Goal: Task Accomplishment & Management: Use online tool/utility

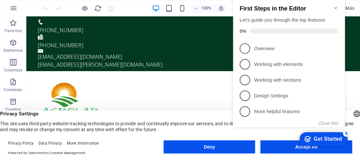
click at [284, 149] on appcues-checklist "Contextual help checklist present on screen" at bounding box center [290, 70] width 120 height 162
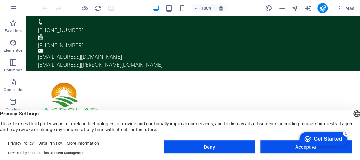
click at [297, 147] on div "checkmark Get Started 5 First Steps in the Editor Let's guide you through the t…" at bounding box center [322, 139] width 56 height 20
click at [314, 148] on div "checkmark Get Started 5 First Steps in the Editor Let's guide you through the t…" at bounding box center [322, 139] width 56 height 20
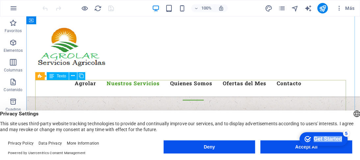
scroll to position [329, 0]
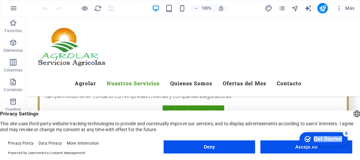
click at [329, 136] on div "Get Started" at bounding box center [327, 139] width 28 height 6
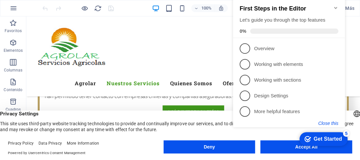
click at [328, 122] on button "Close this" at bounding box center [328, 123] width 20 height 5
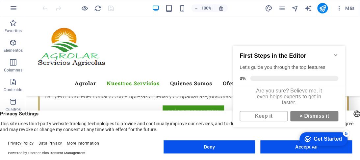
click at [337, 53] on icon "Minimize checklist" at bounding box center [335, 55] width 5 height 5
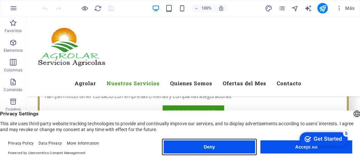
drag, startPoint x: 219, startPoint y: 148, endPoint x: 226, endPoint y: 148, distance: 6.9
click at [221, 148] on button "Deny" at bounding box center [209, 147] width 92 height 13
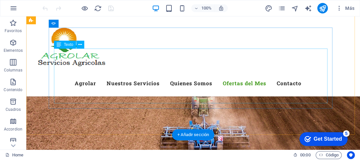
scroll to position [2894, 0]
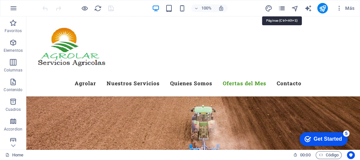
click at [280, 8] on icon "pages" at bounding box center [282, 9] width 8 height 8
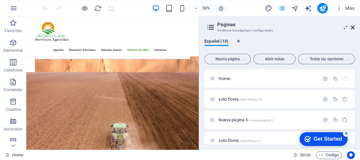
click at [351, 25] on icon at bounding box center [353, 27] width 4 height 5
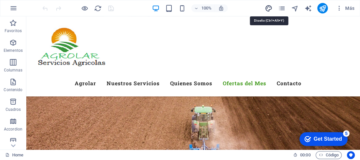
click at [268, 7] on icon "design" at bounding box center [269, 9] width 8 height 8
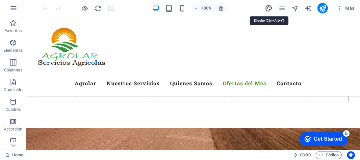
select select "700"
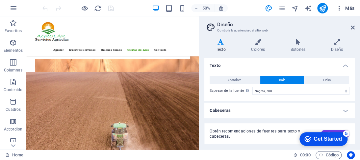
click at [339, 8] on icon "button" at bounding box center [338, 8] width 7 height 7
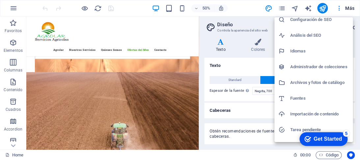
scroll to position [0, 0]
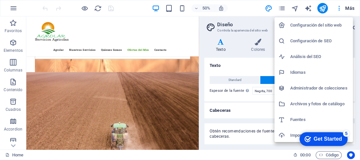
click at [347, 9] on div at bounding box center [180, 80] width 360 height 160
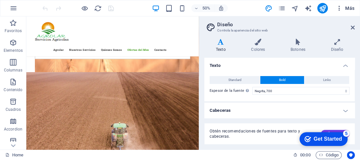
click at [336, 10] on icon "button" at bounding box center [338, 8] width 7 height 7
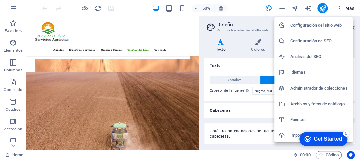
click at [324, 27] on h6 "Configuración del sitio web" at bounding box center [319, 25] width 59 height 8
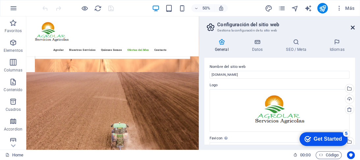
click at [352, 25] on icon at bounding box center [353, 27] width 4 height 5
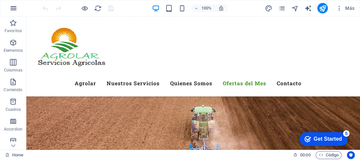
click at [15, 8] on icon "button" at bounding box center [14, 8] width 8 height 8
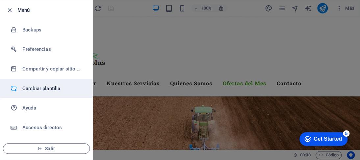
click at [32, 86] on h6 "Cambiar plantilla" at bounding box center [52, 89] width 61 height 8
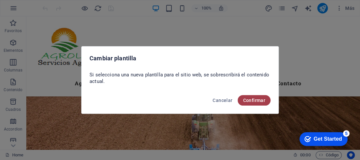
click at [250, 102] on span "Confirmar" at bounding box center [254, 100] width 22 height 5
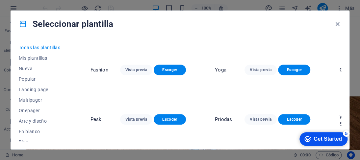
scroll to position [789, 0]
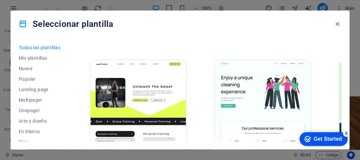
click at [250, 158] on span "Vista previa" at bounding box center [261, 160] width 22 height 5
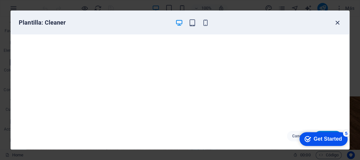
click at [338, 24] on icon "button" at bounding box center [337, 23] width 8 height 8
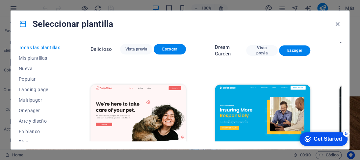
scroll to position [1052, 0]
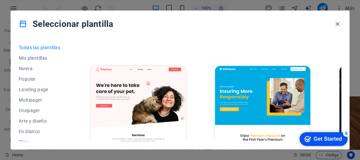
drag, startPoint x: 331, startPoint y: 138, endPoint x: 399, endPoint y: 234, distance: 117.4
click at [331, 138] on div "Get Started" at bounding box center [327, 139] width 28 height 6
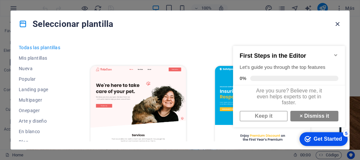
drag, startPoint x: 340, startPoint y: 26, endPoint x: 314, endPoint y: 10, distance: 30.5
click at [340, 26] on icon "button" at bounding box center [337, 24] width 8 height 8
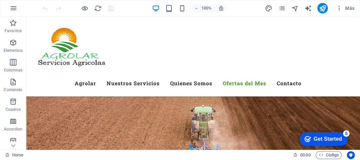
click at [341, 144] on div "checkmark Get Started 5" at bounding box center [323, 140] width 48 height 14
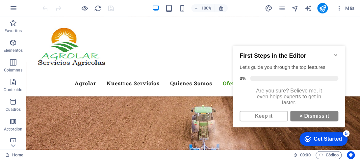
click at [306, 137] on icon "Get Started 5 items remaining, 0% complete" at bounding box center [307, 139] width 7 height 6
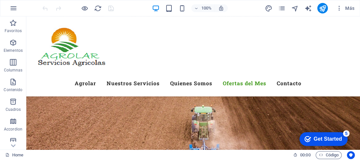
drag, startPoint x: 385, startPoint y: 232, endPoint x: 356, endPoint y: 144, distance: 92.8
click at [350, 144] on html "checkmark Get Started 5 First Steps in the Editor Let's guide you through the t…" at bounding box center [322, 139] width 56 height 20
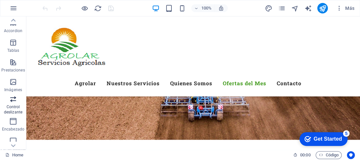
scroll to position [162, 0]
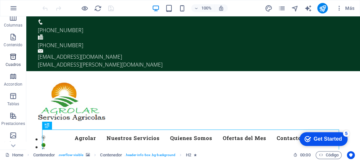
scroll to position [66, 0]
click at [14, 11] on icon "button" at bounding box center [14, 8] width 8 height 8
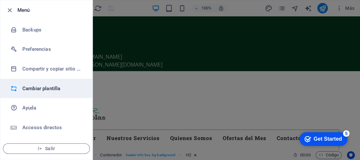
click at [44, 83] on li "Cambiar plantilla" at bounding box center [46, 89] width 92 height 20
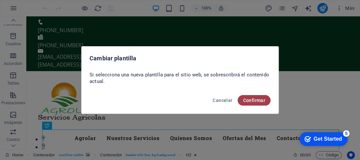
click at [250, 98] on span "Confirmar" at bounding box center [254, 100] width 22 height 5
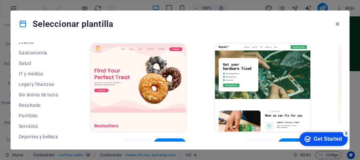
scroll to position [163, 0]
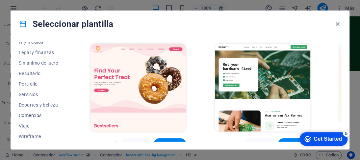
click at [37, 113] on span "Comercios" at bounding box center [40, 115] width 43 height 5
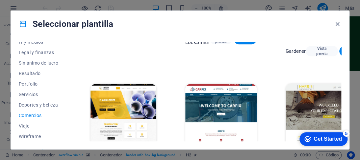
scroll to position [215, 0]
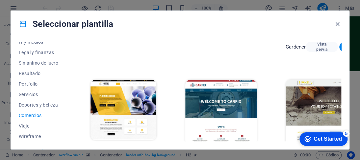
click at [123, 147] on span "Vista previa" at bounding box center [118, 152] width 13 height 11
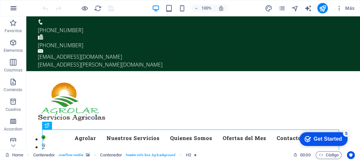
click at [15, 10] on icon "button" at bounding box center [14, 8] width 8 height 8
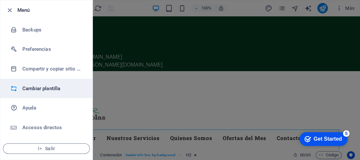
click at [41, 87] on h6 "Cambiar plantilla" at bounding box center [52, 89] width 61 height 8
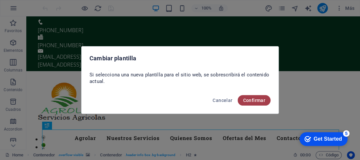
click at [262, 100] on span "Confirmar" at bounding box center [254, 100] width 22 height 5
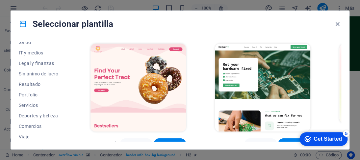
scroll to position [163, 0]
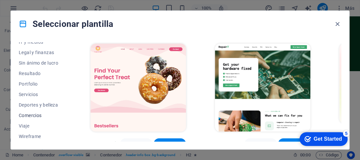
click at [36, 113] on span "Comercios" at bounding box center [40, 115] width 43 height 5
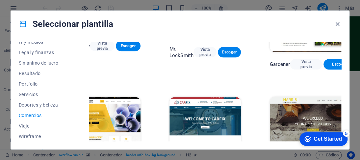
scroll to position [215, 16]
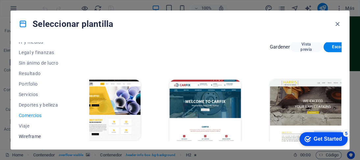
click at [25, 135] on span "Wireframe" at bounding box center [40, 136] width 43 height 5
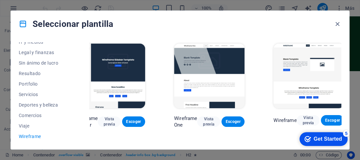
scroll to position [0, 16]
click at [26, 124] on span "Viaje" at bounding box center [40, 126] width 43 height 5
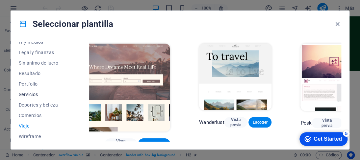
click at [30, 91] on button "Servicios" at bounding box center [40, 94] width 43 height 11
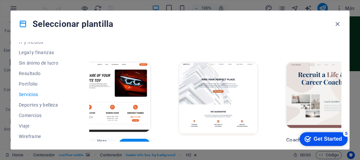
scroll to position [230, 16]
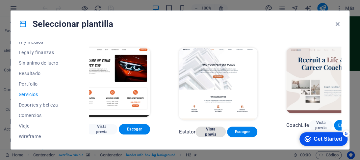
click at [210, 133] on span "Vista previa" at bounding box center [211, 132] width 20 height 11
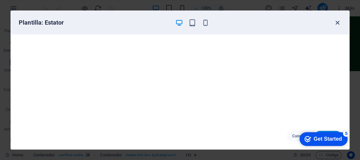
click at [338, 24] on icon "button" at bounding box center [337, 23] width 8 height 8
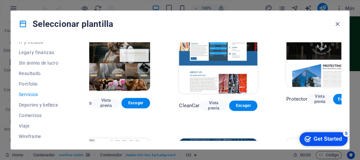
scroll to position [396, 16]
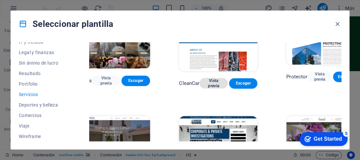
click at [217, 88] on span "Vista previa" at bounding box center [214, 83] width 18 height 11
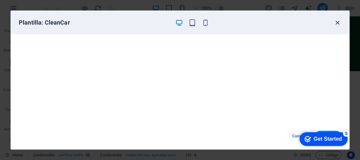
click at [336, 23] on icon "button" at bounding box center [337, 23] width 8 height 8
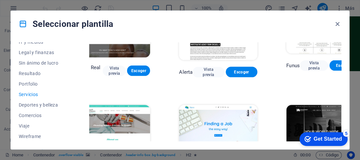
scroll to position [527, 16]
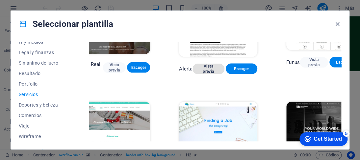
click at [207, 70] on span "Vista previa" at bounding box center [208, 69] width 21 height 11
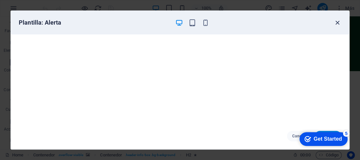
click at [338, 20] on icon "button" at bounding box center [337, 23] width 8 height 8
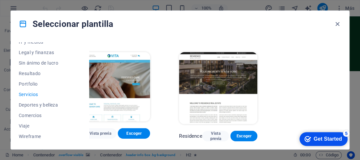
scroll to position [701, 16]
click at [21, 85] on span "Portfolio" at bounding box center [40, 84] width 43 height 5
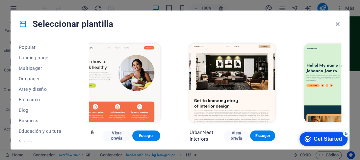
scroll to position [0, 0]
click at [28, 68] on span "Nueva" at bounding box center [40, 68] width 43 height 5
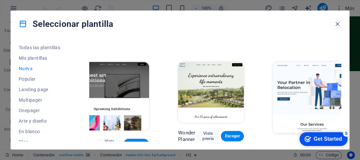
scroll to position [132, 16]
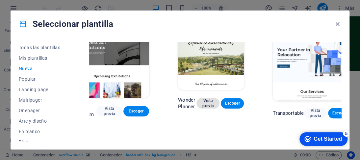
click at [204, 104] on span "Vista previa" at bounding box center [208, 103] width 12 height 11
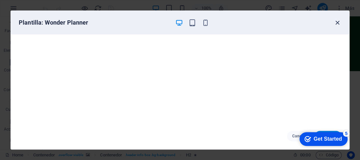
click at [337, 21] on icon "button" at bounding box center [337, 23] width 8 height 8
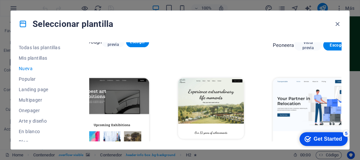
scroll to position [66, 16]
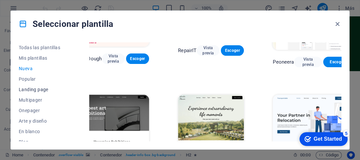
click at [23, 89] on span "Landing page" at bounding box center [40, 89] width 43 height 5
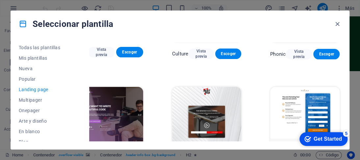
scroll to position [0, 16]
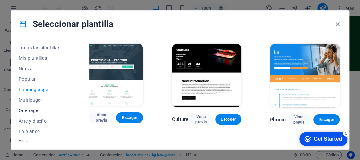
click at [29, 109] on span "Onepager" at bounding box center [40, 110] width 43 height 5
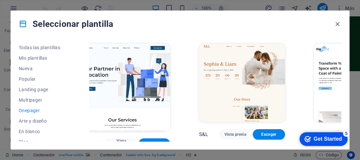
scroll to position [33, 0]
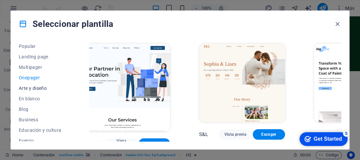
click at [39, 88] on span "Arte y diseño" at bounding box center [40, 88] width 43 height 5
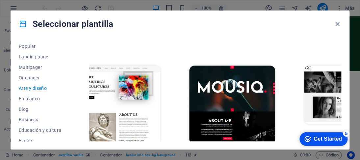
scroll to position [230, 16]
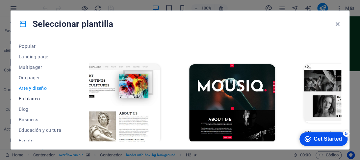
click at [34, 98] on span "En blanco" at bounding box center [40, 98] width 43 height 5
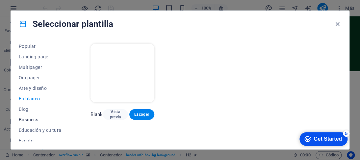
click at [25, 120] on span "Business" at bounding box center [40, 119] width 43 height 5
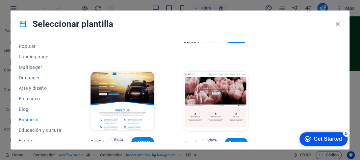
scroll to position [85, 0]
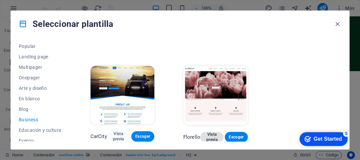
click at [213, 137] on span "Vista previa" at bounding box center [212, 137] width 12 height 11
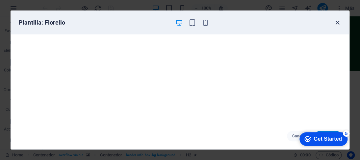
click at [337, 21] on icon "button" at bounding box center [337, 23] width 8 height 8
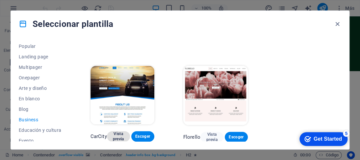
click at [118, 135] on span "Vista previa" at bounding box center [118, 137] width 12 height 11
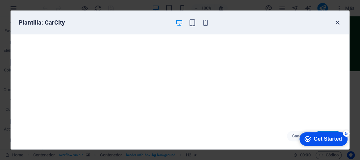
click at [335, 21] on icon "button" at bounding box center [337, 23] width 8 height 8
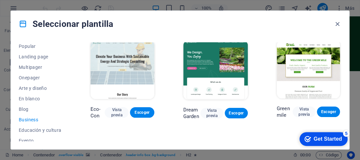
scroll to position [0, 0]
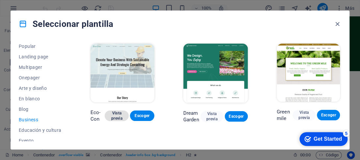
click at [118, 116] on span "Vista previa" at bounding box center [116, 116] width 13 height 11
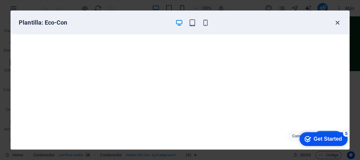
click at [338, 22] on icon "button" at bounding box center [337, 23] width 8 height 8
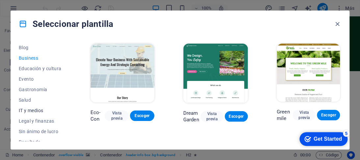
scroll to position [99, 0]
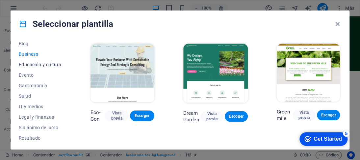
click at [47, 61] on button "Educación y cultura" at bounding box center [40, 65] width 43 height 11
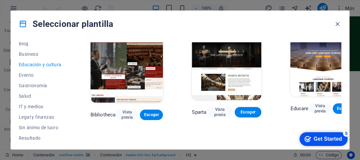
scroll to position [132, 0]
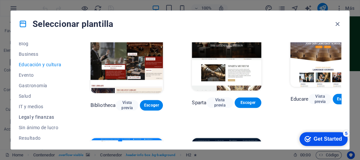
click at [42, 116] on span "Legal y finanzas" at bounding box center [40, 117] width 43 height 5
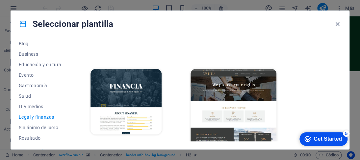
scroll to position [101, 0]
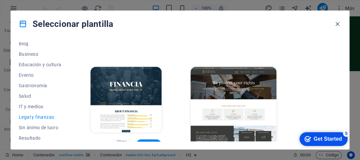
click at [217, 156] on span "Vista previa" at bounding box center [226, 158] width 22 height 5
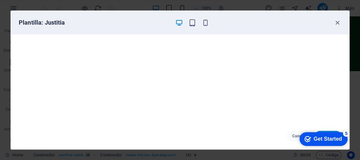
scroll to position [2, 0]
click at [338, 21] on icon "button" at bounding box center [337, 23] width 8 height 8
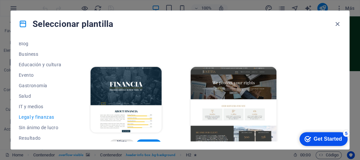
click at [126, 140] on span "Vista previa" at bounding box center [121, 145] width 15 height 11
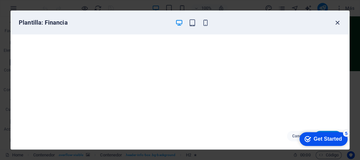
click at [337, 20] on icon "button" at bounding box center [337, 23] width 8 height 8
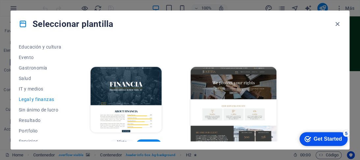
scroll to position [132, 0]
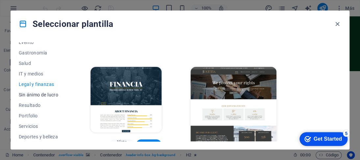
click at [43, 94] on span "Sin ánimo de lucro" at bounding box center [40, 94] width 43 height 5
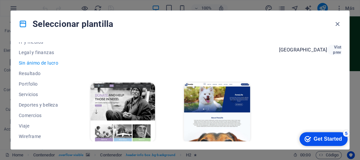
scroll to position [96, 0]
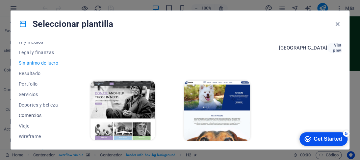
click at [33, 116] on span "Comercios" at bounding box center [40, 115] width 43 height 5
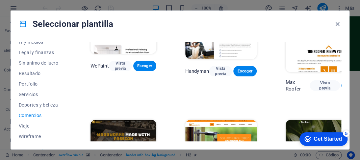
scroll to position [0, 0]
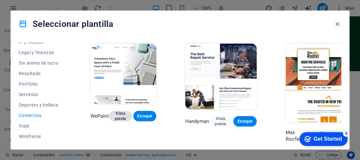
click at [116, 119] on span "Vista previa" at bounding box center [120, 116] width 12 height 11
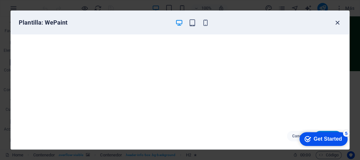
click at [339, 25] on icon "button" at bounding box center [337, 23] width 8 height 8
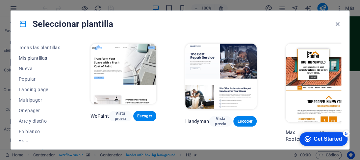
click at [36, 56] on span "Mis plantillas" at bounding box center [40, 58] width 43 height 5
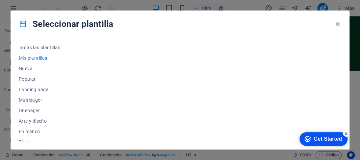
click at [36, 56] on span "Mis plantillas" at bounding box center [40, 58] width 43 height 5
click at [30, 48] on span "Todas las plantillas" at bounding box center [40, 47] width 43 height 5
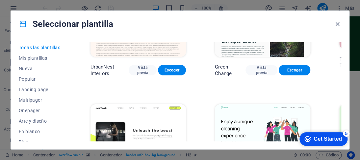
scroll to position [756, 0]
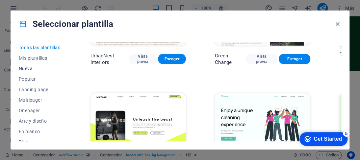
click at [29, 67] on span "Nueva" at bounding box center [40, 68] width 43 height 5
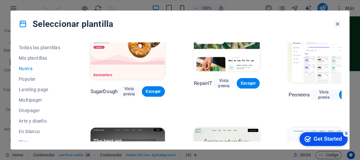
scroll to position [0, 0]
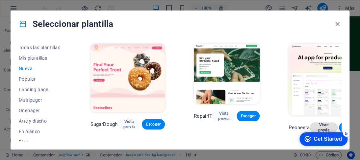
click at [322, 127] on span "Vista previa" at bounding box center [323, 128] width 17 height 11
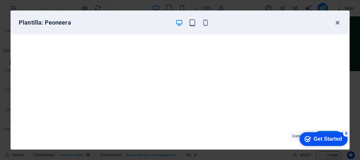
click at [337, 22] on icon "button" at bounding box center [337, 23] width 8 height 8
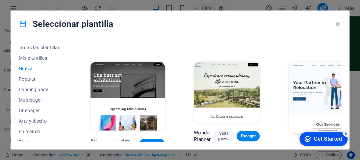
scroll to position [164, 0]
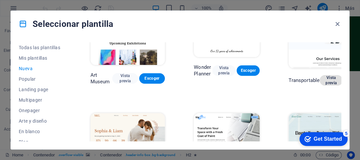
click at [334, 82] on span "Vista previa" at bounding box center [331, 80] width 12 height 11
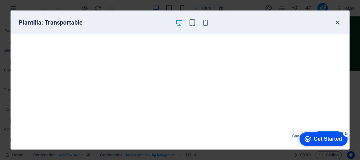
click at [337, 23] on icon "button" at bounding box center [337, 23] width 8 height 8
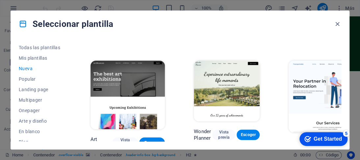
scroll to position [132, 0]
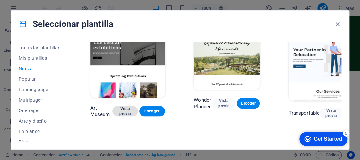
click at [126, 111] on span "Vista previa" at bounding box center [124, 111] width 15 height 11
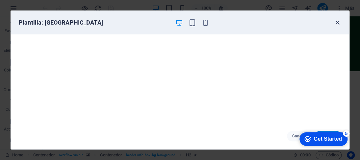
click at [336, 24] on icon "button" at bounding box center [337, 23] width 8 height 8
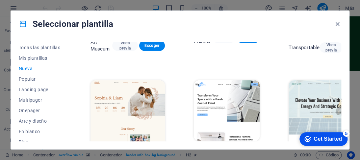
scroll to position [230, 0]
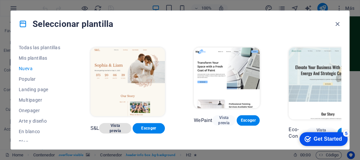
click at [114, 127] on span "Vista previa" at bounding box center [115, 128] width 22 height 11
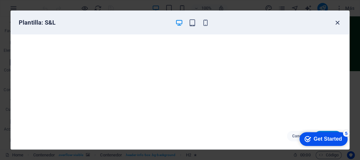
click at [335, 21] on icon "button" at bounding box center [337, 23] width 8 height 8
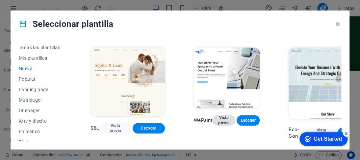
click at [224, 124] on span "Vista previa" at bounding box center [223, 120] width 12 height 11
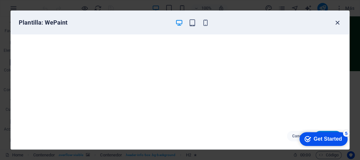
click at [335, 24] on icon "button" at bounding box center [337, 23] width 8 height 8
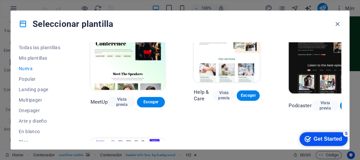
scroll to position [367, 0]
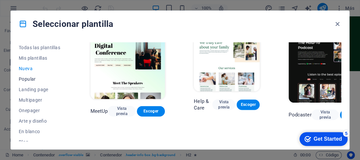
click at [29, 75] on button "Popular" at bounding box center [40, 79] width 43 height 11
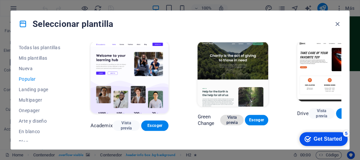
scroll to position [263, 0]
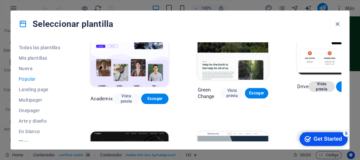
click at [324, 88] on span "Vista previa" at bounding box center [320, 87] width 15 height 11
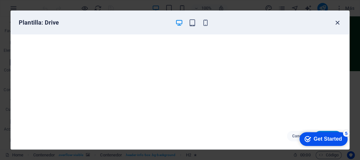
click at [340, 23] on icon "button" at bounding box center [337, 23] width 8 height 8
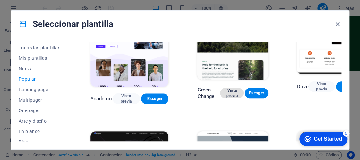
click at [229, 93] on span "Vista previa" at bounding box center [231, 93] width 13 height 11
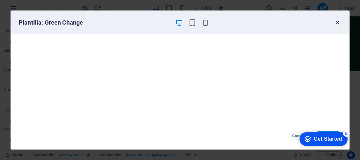
click at [338, 22] on icon "button" at bounding box center [337, 23] width 8 height 8
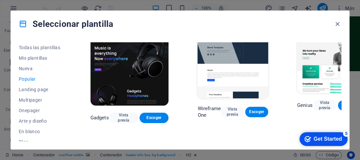
scroll to position [362, 0]
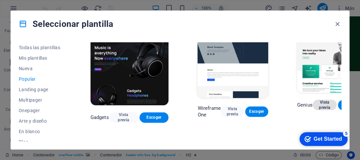
click at [328, 108] on span "Vista previa" at bounding box center [324, 105] width 13 height 11
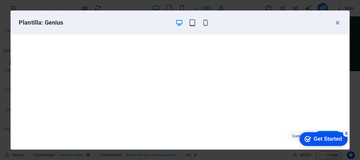
scroll to position [0, 0]
click at [338, 21] on icon "button" at bounding box center [337, 23] width 8 height 8
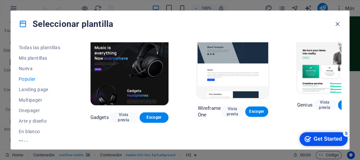
scroll to position [362, 24]
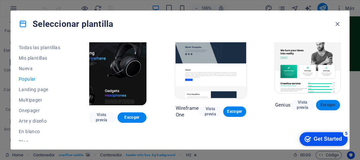
click at [328, 107] on span "Escoger" at bounding box center [327, 105] width 13 height 5
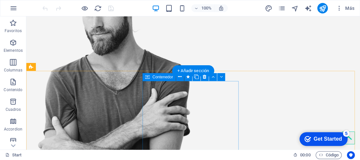
scroll to position [197, 0]
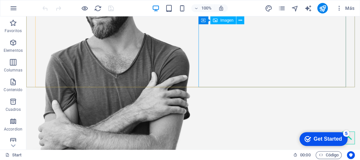
drag, startPoint x: 206, startPoint y: 38, endPoint x: 182, endPoint y: 12, distance: 35.1
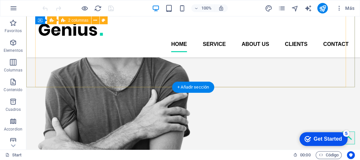
scroll to position [132, 0]
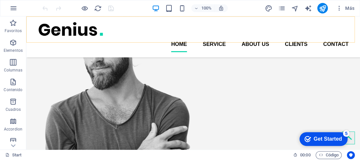
click at [217, 42] on div "Home Service About us Clients Contact" at bounding box center [192, 36] width 333 height 41
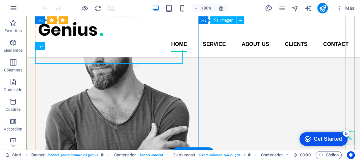
click at [185, 57] on figure at bounding box center [111, 118] width 147 height 250
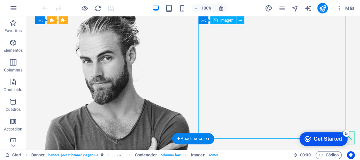
scroll to position [197, 0]
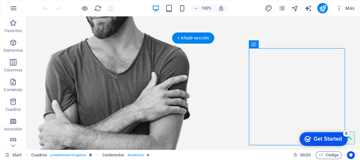
drag, startPoint x: 342, startPoint y: 85, endPoint x: 346, endPoint y: 42, distance: 43.2
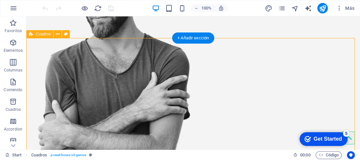
drag, startPoint x: 243, startPoint y: 87, endPoint x: 254, endPoint y: 51, distance: 37.7
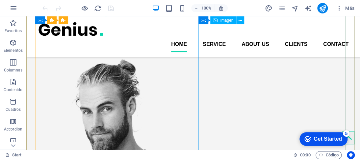
scroll to position [0, 0]
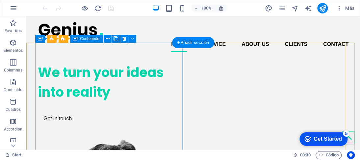
drag, startPoint x: 141, startPoint y: 42, endPoint x: 150, endPoint y: 53, distance: 13.8
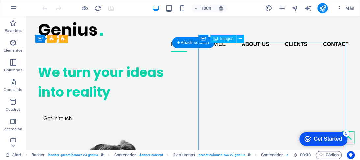
drag, startPoint x: 318, startPoint y: 43, endPoint x: 326, endPoint y: 53, distance: 12.4
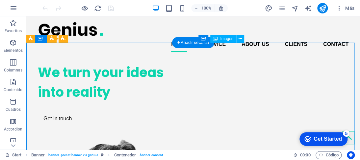
drag, startPoint x: 346, startPoint y: 67, endPoint x: 321, endPoint y: 67, distance: 24.7
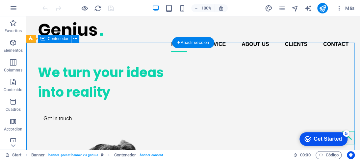
drag, startPoint x: 350, startPoint y: 43, endPoint x: 306, endPoint y: 53, distance: 44.6
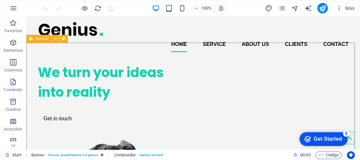
click at [32, 39] on icon at bounding box center [31, 39] width 4 height 8
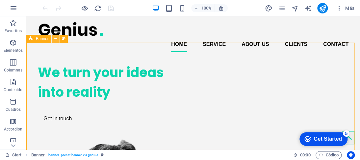
click at [55, 38] on icon at bounding box center [56, 39] width 4 height 7
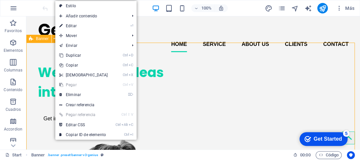
click at [35, 38] on div "Banner" at bounding box center [38, 39] width 25 height 8
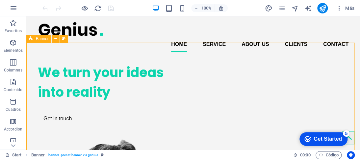
click at [35, 38] on div "Banner" at bounding box center [38, 39] width 25 height 8
select select "vh"
select select "banner"
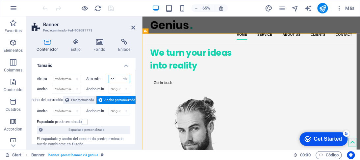
drag, startPoint x: 115, startPoint y: 79, endPoint x: 101, endPoint y: 79, distance: 14.8
click at [101, 79] on div "Alto mín 65 Ninguno px rem % vh vw" at bounding box center [108, 79] width 44 height 9
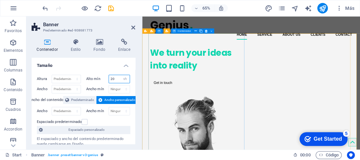
type input "20"
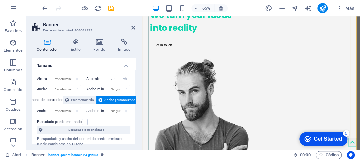
scroll to position [66, 0]
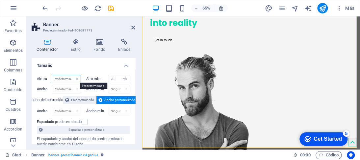
click at [72, 78] on select "Predeterminado px rem % vh vw" at bounding box center [66, 79] width 29 height 8
select select "px"
click at [70, 75] on select "Predeterminado px rem % vh vw" at bounding box center [66, 79] width 29 height 8
type input "736"
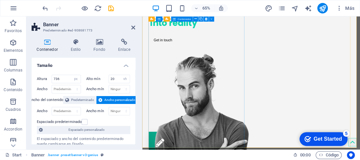
click at [170, 65] on div "We turn your ideas into reality Get in touch" at bounding box center [227, 29] width 147 height 74
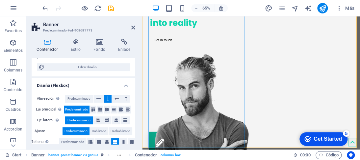
scroll to position [22, 0]
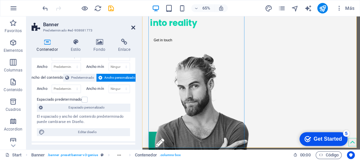
click at [133, 27] on icon at bounding box center [133, 27] width 4 height 5
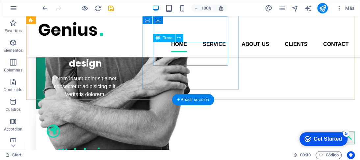
scroll to position [197, 0]
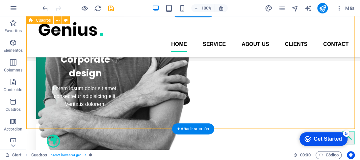
drag, startPoint x: 229, startPoint y: 128, endPoint x: 229, endPoint y: 109, distance: 19.7
click at [229, 109] on div "Corporate design Lorem ipsum dolor sit amet, consectetur adipisicing elit. Veri…" at bounding box center [192, 159] width 333 height 294
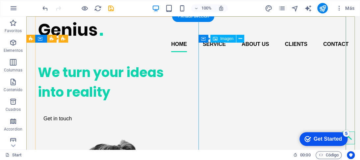
scroll to position [33, 0]
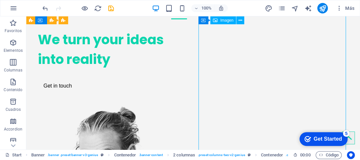
select select "px"
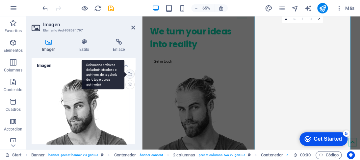
click at [128, 75] on div "Selecciona archivos del administrador de archivos, de la galería de fotos o car…" at bounding box center [129, 75] width 10 height 10
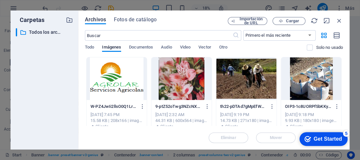
click at [128, 75] on div at bounding box center [116, 79] width 60 height 43
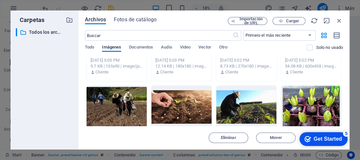
scroll to position [230, 0]
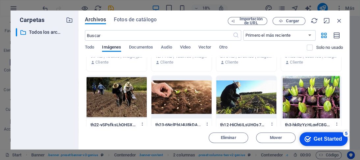
click at [183, 90] on div at bounding box center [181, 97] width 60 height 43
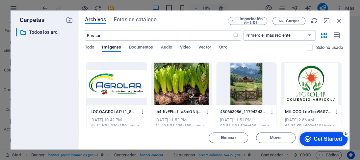
scroll to position [672, 0]
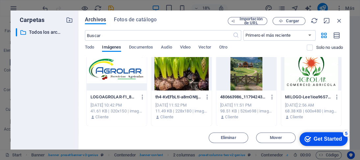
click at [178, 130] on div "Eliminar Mover Insertar" at bounding box center [214, 134] width 258 height 17
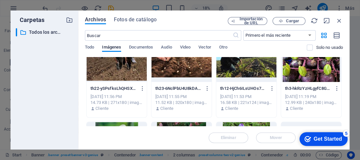
scroll to position [278, 0]
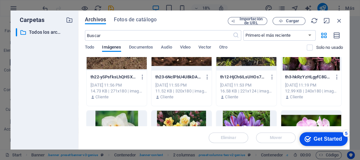
click at [191, 61] on div at bounding box center [181, 49] width 60 height 43
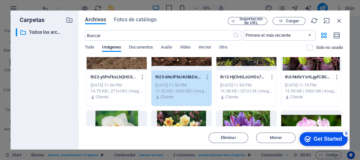
click at [191, 61] on div "1" at bounding box center [181, 49] width 60 height 43
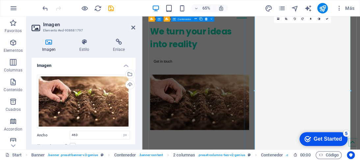
scroll to position [112, 0]
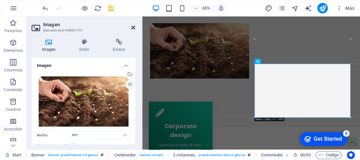
drag, startPoint x: 131, startPoint y: 28, endPoint x: 105, endPoint y: 11, distance: 30.5
click at [132, 28] on icon at bounding box center [133, 27] width 4 height 5
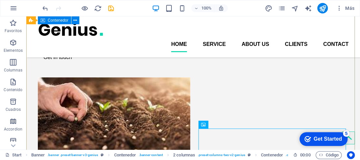
scroll to position [0, 0]
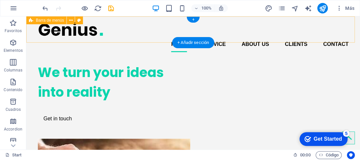
click at [41, 42] on div "Home Service About us Clients Contact" at bounding box center [192, 36] width 333 height 41
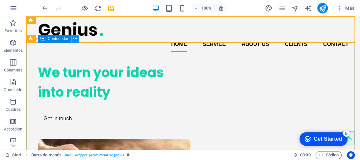
click at [76, 39] on icon at bounding box center [75, 39] width 4 height 7
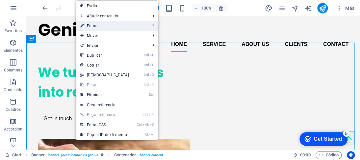
click at [95, 25] on link "⏎ Editar" at bounding box center [104, 26] width 57 height 10
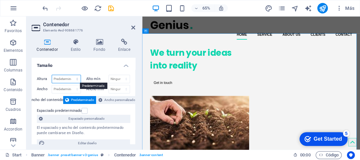
click at [78, 79] on select "Predeterminado px rem % vh vw" at bounding box center [66, 79] width 29 height 8
select select "px"
click at [70, 75] on select "Predeterminado px rem % vh vw" at bounding box center [66, 79] width 29 height 8
type input "736"
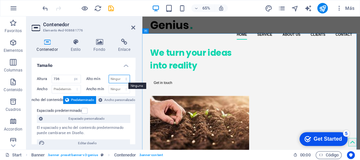
click at [120, 78] on select "Ninguno px rem % vh vw" at bounding box center [119, 79] width 21 height 8
select select "px"
click at [119, 75] on select "Ninguno px rem % vh vw" at bounding box center [119, 79] width 21 height 8
type input "200"
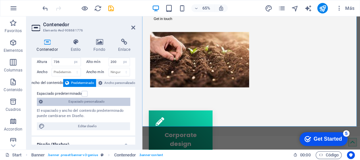
scroll to position [66, 0]
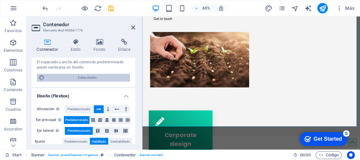
click at [92, 80] on span "Editar diseño" at bounding box center [87, 78] width 81 height 8
select select "rem"
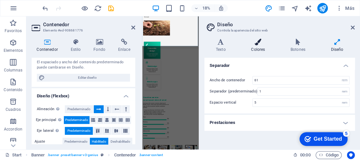
click at [254, 45] on icon at bounding box center [257, 42] width 37 height 7
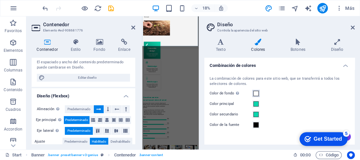
click at [255, 93] on span at bounding box center [255, 93] width 5 height 5
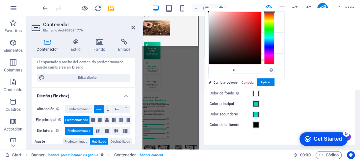
click at [212, 69] on span at bounding box center [214, 70] width 10 height 6
click at [225, 38] on div at bounding box center [235, 38] width 52 height 52
click at [216, 48] on div at bounding box center [235, 38] width 52 height 52
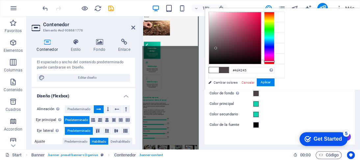
click at [266, 61] on div at bounding box center [269, 38] width 11 height 53
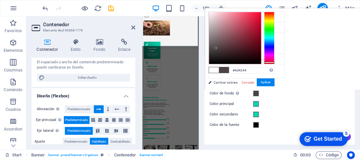
click at [266, 62] on div at bounding box center [269, 63] width 11 height 2
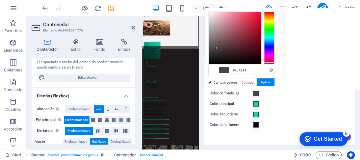
click at [214, 70] on span at bounding box center [214, 70] width 10 height 6
type input "#ffffff"
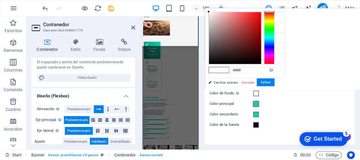
click at [256, 104] on span at bounding box center [255, 104] width 5 height 5
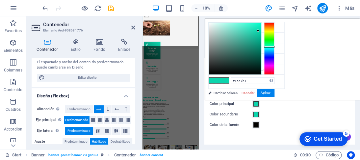
click at [256, 31] on div at bounding box center [235, 49] width 52 height 52
click at [271, 58] on div at bounding box center [269, 48] width 11 height 53
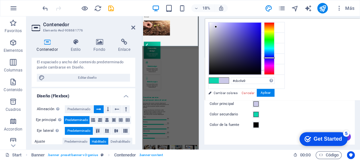
click at [216, 27] on div at bounding box center [235, 49] width 52 height 52
click at [267, 94] on button "Aplicar" at bounding box center [265, 93] width 18 height 8
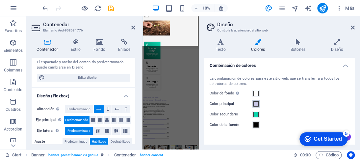
click at [256, 103] on span at bounding box center [255, 104] width 5 height 5
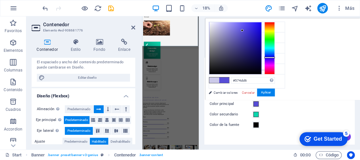
click at [242, 31] on div at bounding box center [235, 48] width 52 height 52
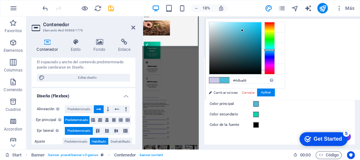
click at [266, 50] on div at bounding box center [269, 48] width 11 height 53
click at [231, 25] on div at bounding box center [235, 48] width 52 height 52
click at [246, 29] on div at bounding box center [235, 48] width 52 height 52
click at [235, 39] on div at bounding box center [235, 48] width 52 height 52
click at [233, 27] on div at bounding box center [235, 48] width 52 height 52
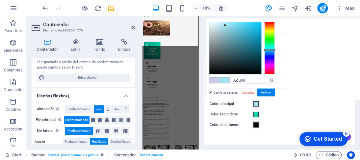
click at [225, 25] on div at bounding box center [235, 48] width 52 height 52
click at [232, 26] on div at bounding box center [235, 48] width 52 height 52
click at [239, 25] on div at bounding box center [235, 48] width 52 height 52
click at [247, 24] on div at bounding box center [235, 48] width 52 height 52
click at [253, 24] on div at bounding box center [235, 48] width 52 height 52
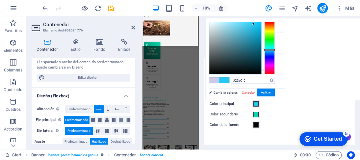
type input "#cfe6ec"
click at [215, 26] on div at bounding box center [235, 48] width 52 height 52
click at [265, 90] on button "Aplicar" at bounding box center [266, 93] width 18 height 8
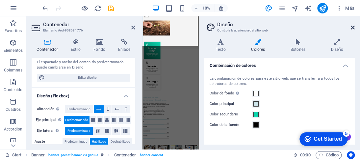
click at [351, 26] on icon at bounding box center [353, 27] width 4 height 5
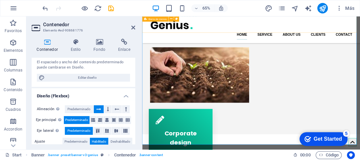
scroll to position [33, 0]
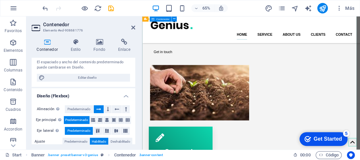
click at [305, 45] on div "We turn your ideas into reality Get in touch" at bounding box center [309, 131] width 335 height 242
click at [133, 27] on icon at bounding box center [133, 27] width 4 height 5
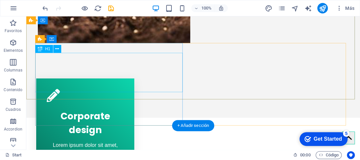
scroll to position [197, 0]
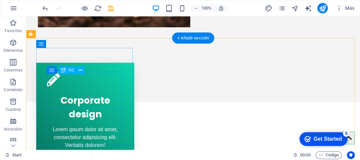
click at [116, 89] on div "Corporate design" at bounding box center [85, 106] width 77 height 34
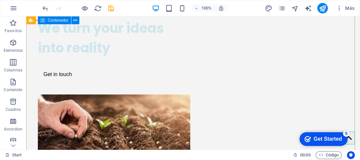
scroll to position [0, 0]
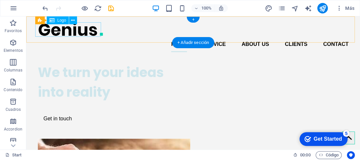
click at [76, 29] on div at bounding box center [193, 29] width 310 height 15
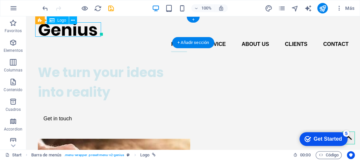
click at [76, 29] on div at bounding box center [193, 29] width 310 height 15
select select "px"
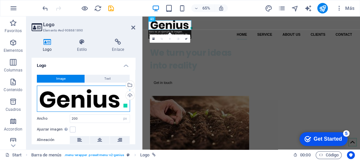
click at [69, 100] on div "Arrastra archivos aquí, haz clic para escoger archivos o selecciona archivos de…" at bounding box center [83, 99] width 93 height 26
click at [69, 100] on body "[DOMAIN_NAME] Start Favoritos Elementos Columnas Contenido [PERSON_NAME] Accord…" at bounding box center [180, 80] width 360 height 160
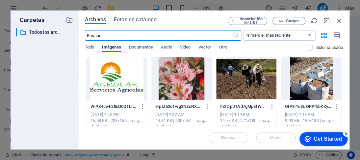
click at [133, 68] on div at bounding box center [116, 79] width 60 height 43
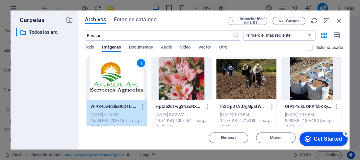
click at [127, 70] on div "1" at bounding box center [116, 79] width 60 height 43
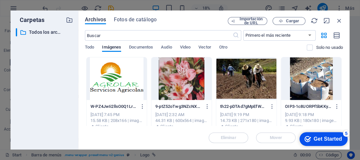
click at [127, 70] on div at bounding box center [116, 79] width 60 height 43
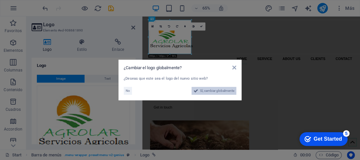
click at [223, 92] on span "Sí, cambiar globalmente" at bounding box center [217, 91] width 34 height 8
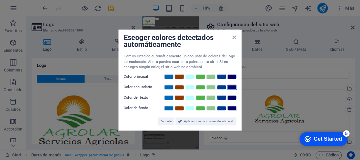
click at [234, 37] on div "Escoger colores detectados automáticamente Hemos extraído automáticamente un co…" at bounding box center [179, 80] width 123 height 101
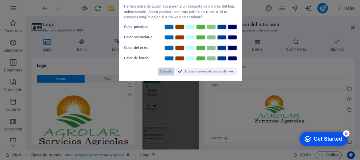
drag, startPoint x: 164, startPoint y: 72, endPoint x: 123, endPoint y: 317, distance: 248.1
click at [164, 72] on span "Cancelar" at bounding box center [166, 72] width 12 height 8
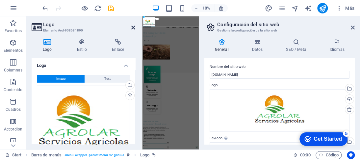
click at [134, 27] on icon at bounding box center [133, 27] width 4 height 5
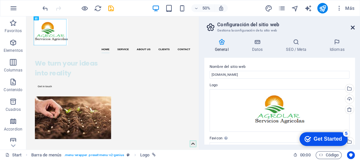
click at [352, 25] on icon at bounding box center [353, 27] width 4 height 5
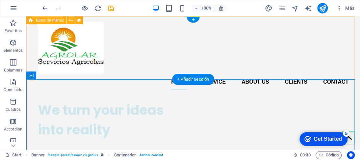
click at [123, 67] on div "Home Service About us Clients Contact" at bounding box center [192, 55] width 333 height 79
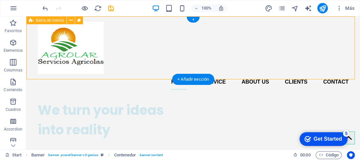
click at [123, 67] on div "Home Service About us Clients Contact" at bounding box center [192, 55] width 333 height 79
select select "header"
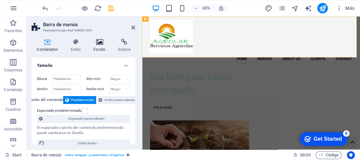
click at [99, 47] on h4 "Fondo" at bounding box center [100, 46] width 25 height 14
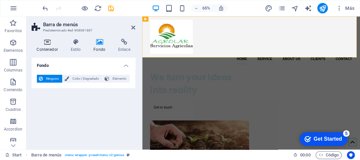
click at [47, 41] on icon at bounding box center [47, 42] width 31 height 7
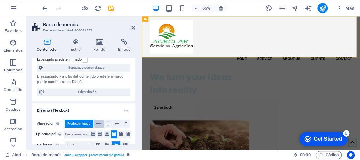
scroll to position [66, 0]
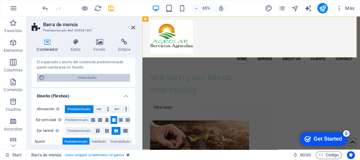
click at [90, 76] on span "Editar diseño" at bounding box center [87, 78] width 81 height 8
select select "rem"
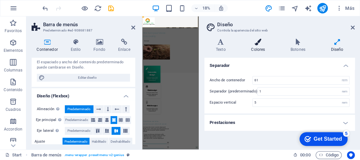
click at [253, 43] on icon at bounding box center [257, 42] width 37 height 7
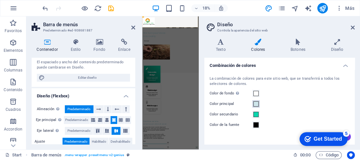
click at [255, 103] on span at bounding box center [255, 104] width 5 height 5
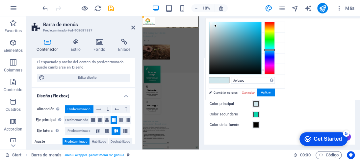
click at [266, 49] on div at bounding box center [269, 50] width 11 height 2
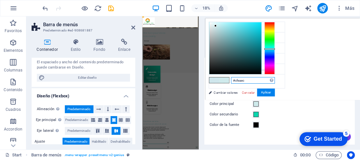
drag, startPoint x: 246, startPoint y: 84, endPoint x: 236, endPoint y: 85, distance: 9.9
click at [235, 85] on div "#cfeaec Formatos soportados #0852ed rgb(8, 82, 237) rgba(8, 82, 237, 90%) hsv(2…" at bounding box center [241, 107] width 73 height 177
click at [267, 92] on button "Aplicar" at bounding box center [266, 93] width 18 height 8
click at [251, 79] on input "#fffff" at bounding box center [253, 80] width 44 height 7
type input "#ffffff"
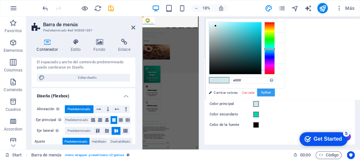
click at [264, 91] on button "Aplicar" at bounding box center [266, 93] width 18 height 8
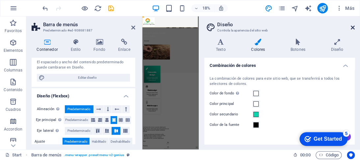
drag, startPoint x: 354, startPoint y: 27, endPoint x: 324, endPoint y: 17, distance: 32.0
click at [354, 27] on icon at bounding box center [353, 27] width 4 height 5
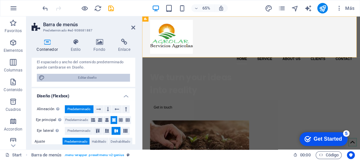
click at [91, 76] on span "Editar diseño" at bounding box center [87, 78] width 81 height 8
select select "rem"
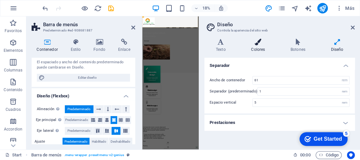
click at [256, 45] on h4 "Colores" at bounding box center [258, 46] width 39 height 14
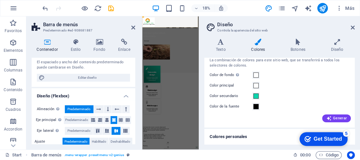
scroll to position [0, 0]
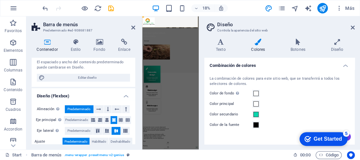
click at [266, 111] on div "Color secundario" at bounding box center [279, 115] width 140 height 8
click at [256, 106] on span at bounding box center [255, 104] width 5 height 5
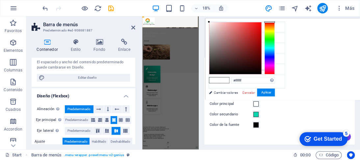
click at [256, 106] on span at bounding box center [255, 104] width 5 height 5
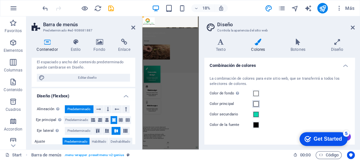
click at [256, 106] on span at bounding box center [255, 104] width 5 height 5
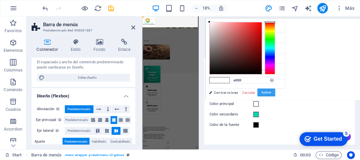
click at [267, 94] on button "Aplicar" at bounding box center [266, 93] width 18 height 8
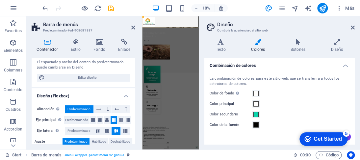
click at [354, 29] on aside "Diseño Controla la apariencia del sitio web Variantes Texto Colores Botones Dis…" at bounding box center [279, 83] width 161 height 134
click at [352, 28] on icon at bounding box center [353, 27] width 4 height 5
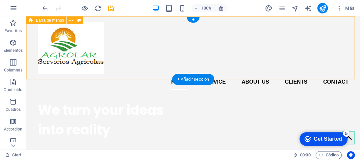
drag, startPoint x: 122, startPoint y: 80, endPoint x: 124, endPoint y: 75, distance: 4.8
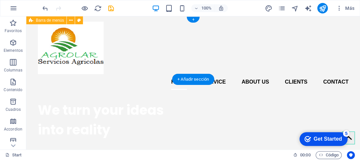
click at [96, 78] on div "Home Service About us Clients Contact" at bounding box center [192, 55] width 333 height 79
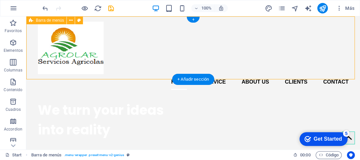
click at [128, 76] on div "Home Service About us Clients Contact" at bounding box center [192, 55] width 333 height 79
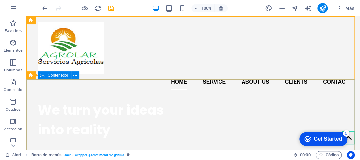
click at [58, 75] on span "Contenedor" at bounding box center [58, 76] width 21 height 4
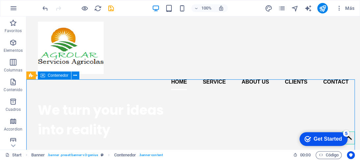
click at [59, 78] on span "Contenedor" at bounding box center [58, 76] width 21 height 4
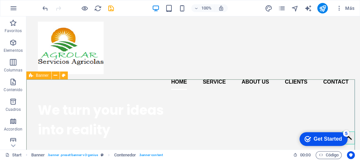
click at [45, 76] on span "Banner" at bounding box center [42, 76] width 13 height 4
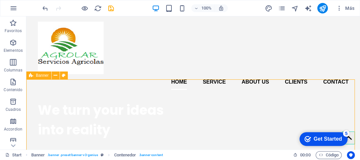
click at [45, 76] on span "Banner" at bounding box center [42, 76] width 13 height 4
select select "px"
select select "vh"
select select "banner"
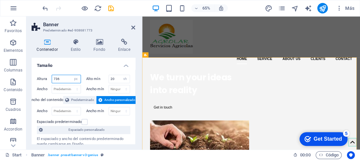
drag, startPoint x: 62, startPoint y: 78, endPoint x: 40, endPoint y: 79, distance: 22.4
click at [40, 79] on div "Altura 736 Predeterminado px rem % vh vw" at bounding box center [59, 79] width 44 height 9
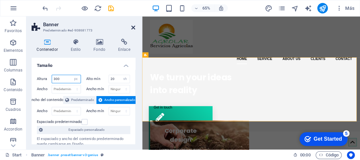
type input "300"
click at [133, 28] on icon at bounding box center [133, 27] width 4 height 5
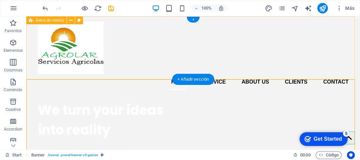
click at [322, 17] on div "Home Service About us Clients Contact" at bounding box center [192, 55] width 333 height 79
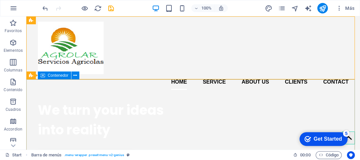
click at [50, 76] on span "Contenedor" at bounding box center [58, 76] width 21 height 4
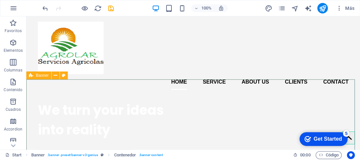
click at [45, 76] on span "Banner" at bounding box center [42, 76] width 13 height 4
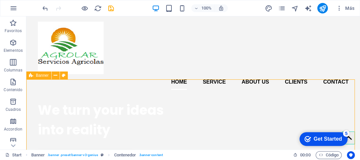
click at [45, 77] on span "Banner" at bounding box center [42, 76] width 13 height 4
select select "px"
select select "vh"
select select "banner"
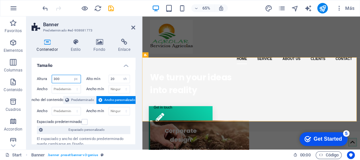
drag, startPoint x: 61, startPoint y: 79, endPoint x: 43, endPoint y: 52, distance: 32.7
click at [45, 79] on div "Altura 300 Predeterminado px rem % vh vw" at bounding box center [59, 79] width 44 height 9
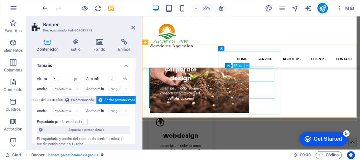
scroll to position [66, 0]
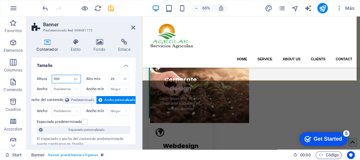
drag, startPoint x: 61, startPoint y: 79, endPoint x: 45, endPoint y: 64, distance: 22.6
click at [44, 79] on div "Altura 500 Predeterminado px rem % vh vw" at bounding box center [59, 79] width 44 height 9
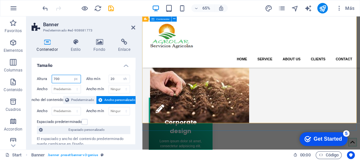
type input "700"
click at [274, 91] on div "We turn your ideas into reality Get in touch" at bounding box center [309, 135] width 335 height 242
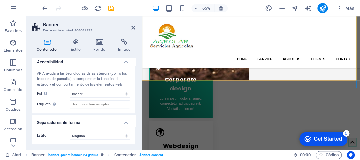
scroll to position [55, 0]
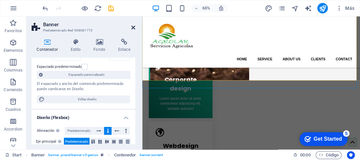
click at [134, 27] on icon at bounding box center [133, 27] width 4 height 5
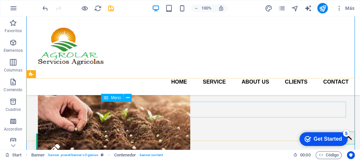
scroll to position [66, 0]
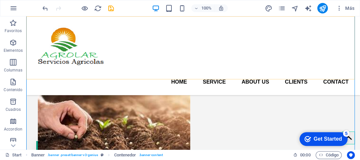
click at [287, 18] on div "Home Service About us Clients Contact" at bounding box center [192, 55] width 333 height 79
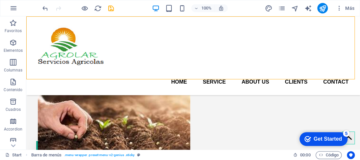
click at [38, 16] on section "Favoritos Elementos Columnas Contenido Cuadros Accordion Tablas Prestaciones Im…" at bounding box center [180, 83] width 360 height 134
click at [43, 20] on div "Home Service About us Clients Contact" at bounding box center [192, 55] width 333 height 79
click at [31, 16] on iframe at bounding box center [192, 83] width 333 height 134
click at [39, 39] on div at bounding box center [193, 48] width 310 height 53
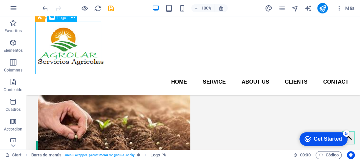
click at [39, 39] on div at bounding box center [193, 48] width 310 height 53
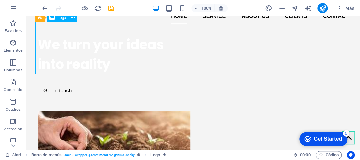
select select "px"
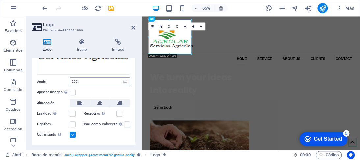
scroll to position [99, 0]
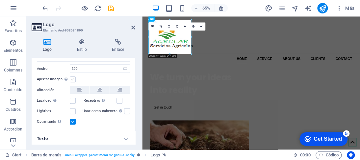
click at [72, 77] on label at bounding box center [73, 80] width 6 height 6
click at [0, 0] on input "Ajustar imagen Ajustar imagen automáticamente a un ancho y alto fijo" at bounding box center [0, 0] width 0 height 0
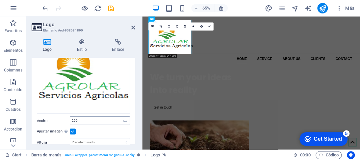
scroll to position [45, 0]
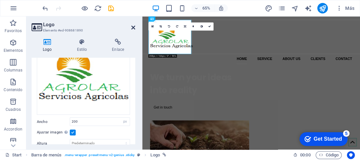
click at [133, 27] on icon at bounding box center [133, 27] width 4 height 5
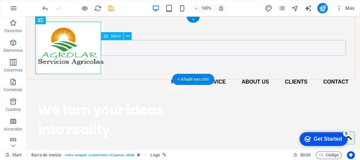
click at [129, 74] on nav "Home Service About us Clients Contact" at bounding box center [193, 82] width 310 height 16
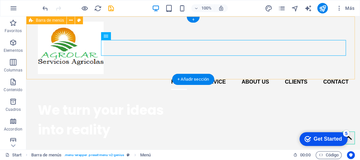
click at [134, 75] on div "Home Service About us Clients Contact" at bounding box center [192, 55] width 333 height 79
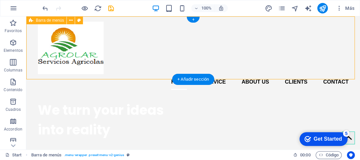
drag, startPoint x: 130, startPoint y: 79, endPoint x: 135, endPoint y: 60, distance: 19.7
click at [135, 60] on div "Home Service About us Clients Contact" at bounding box center [192, 55] width 333 height 79
click at [116, 17] on div "Home Service About us Clients Contact" at bounding box center [192, 55] width 333 height 79
click at [117, 17] on div "Home Service About us Clients Contact" at bounding box center [192, 55] width 333 height 79
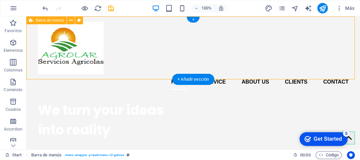
select select "header"
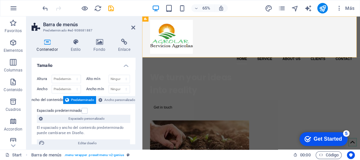
click at [44, 42] on icon at bounding box center [47, 42] width 31 height 7
click at [73, 79] on select "Predeterminado px rem % vh vw" at bounding box center [66, 79] width 29 height 8
select select "px"
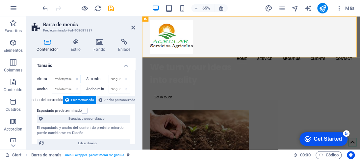
click at [70, 75] on select "Predeterminado px rem % vh vw" at bounding box center [66, 79] width 29 height 8
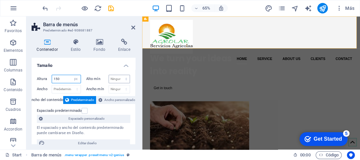
type input "150"
click at [123, 79] on select "Ninguno px rem % vh vw" at bounding box center [119, 79] width 21 height 8
select select "px"
click at [119, 75] on select "Ninguno px rem % vh vw" at bounding box center [119, 79] width 21 height 8
type input "0"
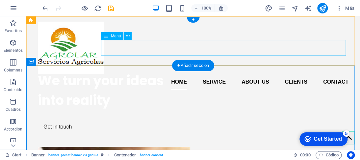
click at [136, 74] on nav "Home Service About us Clients Contact" at bounding box center [193, 82] width 310 height 16
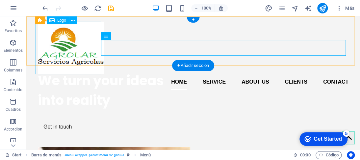
click at [43, 47] on div at bounding box center [193, 48] width 310 height 53
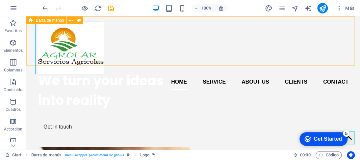
click at [39, 21] on span "Barra de menús" at bounding box center [50, 20] width 28 height 4
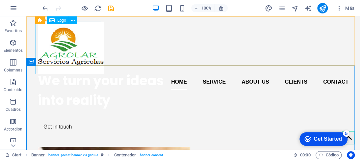
click at [61, 20] on span "Logo" at bounding box center [61, 20] width 9 height 4
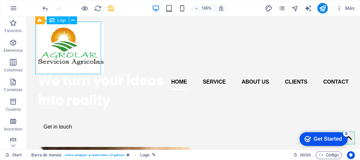
click at [61, 20] on span "Logo" at bounding box center [61, 20] width 9 height 4
select select "px"
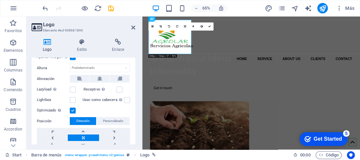
scroll to position [111, 0]
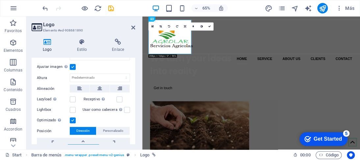
click at [72, 65] on label at bounding box center [73, 67] width 6 height 6
click at [0, 0] on input "Ajustar imagen Ajustar imagen automáticamente a un ancho y alto fijo" at bounding box center [0, 0] width 0 height 0
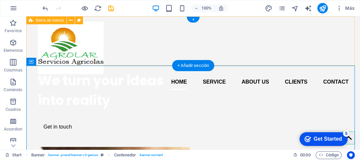
click at [142, 57] on div "Home Service About us Clients Contact" at bounding box center [192, 40] width 333 height 49
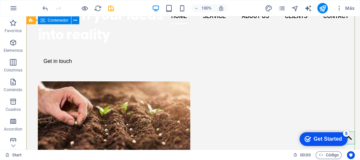
scroll to position [0, 0]
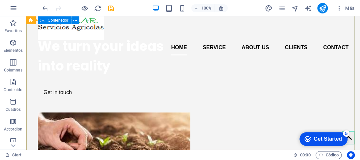
scroll to position [33, 0]
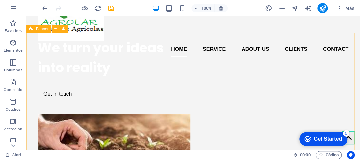
click at [36, 31] on span "Banner" at bounding box center [42, 29] width 13 height 4
select select "px"
select select "vh"
select select "banner"
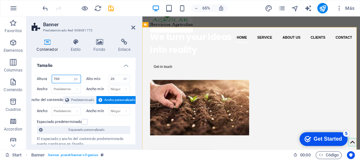
drag, startPoint x: 64, startPoint y: 79, endPoint x: 59, endPoint y: 79, distance: 4.9
click at [59, 79] on input "700" at bounding box center [66, 79] width 29 height 8
click at [82, 121] on label at bounding box center [85, 122] width 6 height 6
click at [0, 0] on input "Espaciado predeterminado" at bounding box center [0, 0] width 0 height 0
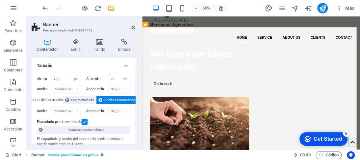
click at [82, 121] on label at bounding box center [85, 122] width 6 height 6
click at [0, 0] on input "Espaciado predeterminado" at bounding box center [0, 0] width 0 height 0
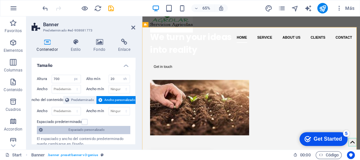
click at [80, 130] on span "Espaciado personalizado" at bounding box center [86, 130] width 83 height 8
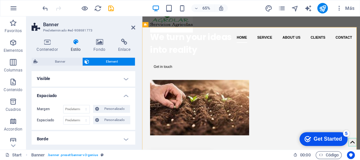
scroll to position [0, 0]
click at [125, 80] on h4 "Visible" at bounding box center [84, 79] width 104 height 16
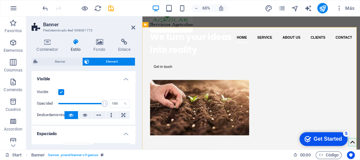
scroll to position [33, 0]
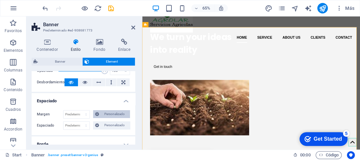
click at [104, 115] on span "Personalizado" at bounding box center [114, 114] width 27 height 8
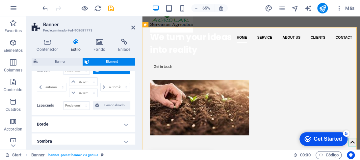
scroll to position [66, 0]
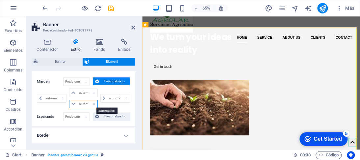
click at [72, 105] on select "automático px % rem vw vh" at bounding box center [83, 104] width 28 height 8
select select "px"
click at [87, 100] on select "automático px % rem vw vh" at bounding box center [83, 104] width 28 height 8
type input "0"
select select "px"
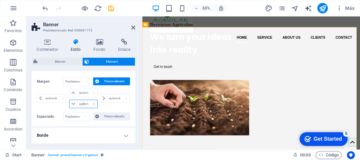
type input "0"
select select "px"
type input "0"
select select "px"
type input "0"
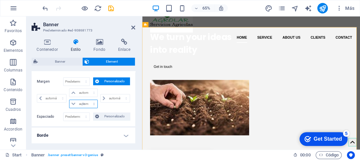
type input "0"
select select "px"
drag, startPoint x: 114, startPoint y: 100, endPoint x: 103, endPoint y: 99, distance: 11.9
click at [103, 99] on div "0 automático px % rem vw vh" at bounding box center [115, 98] width 30 height 9
type input "2"
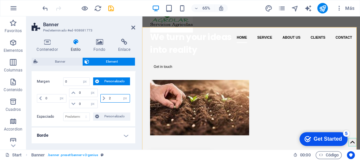
select select "DISABLED_OPTION_VALUE"
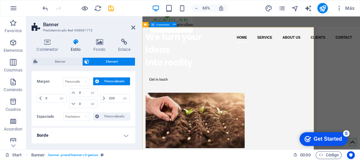
click at [297, 107] on div "We turn your ideas into reality Get in touch" at bounding box center [276, 154] width 269 height 242
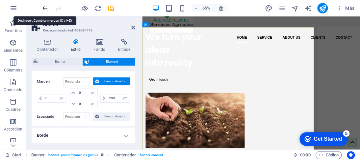
click at [45, 6] on icon "undo" at bounding box center [45, 9] width 8 height 8
type input "2"
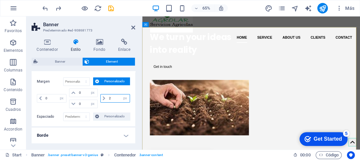
drag, startPoint x: 110, startPoint y: 100, endPoint x: 104, endPoint y: 98, distance: 6.8
click at [103, 98] on div "2 automático px % rem vw vh" at bounding box center [115, 98] width 30 height 9
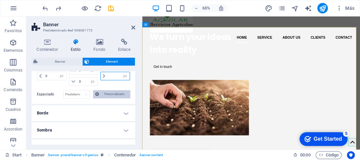
scroll to position [99, 0]
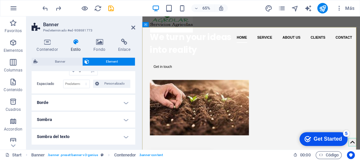
click at [126, 104] on h4 "Borde" at bounding box center [84, 103] width 104 height 16
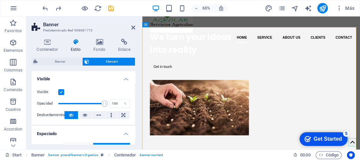
scroll to position [0, 0]
click at [257, 143] on div "We turn your ideas into reality Get in touch" at bounding box center [309, 154] width 334 height 242
drag, startPoint x: 133, startPoint y: 25, endPoint x: 115, endPoint y: 17, distance: 19.1
click at [133, 25] on icon at bounding box center [133, 27] width 4 height 5
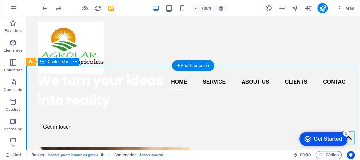
drag, startPoint x: 162, startPoint y: 66, endPoint x: 151, endPoint y: 82, distance: 19.2
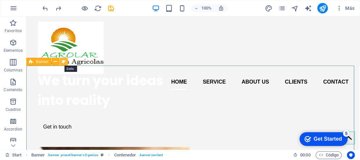
click at [63, 61] on icon at bounding box center [64, 62] width 4 height 7
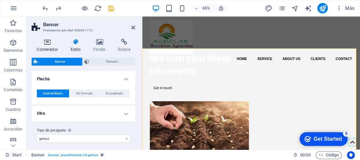
click at [44, 46] on h4 "Contenedor" at bounding box center [49, 46] width 34 height 14
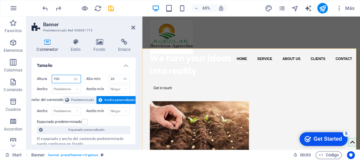
drag, startPoint x: 63, startPoint y: 80, endPoint x: 42, endPoint y: 79, distance: 21.4
click at [42, 79] on div "Altura 700 Predeterminado px rem % vh vw" at bounding box center [59, 79] width 44 height 9
drag, startPoint x: 63, startPoint y: 79, endPoint x: 105, endPoint y: 45, distance: 54.4
click at [44, 77] on div "Altura 500 Predeterminado px rem % vh vw" at bounding box center [59, 79] width 44 height 9
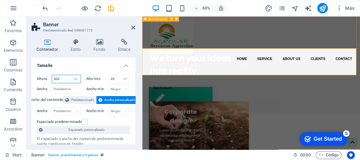
type input "300"
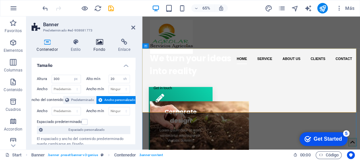
click at [100, 43] on icon at bounding box center [99, 42] width 22 height 7
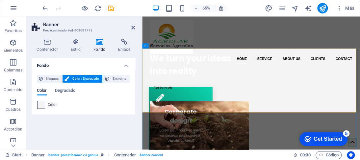
click at [41, 106] on span at bounding box center [40, 105] width 7 height 7
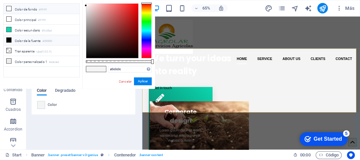
click at [10, 8] on icon at bounding box center [9, 8] width 5 height 5
type input "#ffffff"
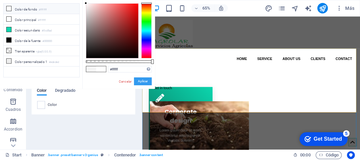
drag, startPoint x: 142, startPoint y: 83, endPoint x: 111, endPoint y: 105, distance: 38.0
click at [141, 84] on button "Aplicar" at bounding box center [143, 82] width 18 height 8
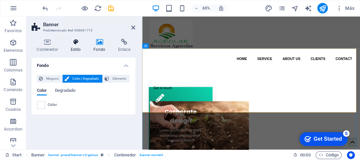
click at [78, 42] on icon at bounding box center [75, 42] width 20 height 7
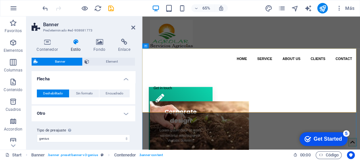
click at [135, 29] on aside "Banner Predeterminado #ed-908681773 Contenedor Estilo Fondo Enlace Tamaño Altur…" at bounding box center [84, 83] width 116 height 134
click at [135, 28] on icon at bounding box center [133, 27] width 4 height 5
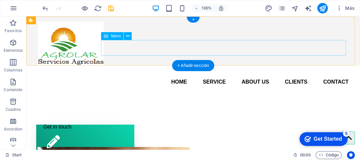
click at [136, 74] on nav "Home Service About us Clients Contact" at bounding box center [193, 82] width 310 height 16
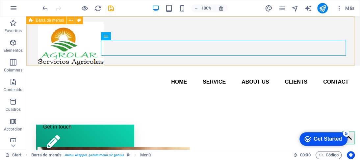
click at [44, 20] on span "Barra de menús" at bounding box center [50, 20] width 28 height 4
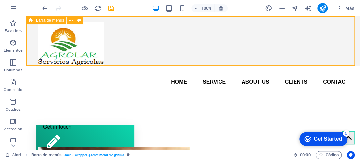
click at [44, 20] on span "Barra de menús" at bounding box center [50, 20] width 28 height 4
select select "px"
select select "header"
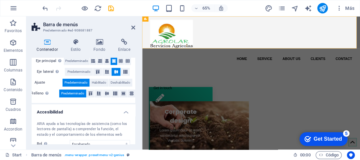
scroll to position [132, 0]
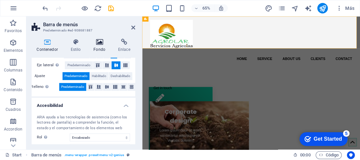
click at [97, 43] on icon at bounding box center [99, 42] width 22 height 7
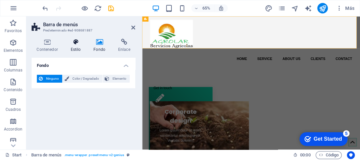
click at [76, 46] on h4 "Estilo" at bounding box center [76, 46] width 23 height 14
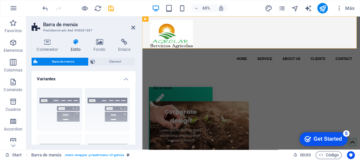
click at [61, 100] on div "Borde Centrado Predeterminado Fijo Loki Desencadenador Ancho XXL" at bounding box center [84, 132] width 104 height 99
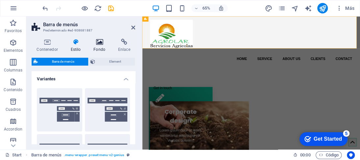
click at [96, 44] on icon at bounding box center [99, 42] width 22 height 7
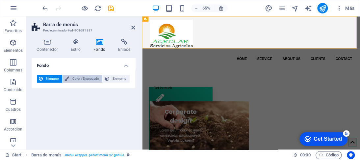
click at [75, 77] on span "Color / Degradado" at bounding box center [85, 79] width 29 height 8
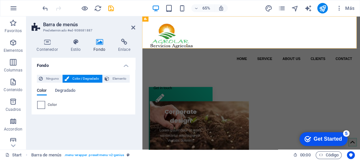
click at [38, 105] on span at bounding box center [40, 105] width 7 height 7
type input "#ffffff"
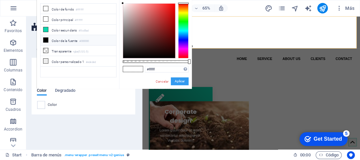
click at [173, 82] on button "Aplicar" at bounding box center [180, 82] width 18 height 8
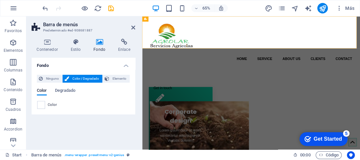
click at [135, 28] on aside "Barra de menús Predeterminado #ed-908681887 Contenedor Estilo Fondo Enlace Tama…" at bounding box center [84, 83] width 116 height 134
click at [131, 29] on icon at bounding box center [133, 27] width 4 height 5
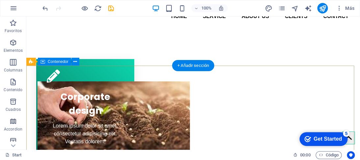
scroll to position [0, 0]
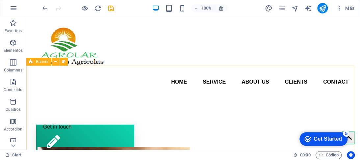
click at [41, 60] on span "Banner" at bounding box center [42, 62] width 13 height 4
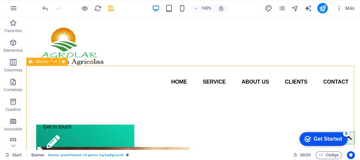
click at [41, 60] on span "Banner" at bounding box center [42, 62] width 13 height 4
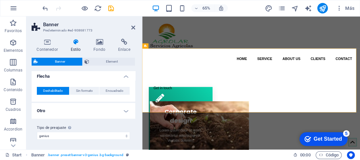
scroll to position [3, 0]
click at [111, 61] on span "Element" at bounding box center [112, 62] width 42 height 8
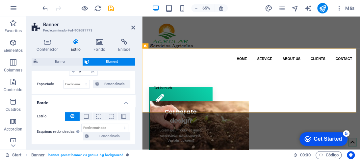
scroll to position [99, 0]
click at [114, 84] on span "Personalizado" at bounding box center [114, 84] width 27 height 8
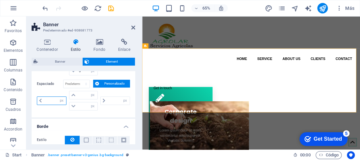
click at [55, 99] on input "number" at bounding box center [55, 101] width 22 height 8
type input "1"
type input "0"
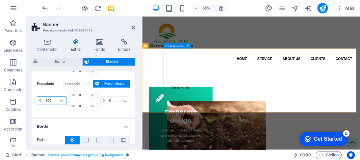
type input "100"
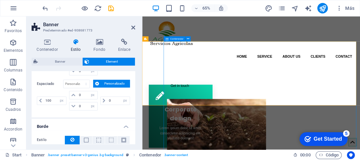
scroll to position [0, 0]
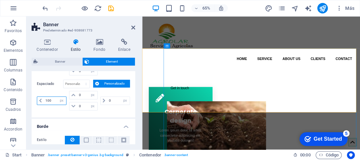
drag, startPoint x: 51, startPoint y: 99, endPoint x: 56, endPoint y: 86, distance: 13.9
click at [36, 99] on div "Margen Predeterminado automático px % rem vw vh Personalizado Personalizado 0 a…" at bounding box center [84, 78] width 104 height 78
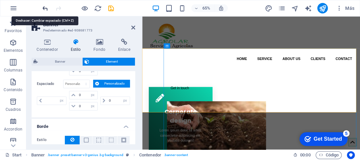
click at [43, 6] on icon "undo" at bounding box center [45, 9] width 8 height 8
type input "1"
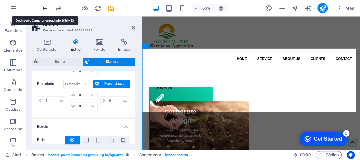
click at [43, 6] on icon "undo" at bounding box center [45, 9] width 8 height 8
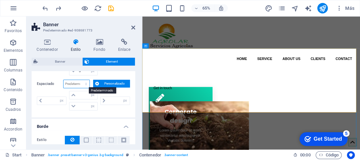
click at [69, 83] on select "Predeterminado px rem % vh vw Personalizado" at bounding box center [76, 84] width 26 height 8
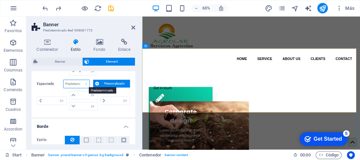
click at [77, 83] on select "Predeterminado px rem % vh vw Personalizado" at bounding box center [76, 84] width 26 height 8
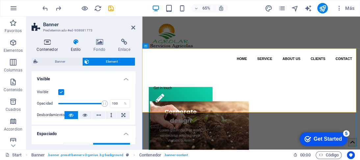
click at [50, 45] on icon at bounding box center [47, 42] width 31 height 7
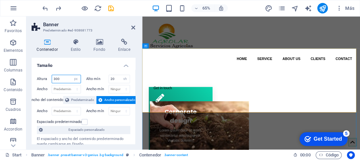
drag, startPoint x: 64, startPoint y: 77, endPoint x: 36, endPoint y: 73, distance: 27.9
click at [36, 73] on div "Altura 300 Predeterminado px rem % vh vw Alto mín 20 Ninguno px rem % vh vw Anc…" at bounding box center [84, 117] width 104 height 94
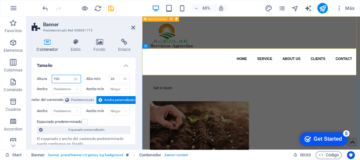
type input "700"
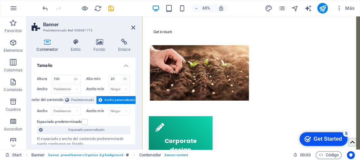
scroll to position [99, 0]
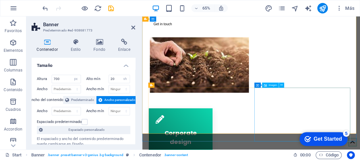
click at [301, 129] on figure at bounding box center [227, 91] width 147 height 85
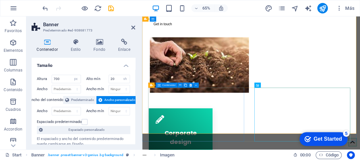
click at [166, 85] on span "Contenedor" at bounding box center [168, 85] width 13 height 3
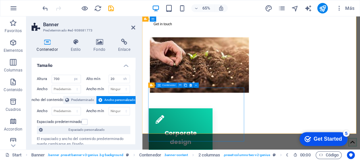
click at [162, 86] on span "Contenedor" at bounding box center [168, 85] width 13 height 3
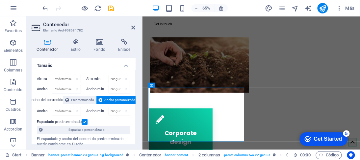
click at [83, 121] on label at bounding box center [85, 122] width 6 height 6
click at [0, 0] on input "Espaciado predeterminado" at bounding box center [0, 0] width 0 height 0
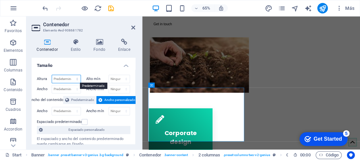
click at [74, 77] on select "Predeterminado px rem % vh vw" at bounding box center [66, 79] width 29 height 8
select select "px"
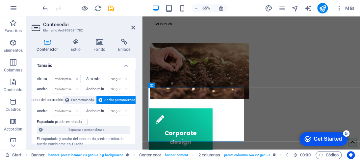
click at [70, 75] on select "Predeterminado px rem % vh vw" at bounding box center [66, 79] width 29 height 8
type input "252"
click at [71, 96] on span "Predeterminado" at bounding box center [82, 100] width 23 height 8
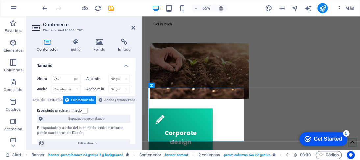
click at [47, 42] on icon at bounding box center [47, 42] width 31 height 7
click at [87, 112] on div "Espaciado predeterminado" at bounding box center [82, 111] width 91 height 8
click at [85, 112] on label at bounding box center [85, 111] width 6 height 6
click at [0, 0] on input "Espaciado predeterminado" at bounding box center [0, 0] width 0 height 0
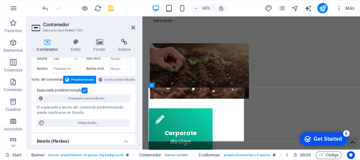
scroll to position [33, 0]
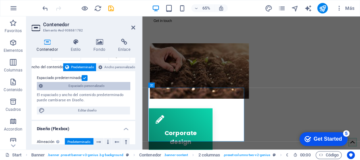
click at [78, 86] on span "Espaciado personalizado" at bounding box center [86, 86] width 83 height 8
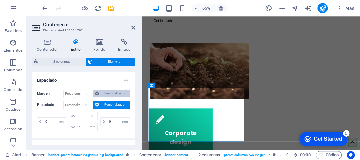
click at [101, 92] on span "Personalizado" at bounding box center [114, 94] width 27 height 8
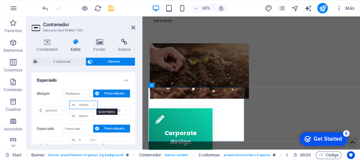
click at [73, 105] on select "automático px % rem vw vh" at bounding box center [83, 105] width 28 height 8
select select "px"
click at [87, 101] on select "automático px % rem vw vh" at bounding box center [83, 105] width 28 height 8
type input "0"
select select "px"
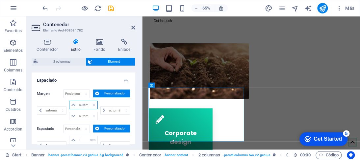
type input "0"
select select "px"
type input "0"
select select "px"
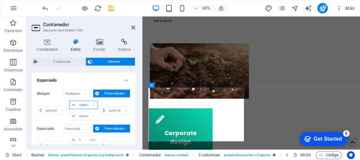
type input "0"
select select "px"
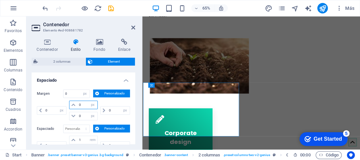
type input "1"
select select "DISABLED_OPTION_VALUE"
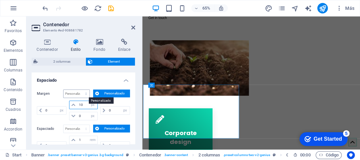
type input "10"
click at [77, 94] on select "Predeterminado automático px % rem vw vh Personalizado" at bounding box center [76, 94] width 26 height 8
click at [63, 90] on select "Predeterminado automático px % rem vw vh Personalizado" at bounding box center [76, 94] width 26 height 8
select select "DISABLED_OPTION_VALUE"
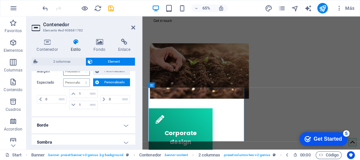
scroll to position [66, 0]
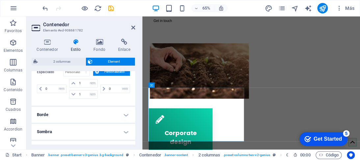
click at [125, 115] on h4 "Borde" at bounding box center [84, 115] width 104 height 16
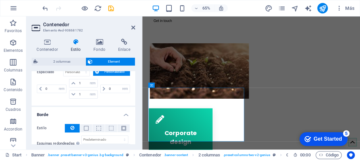
scroll to position [99, 0]
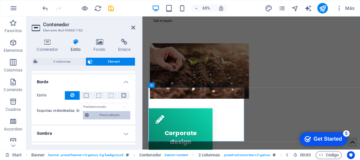
click at [98, 112] on span "Personalizado" at bounding box center [109, 115] width 37 height 8
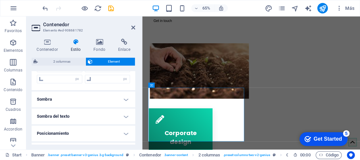
scroll to position [155, 0]
click at [122, 131] on h4 "Posicionamiento" at bounding box center [84, 136] width 104 height 16
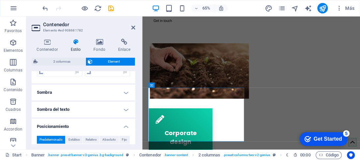
scroll to position [88, 0]
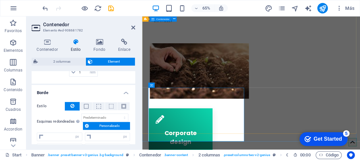
click at [318, 86] on div "We turn your ideas into reality Get in touch" at bounding box center [309, 88] width 334 height 242
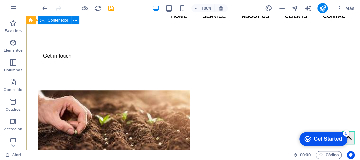
scroll to position [132, 0]
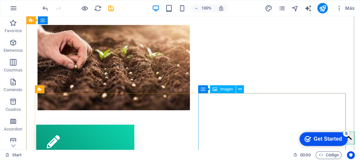
click at [185, 104] on figure at bounding box center [110, 67] width 147 height 85
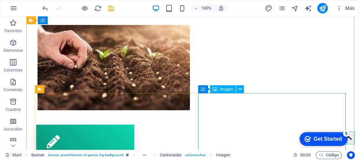
click at [227, 91] on span "Imagen" at bounding box center [226, 89] width 13 height 4
click at [205, 90] on icon at bounding box center [203, 89] width 5 height 8
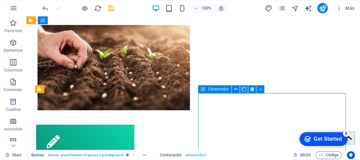
click at [205, 90] on icon at bounding box center [203, 89] width 5 height 8
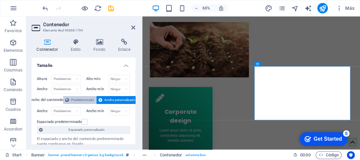
click at [74, 99] on span "Predeterminado" at bounding box center [82, 100] width 23 height 8
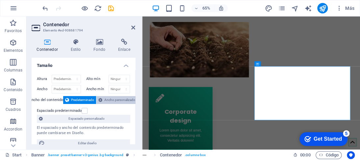
click at [123, 102] on span "Ancho personalizado" at bounding box center [119, 100] width 31 height 8
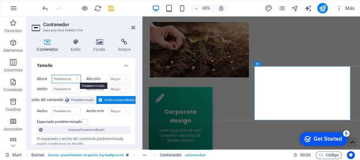
click at [70, 80] on select "Predeterminado px rem % vh vw" at bounding box center [66, 79] width 29 height 8
select select "px"
click at [70, 75] on select "Predeterminado px rem % vh vw" at bounding box center [66, 79] width 29 height 8
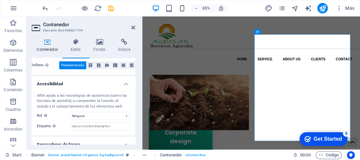
scroll to position [186, 0]
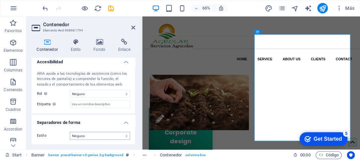
type input "500"
click at [106, 137] on select "Ninguno Triángulo Cuadrado Diagonal Polígono 1 Polígono 2 Zigzag Múltiples zigz…" at bounding box center [100, 136] width 60 height 8
click at [70, 132] on select "Ninguno Triángulo Cuadrado Diagonal Polígono 1 Polígono 2 Zigzag Múltiples zigz…" at bounding box center [100, 136] width 60 height 8
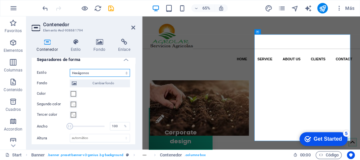
scroll to position [252, 0]
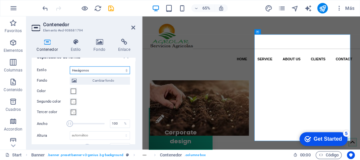
click at [112, 70] on select "Ninguno Triángulo Cuadrado Diagonal Polígono 1 Polígono 2 Zigzag Múltiples zigz…" at bounding box center [100, 70] width 60 height 8
select select "none"
click at [70, 74] on select "Ninguno Triángulo Cuadrado Diagonal Polígono 1 Polígono 2 Zigzag Múltiples zigz…" at bounding box center [100, 70] width 60 height 8
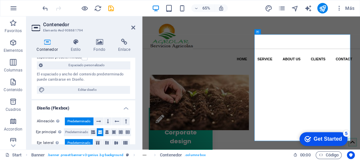
scroll to position [55, 0]
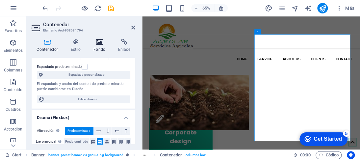
click at [98, 42] on icon at bounding box center [99, 42] width 22 height 7
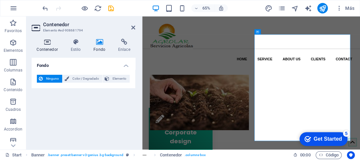
click at [51, 45] on icon at bounding box center [47, 42] width 31 height 7
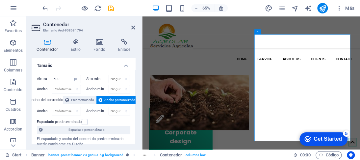
scroll to position [0, 0]
click at [131, 28] on icon at bounding box center [133, 27] width 4 height 5
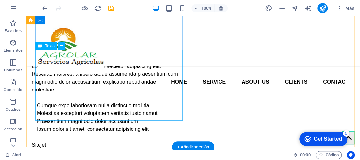
scroll to position [329, 0]
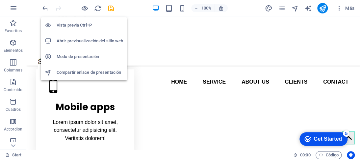
click at [70, 23] on h6 "Vista previa Ctrl+P" at bounding box center [90, 25] width 66 height 8
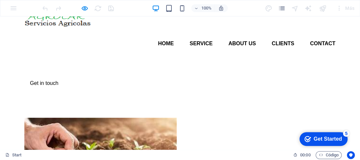
scroll to position [0, 0]
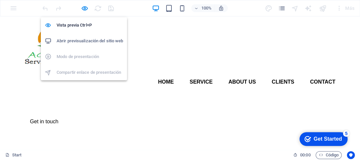
click at [72, 40] on h6 "Abrir previsualización del sitio web" at bounding box center [90, 41] width 66 height 8
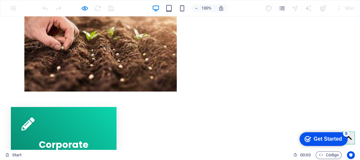
scroll to position [164, 0]
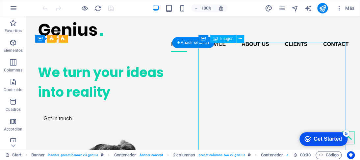
select select "px"
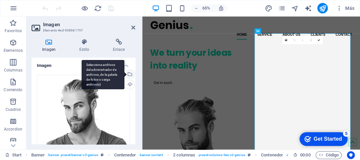
click at [127, 71] on div "Selecciona archivos del administrador de archivos, de la galería de fotos o car…" at bounding box center [129, 75] width 10 height 10
click at [127, 71] on body "[DOMAIN_NAME] Start Favoritos Elementos Columnas Contenido [PERSON_NAME] Accord…" at bounding box center [180, 80] width 360 height 160
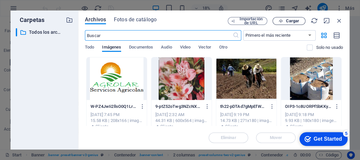
click at [285, 19] on span "Cargar" at bounding box center [288, 21] width 27 height 4
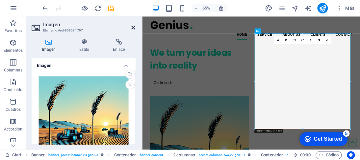
click at [134, 28] on icon at bounding box center [133, 27] width 4 height 5
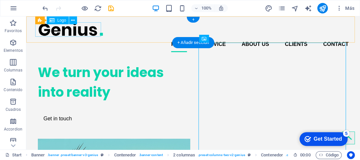
click at [63, 29] on div at bounding box center [193, 29] width 310 height 15
select select "px"
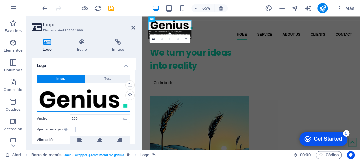
click at [98, 90] on div "Arrastra archivos aquí, haz clic para escoger archivos o selecciona archivos de…" at bounding box center [83, 99] width 93 height 26
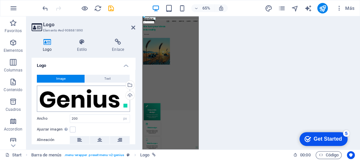
click at [98, 90] on body "[DOMAIN_NAME] Start Favoritos Elementos Columnas Contenido [PERSON_NAME] Accord…" at bounding box center [180, 80] width 360 height 160
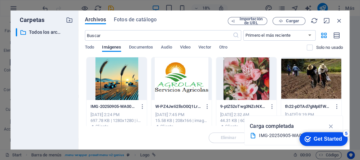
click at [178, 75] on div at bounding box center [181, 79] width 60 height 43
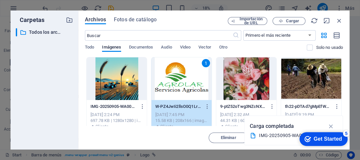
click at [178, 75] on div "1" at bounding box center [181, 79] width 60 height 43
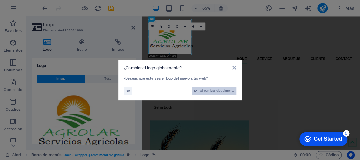
click at [212, 91] on span "Sí, cambiar globalmente" at bounding box center [217, 91] width 34 height 8
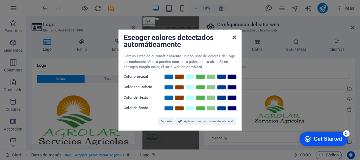
click at [234, 37] on icon at bounding box center [234, 37] width 4 height 5
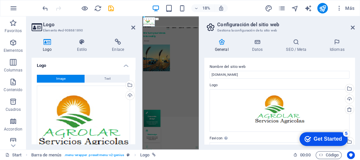
click at [135, 27] on aside "Logo Elemento #ed-908681890 Logo Estilo Enlace Logo Image Text Arrastra archivo…" at bounding box center [84, 83] width 116 height 134
click at [133, 27] on icon at bounding box center [133, 27] width 4 height 5
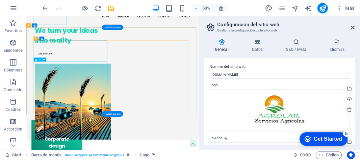
scroll to position [66, 0]
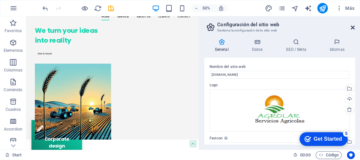
click at [351, 25] on icon at bounding box center [353, 27] width 4 height 5
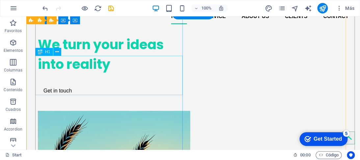
click at [88, 66] on div "We turn your ideas into reality" at bounding box center [111, 54] width 147 height 39
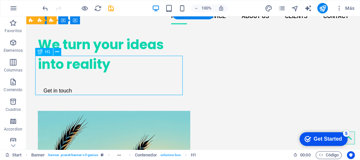
click at [88, 66] on div "We turn your ideas into reality" at bounding box center [111, 54] width 147 height 39
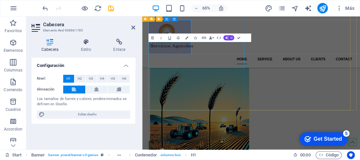
click at [230, 59] on h1 "We turn your ideas into reality" at bounding box center [227, 38] width 147 height 39
drag, startPoint x: 230, startPoint y: 85, endPoint x: 164, endPoint y: 36, distance: 82.1
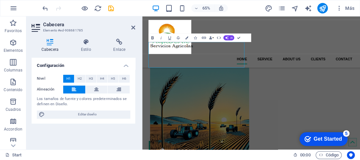
scroll to position [76, 0]
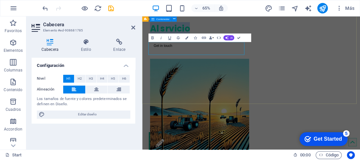
drag, startPoint x: 218, startPoint y: 66, endPoint x: 141, endPoint y: 62, distance: 77.4
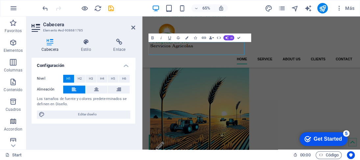
scroll to position [66, 0]
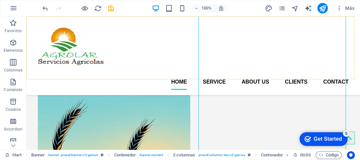
click at [229, 23] on div "Home Service About us Clients Contact" at bounding box center [192, 55] width 333 height 79
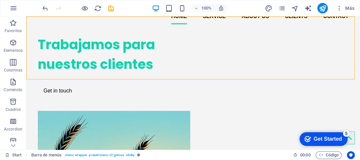
scroll to position [0, 0]
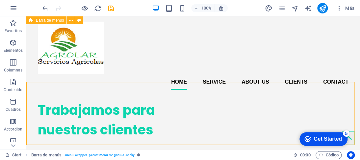
click at [42, 20] on span "Barra de menús" at bounding box center [50, 20] width 28 height 4
select select "header"
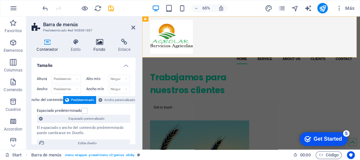
click at [100, 44] on icon at bounding box center [99, 42] width 22 height 7
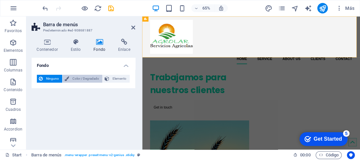
click at [81, 79] on span "Color / Degradado" at bounding box center [85, 79] width 29 height 8
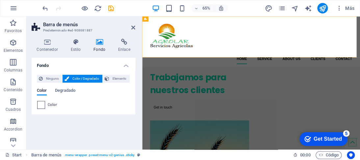
click at [40, 103] on span at bounding box center [40, 105] width 7 height 7
type input "#ffffff"
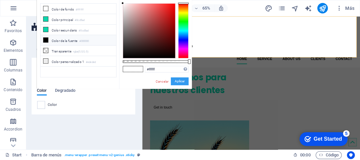
click at [180, 82] on button "Aplicar" at bounding box center [180, 82] width 18 height 8
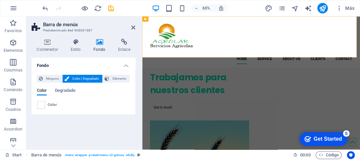
click at [135, 30] on aside "Barra de menús Predeterminado #ed-908681887 Contenedor Estilo Fondo Enlace Tama…" at bounding box center [84, 83] width 116 height 134
click at [133, 28] on icon at bounding box center [133, 27] width 4 height 5
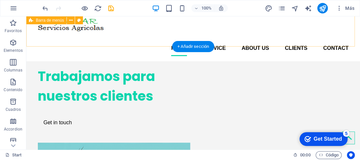
scroll to position [33, 0]
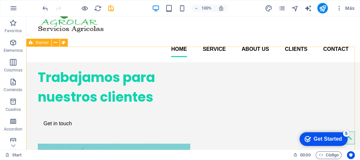
click at [41, 43] on span "Banner" at bounding box center [42, 43] width 13 height 4
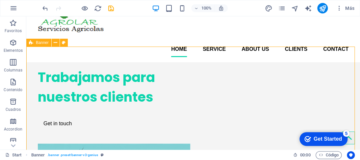
click at [41, 43] on span "Banner" at bounding box center [42, 43] width 13 height 4
select select "vh"
select select "banner"
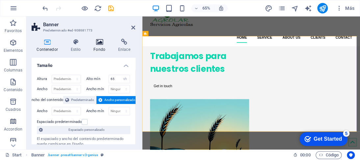
click at [101, 44] on icon at bounding box center [99, 42] width 22 height 7
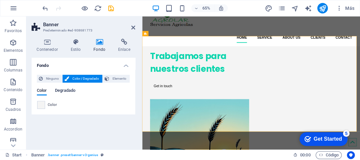
click at [64, 89] on span "Degradado" at bounding box center [65, 91] width 21 height 9
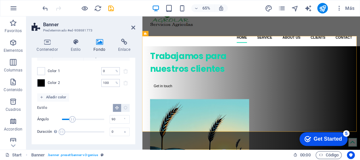
scroll to position [49, 0]
click at [42, 69] on span at bounding box center [40, 70] width 7 height 7
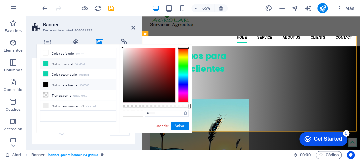
click at [48, 65] on li "Color principal #0cd5ad" at bounding box center [78, 64] width 76 height 11
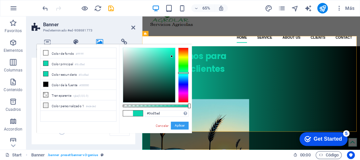
click at [180, 126] on button "Aplicar" at bounding box center [180, 126] width 18 height 8
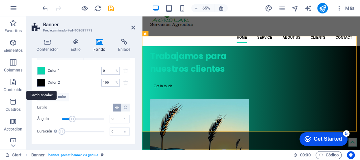
click at [41, 84] on span at bounding box center [40, 82] width 7 height 7
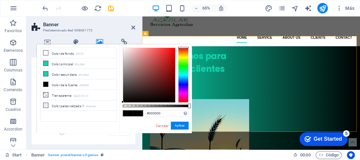
click at [41, 84] on li "Color de la fuente #000000" at bounding box center [78, 85] width 76 height 11
click at [43, 52] on icon at bounding box center [45, 53] width 5 height 5
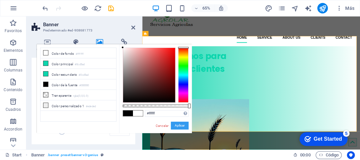
click at [179, 126] on button "Aplicar" at bounding box center [180, 126] width 18 height 8
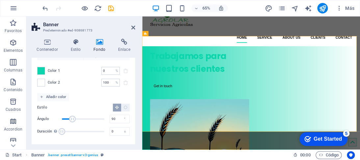
click at [48, 70] on span "Color 1" at bounding box center [54, 70] width 12 height 5
click at [39, 70] on span at bounding box center [40, 70] width 7 height 7
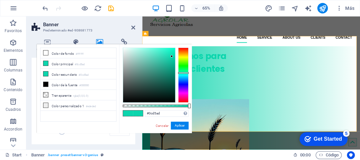
click at [39, 70] on div "less Color de fondo #ffffff Color principal #0cd5ad Color secundario #0cd5ad Co…" at bounding box center [114, 88] width 155 height 89
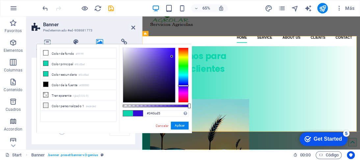
click at [180, 86] on div at bounding box center [183, 75] width 11 height 55
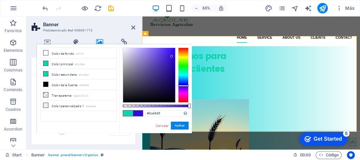
click at [184, 75] on div at bounding box center [183, 75] width 11 height 55
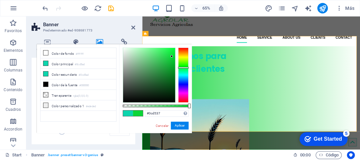
click at [183, 68] on div at bounding box center [183, 75] width 11 height 55
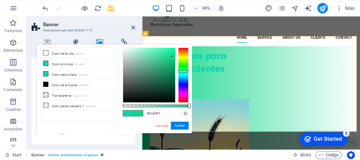
click at [183, 71] on div at bounding box center [183, 75] width 11 height 55
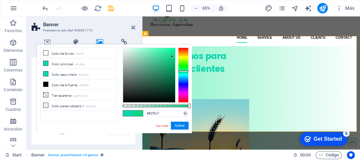
click at [147, 50] on div at bounding box center [149, 75] width 52 height 55
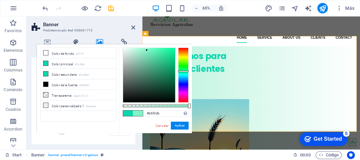
click at [135, 50] on div at bounding box center [149, 75] width 52 height 55
click at [179, 126] on button "Aplicar" at bounding box center [180, 126] width 18 height 8
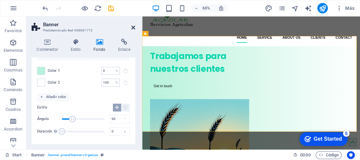
drag, startPoint x: 132, startPoint y: 28, endPoint x: 107, endPoint y: 11, distance: 30.6
click at [132, 28] on icon at bounding box center [133, 27] width 4 height 5
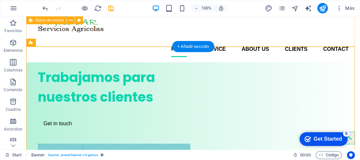
click at [123, 25] on div "Home Service About us Clients Contact" at bounding box center [192, 23] width 333 height 79
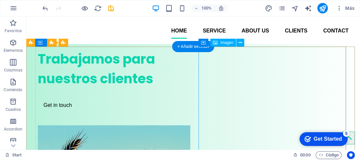
scroll to position [66, 0]
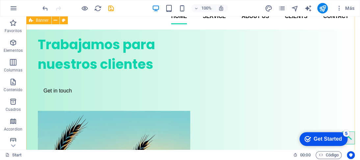
click at [41, 22] on span "Banner" at bounding box center [42, 20] width 13 height 4
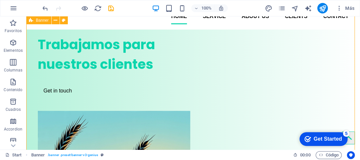
click at [41, 22] on span "Banner" at bounding box center [42, 20] width 13 height 4
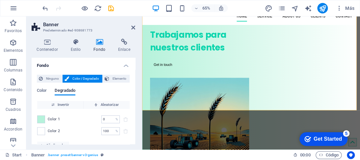
click at [97, 45] on icon at bounding box center [99, 42] width 22 height 7
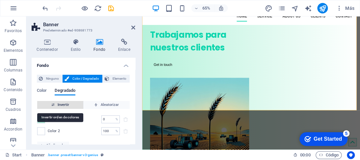
click at [58, 103] on span "Invertir" at bounding box center [60, 105] width 41 height 8
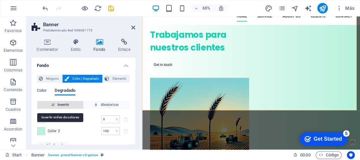
scroll to position [33, 0]
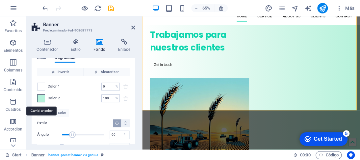
click at [41, 98] on span at bounding box center [40, 98] width 7 height 7
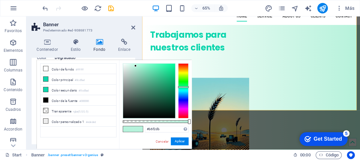
click at [41, 98] on li "Color de la fuente #000000" at bounding box center [78, 100] width 76 height 11
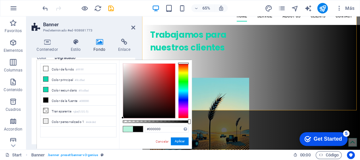
click at [184, 73] on div at bounding box center [183, 90] width 11 height 55
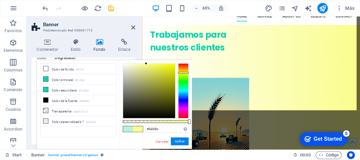
click at [146, 64] on div at bounding box center [149, 91] width 52 height 55
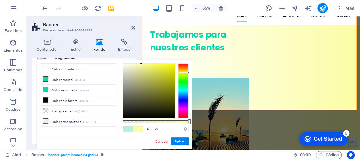
click at [141, 64] on div at bounding box center [149, 91] width 52 height 55
type input "#f8fab7"
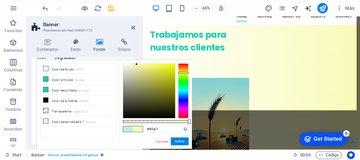
click at [136, 64] on div at bounding box center [149, 91] width 52 height 55
click at [180, 140] on button "Aplicar" at bounding box center [180, 142] width 18 height 8
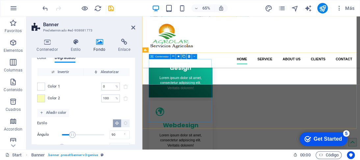
scroll to position [66, 0]
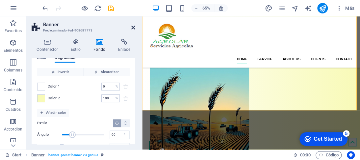
click at [131, 29] on icon at bounding box center [133, 27] width 4 height 5
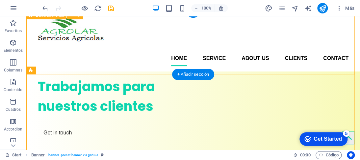
scroll to position [33, 0]
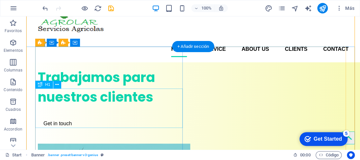
click at [109, 97] on div "Trabajamos para nuestros clientes" at bounding box center [111, 87] width 147 height 39
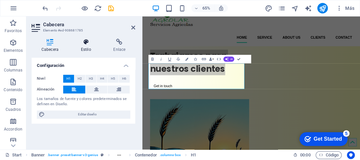
click at [87, 44] on icon at bounding box center [86, 42] width 30 height 7
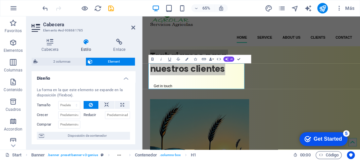
scroll to position [0, 0]
click at [133, 28] on icon at bounding box center [133, 27] width 4 height 5
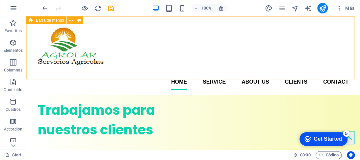
click at [41, 21] on span "Barra de menús" at bounding box center [50, 20] width 28 height 4
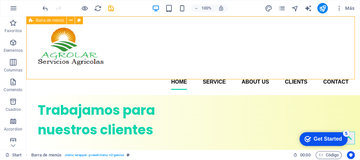
click at [41, 21] on span "Barra de menús" at bounding box center [50, 20] width 28 height 4
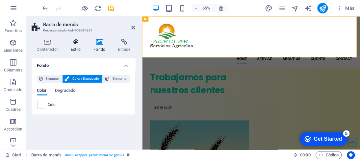
click at [75, 42] on icon at bounding box center [75, 42] width 20 height 7
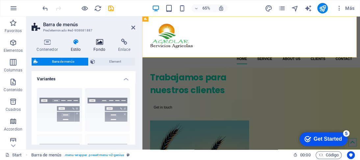
click at [99, 42] on icon at bounding box center [99, 42] width 22 height 7
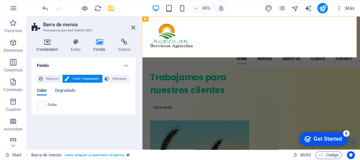
click at [46, 42] on icon at bounding box center [47, 42] width 31 height 7
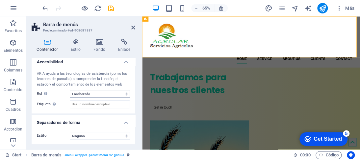
scroll to position [44, 0]
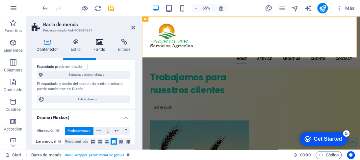
click at [95, 41] on icon at bounding box center [99, 42] width 22 height 7
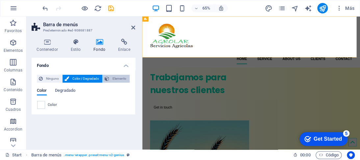
click at [119, 80] on span "Elemento" at bounding box center [119, 79] width 16 height 8
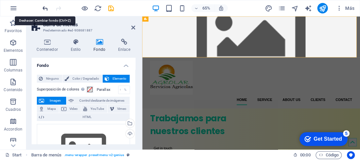
click at [45, 9] on icon "undo" at bounding box center [45, 9] width 8 height 8
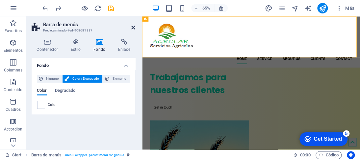
click at [131, 28] on icon at bounding box center [133, 27] width 4 height 5
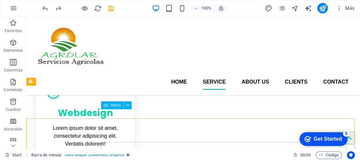
scroll to position [296, 0]
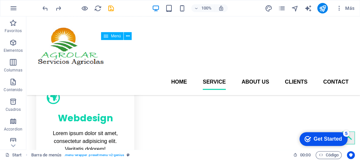
click at [174, 74] on nav "Home Service About us Clients Contact" at bounding box center [193, 82] width 310 height 16
select select
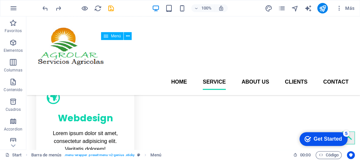
select select
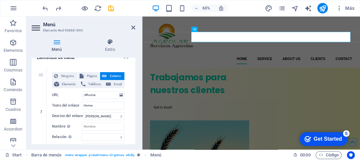
scroll to position [66, 0]
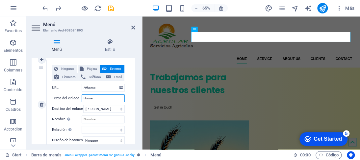
drag, startPoint x: 93, startPoint y: 96, endPoint x: 79, endPoint y: 98, distance: 14.5
click at [79, 98] on div "Texto del enlace Home" at bounding box center [88, 99] width 73 height 8
type input "N"
select select
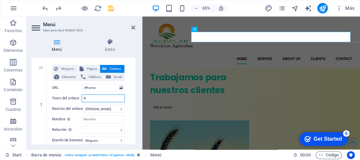
select select
type input "No"
select select
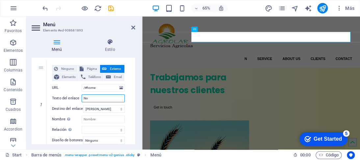
select select
type input "Nos"
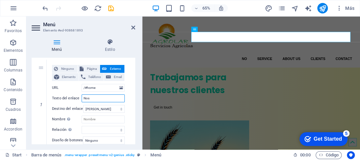
select select
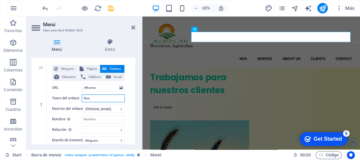
type input "Noso"
select select
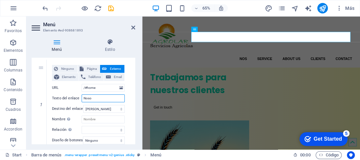
select select
type input "Nosot"
select select
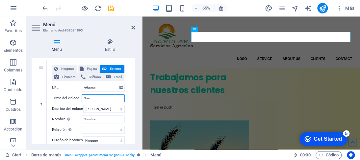
select select
type input "Nosotr"
select select
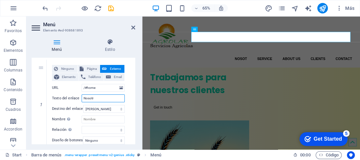
select select
type input "Nosotro"
select select
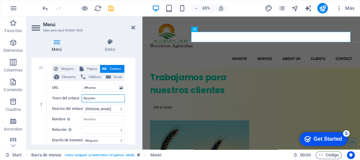
select select
type input "Nosotros"
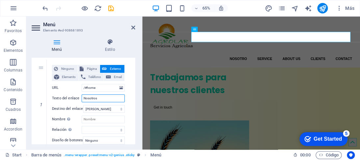
select select
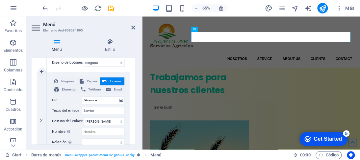
scroll to position [132, 0]
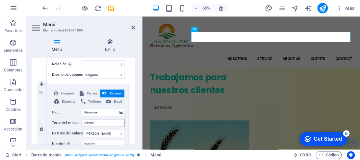
type input "Nosotros"
drag, startPoint x: 98, startPoint y: 122, endPoint x: 73, endPoint y: 123, distance: 24.7
click at [73, 123] on div "Texto del enlace Service" at bounding box center [88, 123] width 73 height 8
type input "S"
select select
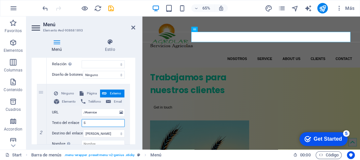
select select
type input "Se"
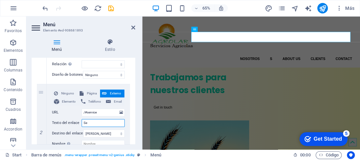
select select
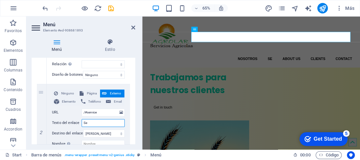
type input "Ser"
select select
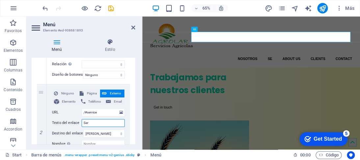
select select
type input "Serv"
select select
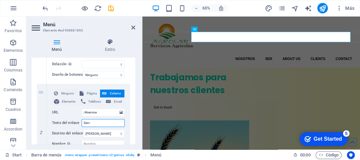
select select
type input "Servi"
select select
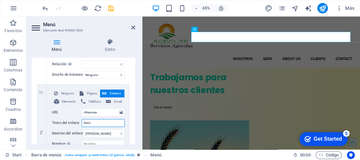
select select
type input "Servic"
select select
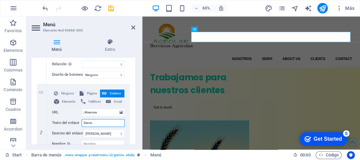
select select
type input "Servici"
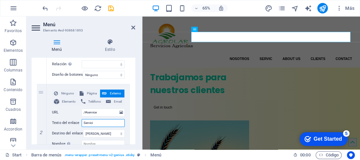
select select
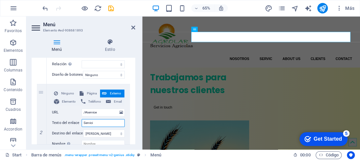
type input "Servicio"
select select
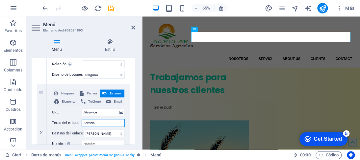
select select
type input "Servicios"
select select
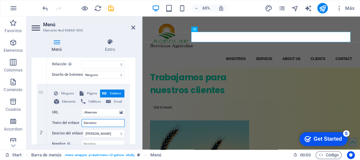
select select
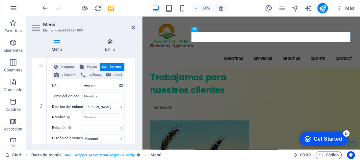
scroll to position [263, 0]
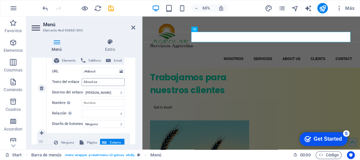
type input "Servicios"
drag, startPoint x: 100, startPoint y: 80, endPoint x: 64, endPoint y: 76, distance: 36.5
click at [64, 76] on div "Ninguno Página Externo Elemento Teléfono Email Página Start Subpage Legal Notic…" at bounding box center [88, 83] width 73 height 69
select select
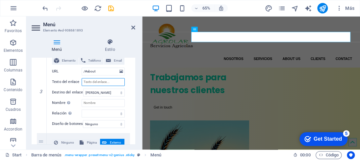
select select
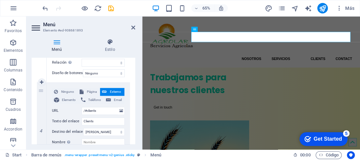
scroll to position [329, 0]
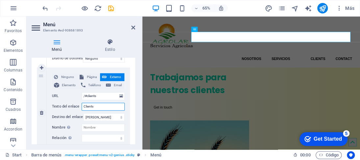
drag, startPoint x: 101, startPoint y: 105, endPoint x: 78, endPoint y: 105, distance: 23.0
click at [78, 105] on div "Texto del enlace Clients" at bounding box center [88, 107] width 73 height 8
type input "O"
select select
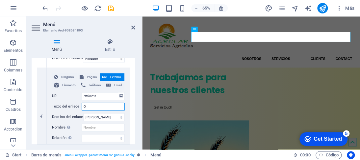
select select
type input "Of"
select select
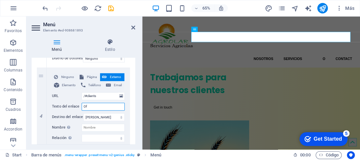
select select
type input "Ofe"
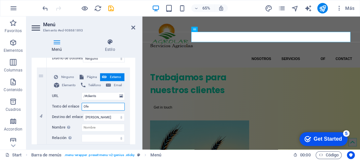
select select
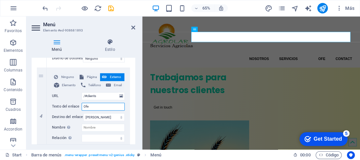
type input "Ofer"
select select
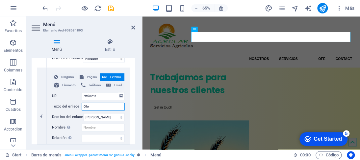
select select
type input "Ofert"
select select
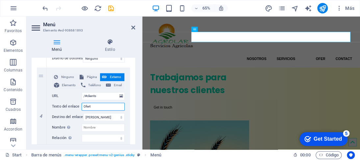
select select
type input "Oferta"
select select
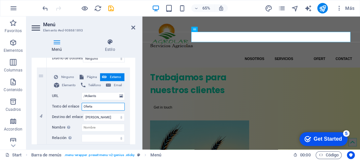
select select
type input "Ofertas"
select select
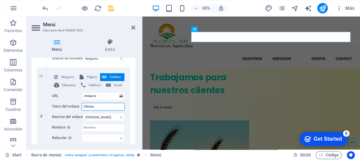
select select
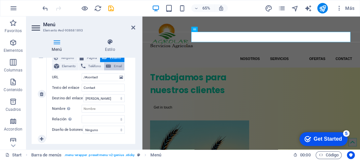
scroll to position [455, 0]
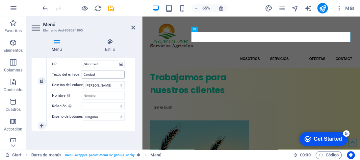
type input "Ofertas"
click at [94, 71] on input "Contact" at bounding box center [103, 75] width 43 height 8
type input "Contacto"
select select
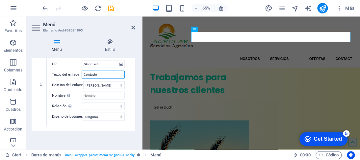
select select
type input "Contacto"
click at [134, 27] on icon at bounding box center [133, 27] width 4 height 5
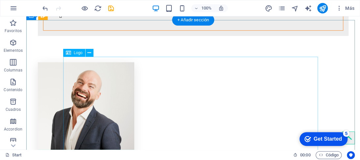
scroll to position [1381, 0]
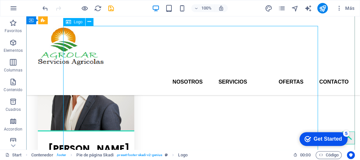
click at [90, 23] on icon at bounding box center [89, 21] width 4 height 7
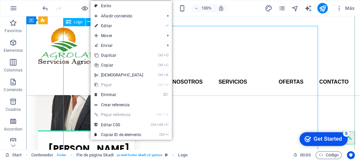
click at [72, 23] on div "Logo" at bounding box center [74, 22] width 22 height 8
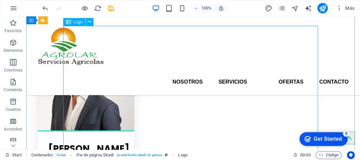
click at [72, 23] on div "Logo" at bounding box center [74, 22] width 22 height 8
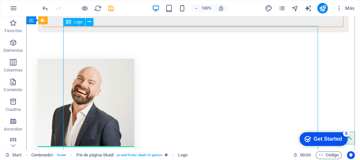
select select "px"
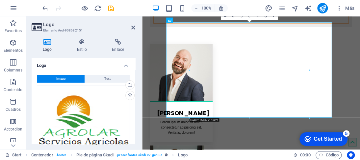
scroll to position [1381, 0]
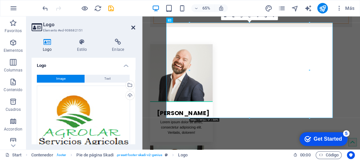
click at [133, 28] on icon at bounding box center [133, 27] width 4 height 5
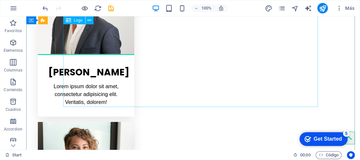
scroll to position [1480, 0]
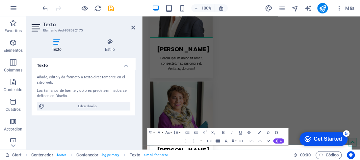
scroll to position [1404, 0]
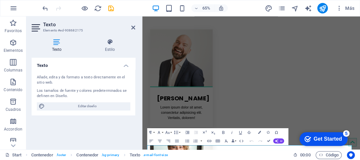
drag, startPoint x: 83, startPoint y: 107, endPoint x: 95, endPoint y: 82, distance: 27.5
click at [82, 107] on span "Editar diseño" at bounding box center [87, 107] width 81 height 8
select select "px"
select select "400"
select select "px"
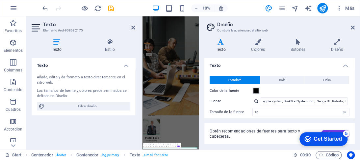
scroll to position [1192, 0]
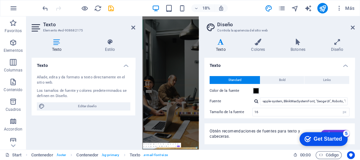
click at [225, 48] on h4 "Texto" at bounding box center [221, 46] width 35 height 14
click at [223, 45] on icon at bounding box center [220, 42] width 33 height 7
click at [255, 102] on div at bounding box center [256, 101] width 4 height 4
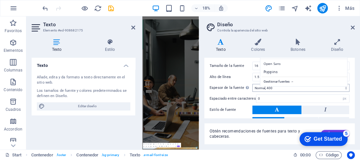
scroll to position [33, 0]
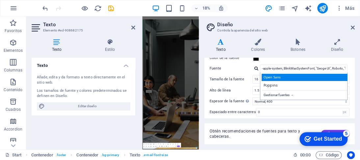
click at [274, 79] on div "Open Sans" at bounding box center [304, 77] width 87 height 7
type input "Open Sans"
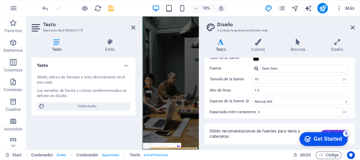
scroll to position [0, 0]
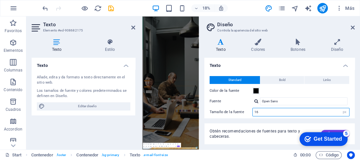
click at [300, 114] on input "16" at bounding box center [301, 113] width 96 height 8
drag, startPoint x: 300, startPoint y: 114, endPoint x: 233, endPoint y: 111, distance: 67.1
click at [233, 111] on div "Tamaño de la fuente 16 rem px" at bounding box center [279, 112] width 140 height 9
type input "18"
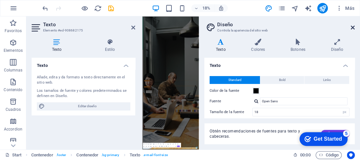
click at [351, 26] on icon at bounding box center [353, 27] width 4 height 5
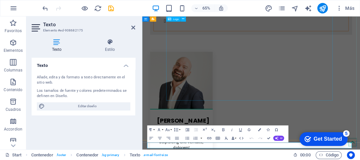
scroll to position [1480, 0]
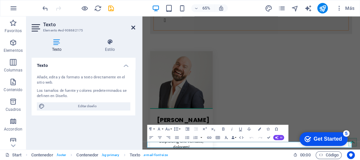
click at [134, 26] on icon at bounding box center [133, 27] width 4 height 5
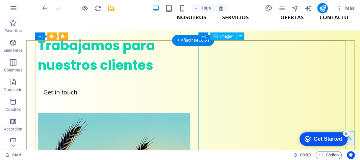
scroll to position [39, 0]
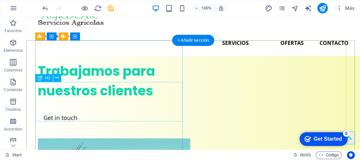
click at [116, 96] on div "Trabajamos para nuestros clientes" at bounding box center [111, 80] width 147 height 39
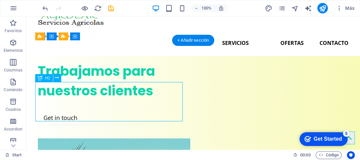
click at [116, 96] on div "Trabajamos para nuestros clientes" at bounding box center [111, 80] width 147 height 39
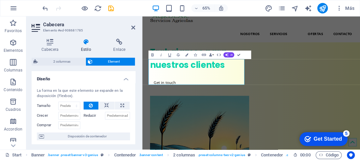
click at [88, 44] on icon at bounding box center [86, 42] width 30 height 7
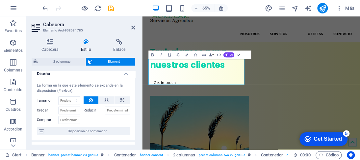
scroll to position [0, 0]
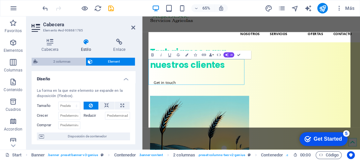
click at [61, 61] on span "2 columnas" at bounding box center [62, 62] width 44 height 8
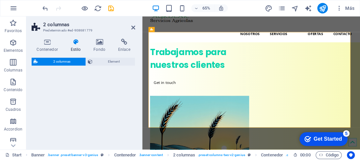
select select "rem"
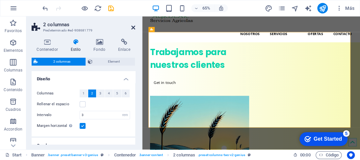
drag, startPoint x: 133, startPoint y: 26, endPoint x: 106, endPoint y: 9, distance: 31.6
click at [133, 26] on icon at bounding box center [133, 27] width 4 height 5
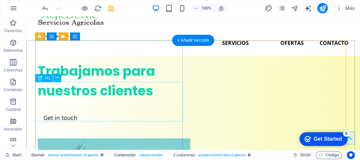
click at [146, 101] on div "Trabajamos para nuestros clientes" at bounding box center [111, 80] width 147 height 39
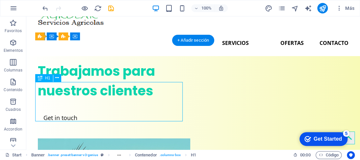
click at [146, 101] on div "Trabajamos para nuestros clientes" at bounding box center [111, 80] width 147 height 39
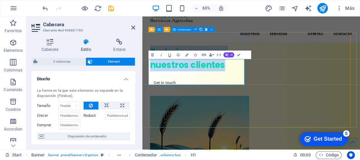
drag, startPoint x: 271, startPoint y: 111, endPoint x: 153, endPoint y: 80, distance: 122.4
click at [154, 80] on div "Trabajamos para nuestros clientes Get in touch" at bounding box center [227, 93] width 147 height 75
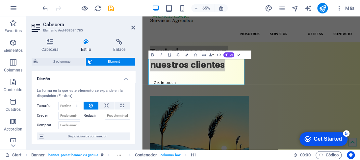
click at [187, 55] on icon "button" at bounding box center [186, 54] width 3 height 3
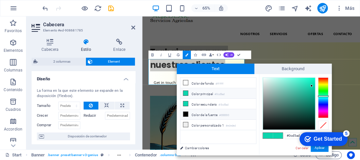
click at [185, 115] on icon at bounding box center [185, 114] width 5 height 5
type input "#000000"
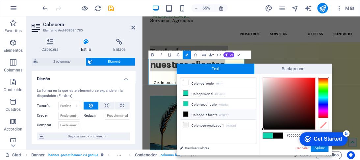
click at [319, 149] on appcues-checklist "Contextual help checklist present on screen" at bounding box center [323, 139] width 54 height 21
click at [317, 148] on div "checkmark Get Started 5 First Steps in the Editor Let's guide you through the t…" at bounding box center [323, 139] width 54 height 20
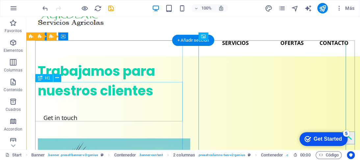
click at [144, 93] on div "Trabajamos para nuestros clientes" at bounding box center [111, 80] width 147 height 39
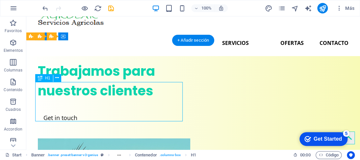
click at [144, 93] on div "Trabajamos para nuestros clientes" at bounding box center [111, 80] width 147 height 39
click at [145, 93] on div "Trabajamos para nuestros clientes" at bounding box center [111, 80] width 147 height 39
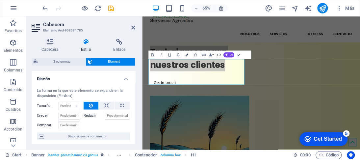
click at [186, 53] on icon "button" at bounding box center [186, 54] width 3 height 3
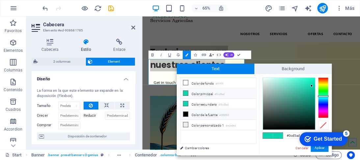
click at [186, 112] on icon at bounding box center [185, 114] width 5 height 5
type input "#000000"
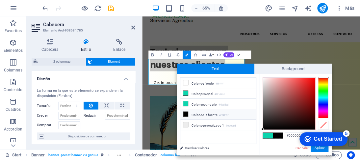
click at [317, 148] on div "checkmark Get Started 5 First Steps in the Editor Let's guide you through the t…" at bounding box center [323, 139] width 54 height 20
click at [318, 149] on appcues-checklist "Contextual help checklist present on screen" at bounding box center [323, 139] width 54 height 21
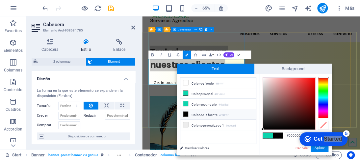
click at [285, 56] on div "Trabajamos para nuestros clientes Get in touch" at bounding box center [227, 93] width 147 height 75
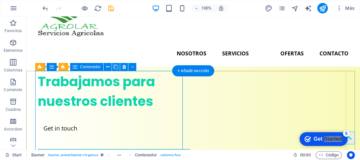
scroll to position [39, 0]
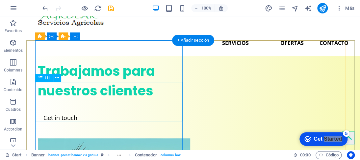
click at [115, 101] on div "Trabajamos para nuestros clientes" at bounding box center [111, 80] width 147 height 39
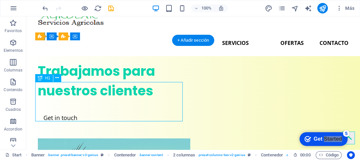
click at [154, 101] on div "Trabajamos para nuestros clientes" at bounding box center [111, 80] width 147 height 39
drag, startPoint x: 151, startPoint y: 113, endPoint x: 146, endPoint y: 112, distance: 5.0
click at [146, 101] on div "Trabajamos para nuestros clientes" at bounding box center [111, 80] width 147 height 39
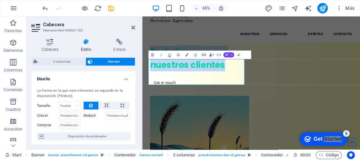
click at [227, 55] on icon "button" at bounding box center [226, 54] width 3 height 3
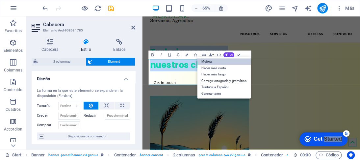
click at [207, 62] on link "Mejorar" at bounding box center [224, 62] width 54 height 7
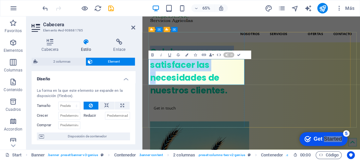
scroll to position [19, 0]
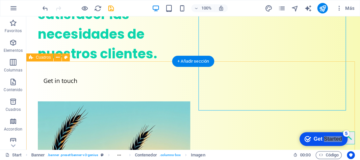
scroll to position [52, 0]
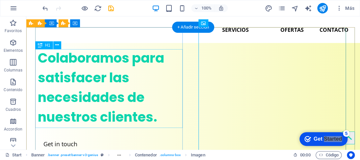
click at [150, 113] on div "Colaboramos para satisfacer las necesidades de nuestros clientes." at bounding box center [111, 87] width 147 height 79
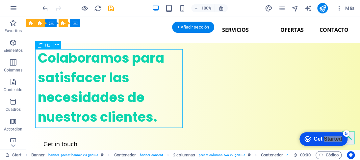
click at [150, 113] on div "Colaboramos para satisfacer las necesidades de nuestros clientes." at bounding box center [111, 87] width 147 height 79
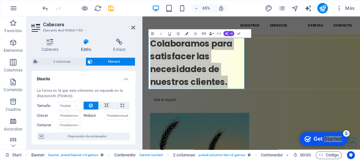
click at [187, 35] on icon "button" at bounding box center [186, 33] width 3 height 3
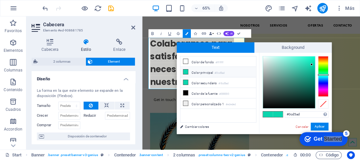
click at [186, 71] on icon at bounding box center [185, 72] width 5 height 5
click at [192, 128] on link "Cambiar colores" at bounding box center [215, 127] width 76 height 8
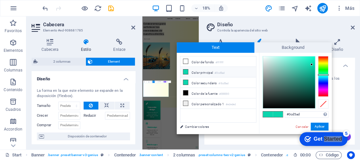
click at [186, 70] on icon at bounding box center [185, 72] width 5 height 5
click at [266, 104] on div at bounding box center [289, 83] width 52 height 52
click at [267, 112] on span at bounding box center [268, 115] width 10 height 6
type input "#191a1a"
click at [264, 103] on div at bounding box center [289, 83] width 52 height 52
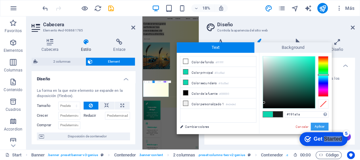
click at [319, 126] on button "Aplicar" at bounding box center [319, 127] width 18 height 8
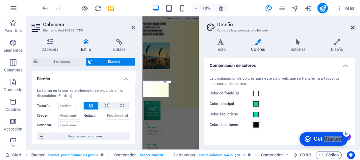
drag, startPoint x: 353, startPoint y: 26, endPoint x: 323, endPoint y: 14, distance: 31.8
click at [353, 26] on icon at bounding box center [353, 27] width 4 height 5
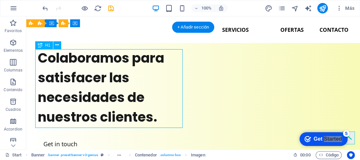
drag, startPoint x: 160, startPoint y: 121, endPoint x: 125, endPoint y: 116, distance: 35.2
click at [125, 116] on div "Colaboramos para satisfacer las necesidades de nuestros clientes." at bounding box center [111, 87] width 147 height 79
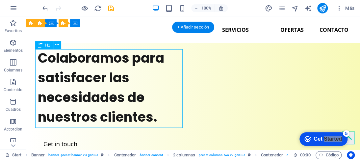
click at [140, 115] on div "Colaboramos para satisfacer las necesidades de nuestros clientes." at bounding box center [111, 87] width 147 height 79
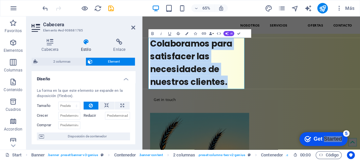
click at [178, 34] on icon "button" at bounding box center [178, 33] width 4 height 3
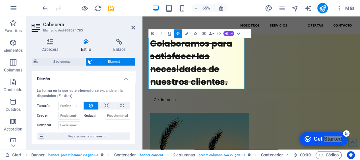
click at [178, 34] on icon "button" at bounding box center [178, 33] width 4 height 3
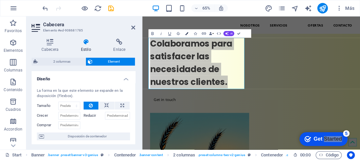
click at [186, 33] on icon "button" at bounding box center [186, 33] width 3 height 3
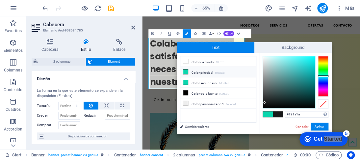
click at [161, 33] on icon "button" at bounding box center [160, 33] width 5 height 5
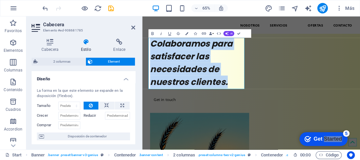
click at [161, 33] on icon "button" at bounding box center [160, 33] width 5 height 5
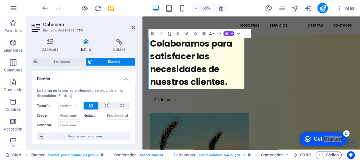
click at [161, 33] on icon "button" at bounding box center [160, 33] width 5 height 5
click at [227, 32] on icon "button" at bounding box center [226, 33] width 3 height 3
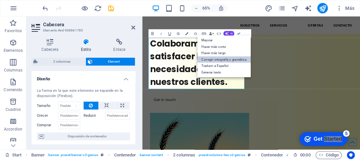
click at [229, 59] on link "Corregir ortografía y gramática" at bounding box center [224, 60] width 54 height 7
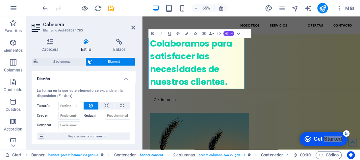
click at [229, 35] on button "AI" at bounding box center [228, 33] width 11 height 5
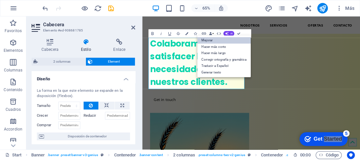
click at [209, 38] on link "Mejorar" at bounding box center [224, 40] width 54 height 7
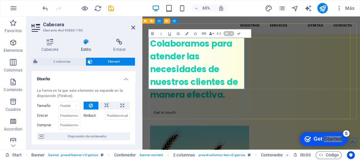
scroll to position [42, 0]
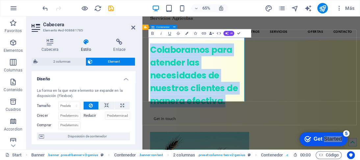
drag, startPoint x: 270, startPoint y: 134, endPoint x: 149, endPoint y: 58, distance: 143.2
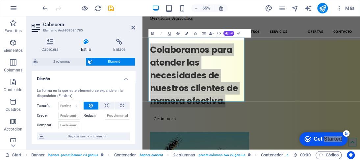
click at [187, 34] on icon "button" at bounding box center [186, 33] width 3 height 3
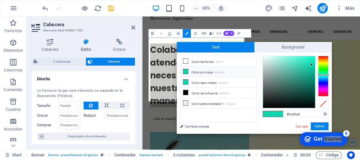
click at [187, 71] on icon at bounding box center [185, 71] width 5 height 5
type input "#0b0e0e"
click at [274, 105] on div at bounding box center [289, 82] width 52 height 52
click at [317, 127] on button "Aplicar" at bounding box center [319, 127] width 18 height 8
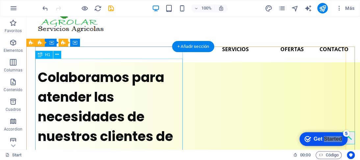
scroll to position [66, 0]
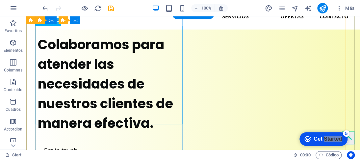
click at [55, 48] on div "Colaboramos para atender las necesidades de nuestros clientes de manera efectiv…" at bounding box center [111, 84] width 147 height 99
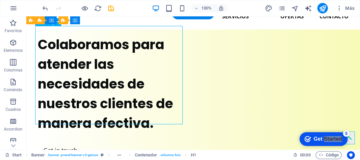
click at [55, 48] on div "Colaboramos para atender las necesidades de nuestros clientes de manera efectiv…" at bounding box center [111, 84] width 147 height 99
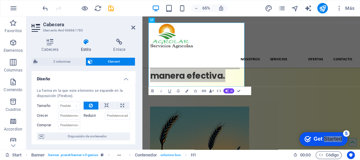
click at [84, 43] on icon at bounding box center [86, 42] width 30 height 7
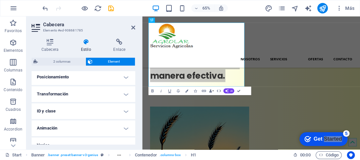
scroll to position [210, 0]
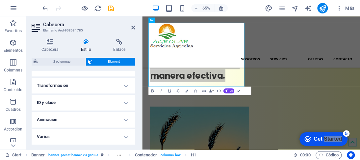
click at [125, 135] on h4 "Varios" at bounding box center [84, 137] width 104 height 16
click at [126, 136] on h4 "Varios" at bounding box center [84, 135] width 104 height 12
click at [123, 101] on h4 "ID y clase" at bounding box center [84, 103] width 104 height 16
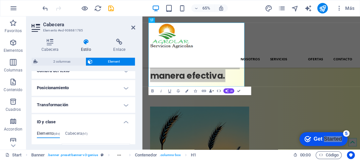
scroll to position [177, 0]
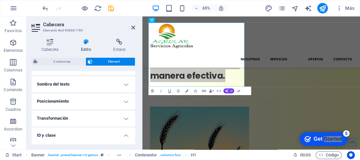
click at [128, 119] on h4 "Transformación" at bounding box center [84, 119] width 104 height 16
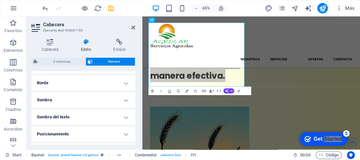
click at [124, 117] on h4 "Sombra del texto" at bounding box center [84, 118] width 104 height 16
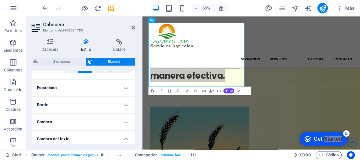
scroll to position [111, 0]
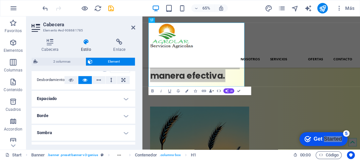
click at [123, 97] on h4 "Espaciado" at bounding box center [84, 99] width 104 height 16
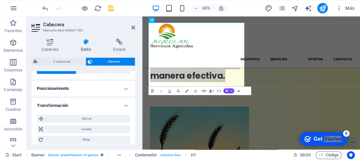
scroll to position [243, 0]
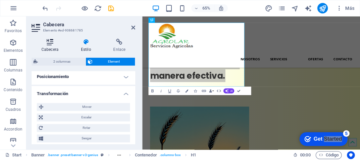
click at [48, 42] on icon at bounding box center [50, 42] width 37 height 7
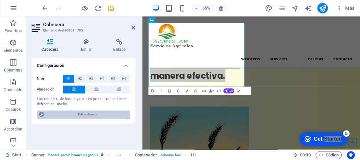
click at [84, 116] on span "Editar diseño" at bounding box center [87, 115] width 81 height 8
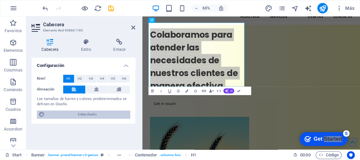
select select "px"
select select "400"
select select "px"
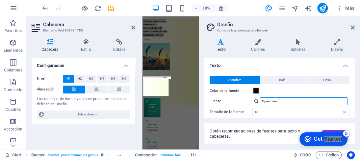
drag, startPoint x: 295, startPoint y: 102, endPoint x: 258, endPoint y: 103, distance: 37.5
click at [258, 103] on div "Open Sans Gestionar fuentes →" at bounding box center [300, 102] width 97 height 8
click at [257, 102] on div at bounding box center [256, 101] width 4 height 4
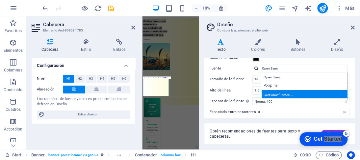
click at [299, 95] on div "Gestionar fuentes →" at bounding box center [304, 94] width 87 height 8
select select "popularity"
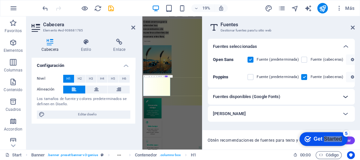
click at [344, 99] on icon at bounding box center [345, 97] width 8 height 8
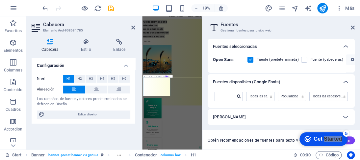
scroll to position [0, 0]
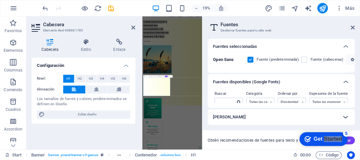
click at [347, 117] on icon at bounding box center [345, 117] width 8 height 8
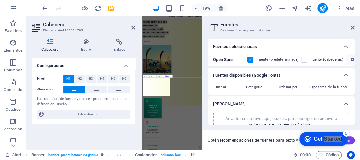
click at [222, 85] on label "Buscar" at bounding box center [228, 88] width 28 height 8
click at [222, 87] on label "Buscar" at bounding box center [228, 88] width 28 height 8
click at [346, 106] on icon at bounding box center [345, 104] width 8 height 8
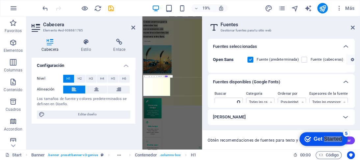
click at [219, 58] on b "Open Sans" at bounding box center [223, 59] width 21 height 5
click at [352, 27] on icon at bounding box center [353, 27] width 4 height 5
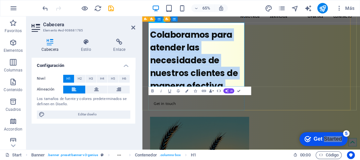
click at [220, 103] on span "Colaboramos para atender las necesidades de nuestros clientes de manera efectiv…" at bounding box center [221, 84] width 135 height 97
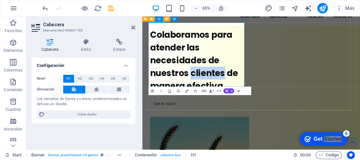
click at [220, 102] on span "Colaboramos para atender las necesidades de nuestros clientes de manera efectiv…" at bounding box center [221, 84] width 135 height 97
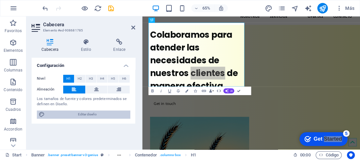
click at [85, 115] on span "Editar diseño" at bounding box center [87, 115] width 81 height 8
select select "px"
select select "400"
select select "px"
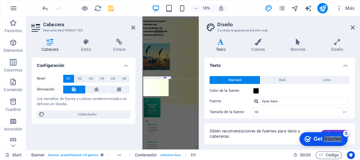
click at [256, 102] on div at bounding box center [256, 101] width 4 height 4
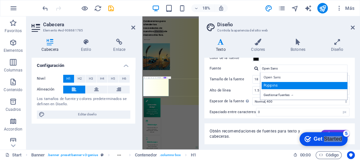
click at [278, 83] on div "Poppins" at bounding box center [304, 85] width 87 height 7
type input "Poppins"
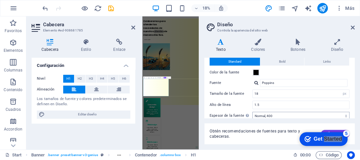
scroll to position [0, 0]
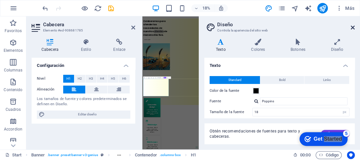
click at [353, 28] on icon at bounding box center [353, 27] width 4 height 5
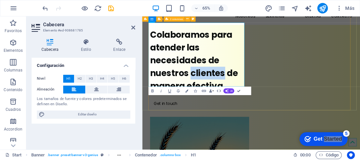
drag, startPoint x: 301, startPoint y: 75, endPoint x: 362, endPoint y: 55, distance: 64.0
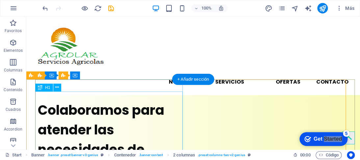
click at [99, 123] on div "Colaboramos para atender las necesidades de nuestros clientes de manera efectiv…" at bounding box center [111, 150] width 147 height 99
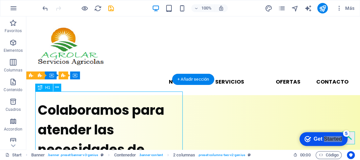
click at [99, 123] on div "Colaboramos para atender las necesidades de nuestros clientes de manera efectiv…" at bounding box center [111, 150] width 147 height 99
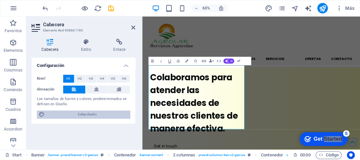
click at [79, 114] on span "Editar diseño" at bounding box center [87, 115] width 81 height 8
select select "px"
select select "400"
select select "px"
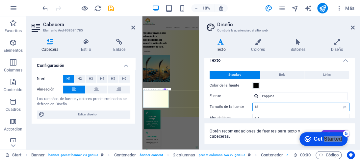
drag, startPoint x: 263, startPoint y: 112, endPoint x: 226, endPoint y: 113, distance: 37.2
click at [226, 113] on div "Standard Bold Links Color de la fuente Fuente Poppins Gestionar fuentes → Tamañ…" at bounding box center [279, 124] width 153 height 121
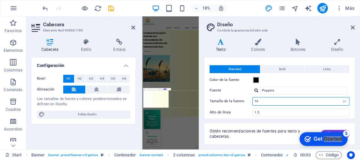
type input "16"
click at [98, 140] on div "Configuración Nivel H1 H2 H3 H4 H5 H6 Alineación Los tamaños de fuente y colore…" at bounding box center [84, 101] width 104 height 87
click at [218, 41] on icon at bounding box center [220, 42] width 33 height 7
click at [220, 41] on icon at bounding box center [220, 42] width 33 height 7
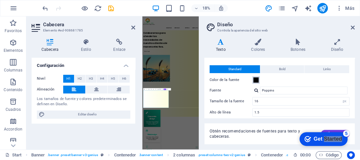
click at [256, 82] on span at bounding box center [255, 80] width 5 height 5
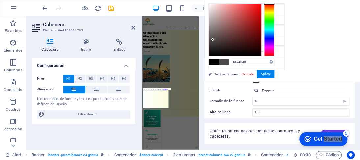
click at [212, 40] on div at bounding box center [235, 30] width 52 height 52
type input "#7d7777"
click at [211, 30] on div at bounding box center [235, 30] width 52 height 52
click at [263, 75] on button "Aplicar" at bounding box center [265, 74] width 18 height 8
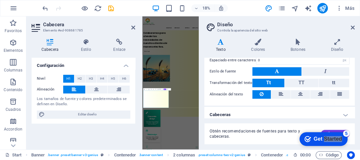
scroll to position [88, 0]
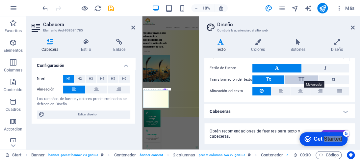
click at [300, 77] on span "TT" at bounding box center [301, 80] width 6 height 6
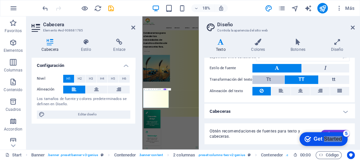
click at [261, 76] on button "Tt" at bounding box center [268, 80] width 32 height 9
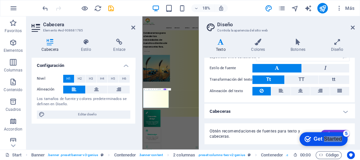
click at [343, 110] on h4 "Cabeceras" at bounding box center [279, 112] width 150 height 16
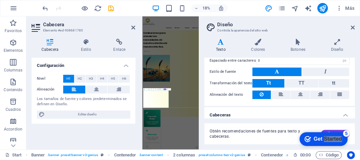
scroll to position [150, 0]
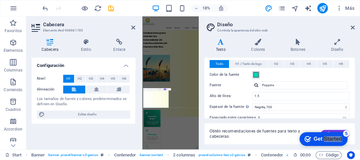
click at [256, 74] on span at bounding box center [255, 74] width 5 height 5
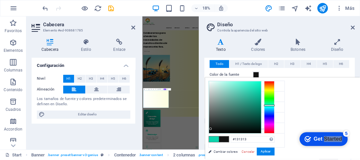
click at [210, 129] on div at bounding box center [235, 108] width 52 height 52
click at [267, 153] on button "Aplicar" at bounding box center [265, 152] width 18 height 8
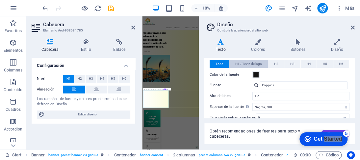
click at [239, 65] on span "H1 / Texto de logo" at bounding box center [248, 64] width 27 height 8
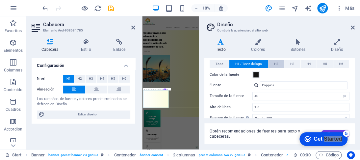
click at [275, 63] on span "H2" at bounding box center [276, 64] width 4 height 8
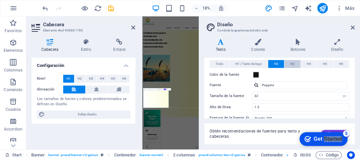
click at [292, 64] on span "H3" at bounding box center [292, 64] width 4 height 8
click at [304, 63] on button "H4" at bounding box center [309, 64] width 16 height 8
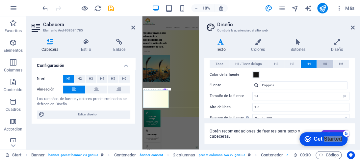
click at [323, 62] on span "H5" at bounding box center [325, 64] width 4 height 8
click at [343, 63] on button "H6" at bounding box center [341, 64] width 16 height 8
drag, startPoint x: 353, startPoint y: 26, endPoint x: 316, endPoint y: 19, distance: 36.8
click at [353, 26] on icon at bounding box center [353, 27] width 4 height 5
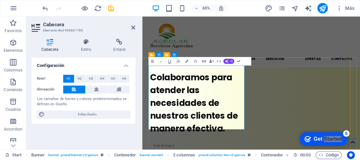
click at [296, 124] on h1 "Colaboramos para atender las necesidades de nuestros clientes de manera efectiv…" at bounding box center [227, 150] width 147 height 99
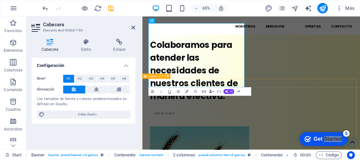
scroll to position [66, 0]
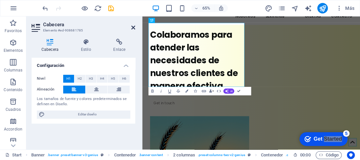
click at [134, 28] on icon at bounding box center [133, 27] width 4 height 5
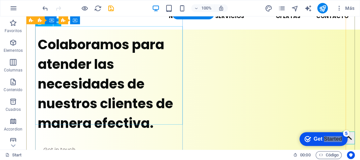
click at [78, 75] on div "Colaboramos para atender las necesidades de nuestros clientes de manera efectiv…" at bounding box center [111, 84] width 147 height 99
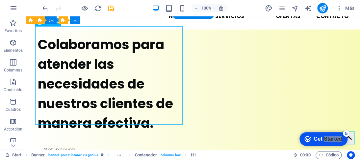
click at [78, 75] on div "Colaboramos para atender las necesidades de nuestros clientes de manera efectiv…" at bounding box center [111, 84] width 147 height 99
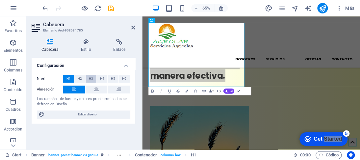
click at [89, 79] on span "H3" at bounding box center [91, 79] width 4 height 8
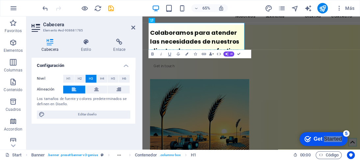
scroll to position [94, 0]
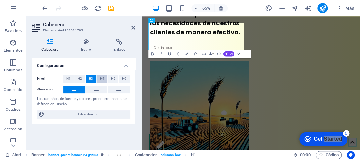
click at [103, 81] on span "H4" at bounding box center [102, 79] width 4 height 8
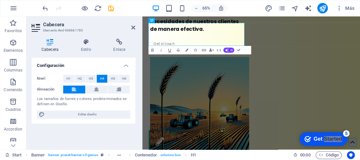
scroll to position [97, 0]
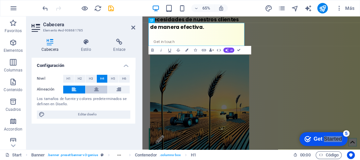
click at [93, 90] on button at bounding box center [96, 90] width 22 height 8
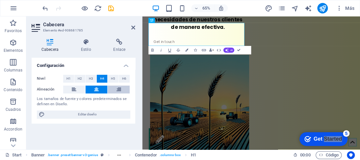
click at [118, 90] on icon at bounding box center [118, 90] width 5 height 8
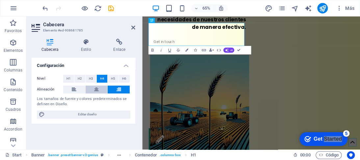
click at [92, 91] on button at bounding box center [96, 90] width 22 height 8
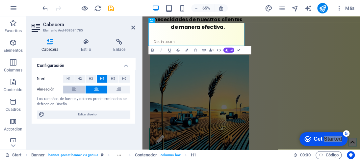
click at [70, 90] on button at bounding box center [74, 90] width 22 height 8
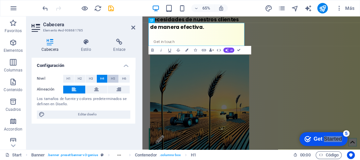
click at [109, 79] on button "H5" at bounding box center [113, 79] width 11 height 8
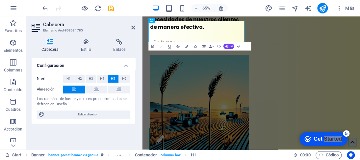
scroll to position [100, 0]
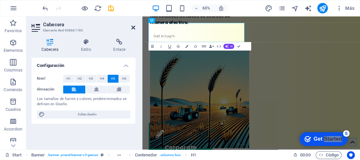
click at [134, 30] on icon at bounding box center [133, 27] width 4 height 5
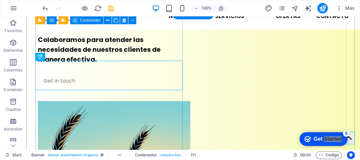
scroll to position [99, 0]
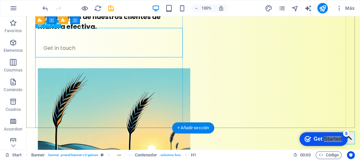
click at [105, 32] on div "Colaboramos para atender las necesidades de nuestros clientes de manera efectiv…" at bounding box center [111, 17] width 147 height 30
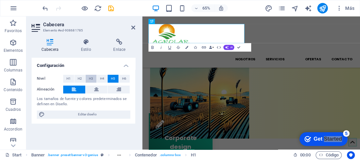
click at [92, 79] on span "H3" at bounding box center [91, 79] width 4 height 8
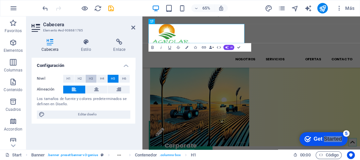
scroll to position [93, 0]
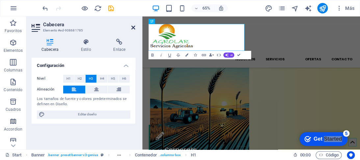
drag, startPoint x: 131, startPoint y: 29, endPoint x: 107, endPoint y: 22, distance: 25.6
click at [131, 29] on icon at bounding box center [133, 27] width 4 height 5
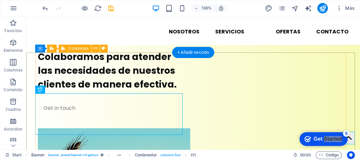
scroll to position [60, 0]
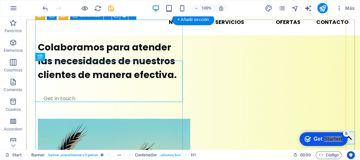
click at [110, 43] on div "Colaboramos para atender las necesidades de nuestros clientes de manera efectiv…" at bounding box center [111, 74] width 147 height 76
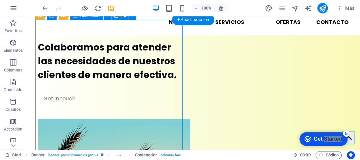
click at [110, 43] on div "Colaboramos para atender las necesidades de nuestros clientes de manera efectiv…" at bounding box center [111, 74] width 147 height 76
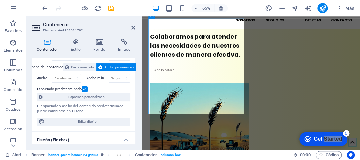
scroll to position [66, 0]
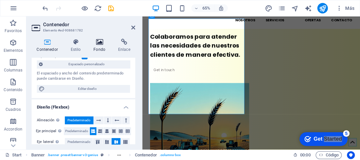
click at [100, 44] on icon at bounding box center [99, 42] width 22 height 7
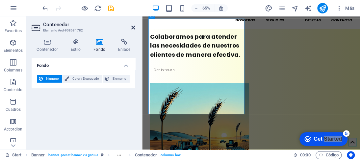
click at [132, 29] on icon at bounding box center [133, 27] width 4 height 5
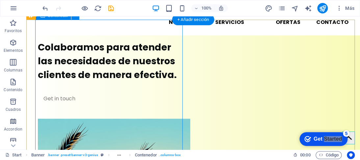
click at [352, 42] on div "Colaboramos para atender las necesidades de nuestros clientes de manera efectiv…" at bounding box center [192, 154] width 333 height 236
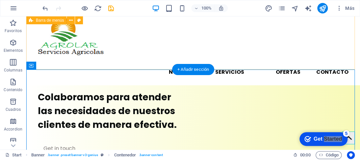
scroll to position [0, 0]
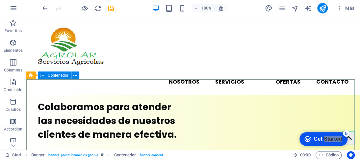
click at [45, 77] on div "Contenedor" at bounding box center [54, 76] width 33 height 8
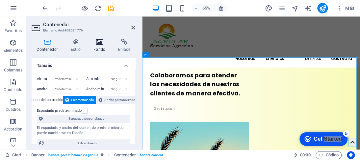
click at [99, 49] on h4 "Fondo" at bounding box center [100, 46] width 25 height 14
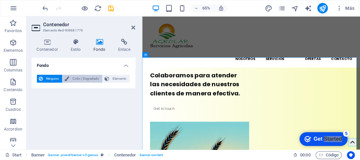
click at [91, 79] on span "Color / Degradado" at bounding box center [85, 79] width 29 height 8
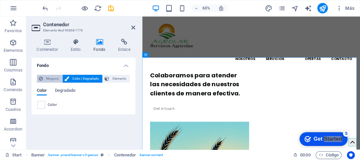
click at [49, 78] on span "Ninguno" at bounding box center [52, 79] width 15 height 8
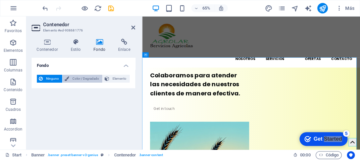
click at [70, 79] on button "Color / Degradado" at bounding box center [82, 79] width 40 height 8
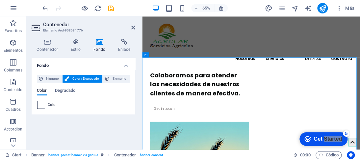
click at [41, 103] on span at bounding box center [40, 105] width 7 height 7
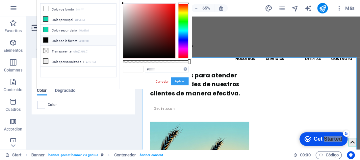
click at [177, 82] on button "Aplicar" at bounding box center [180, 82] width 18 height 8
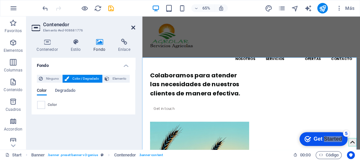
drag, startPoint x: 133, startPoint y: 29, endPoint x: 107, endPoint y: 12, distance: 30.8
click at [133, 29] on icon at bounding box center [133, 27] width 4 height 5
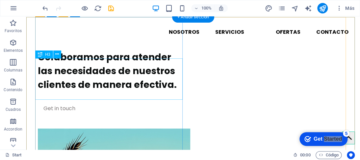
scroll to position [66, 0]
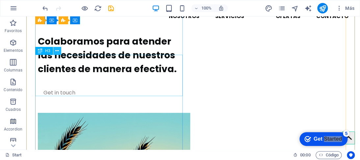
click at [56, 51] on icon at bounding box center [57, 51] width 4 height 7
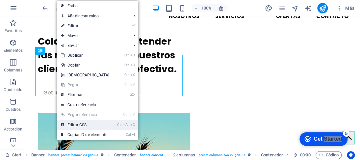
click at [86, 123] on link "Ctrl Alt C Editar CSS" at bounding box center [85, 125] width 57 height 10
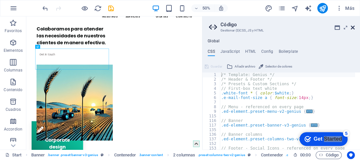
click at [351, 28] on icon at bounding box center [353, 27] width 4 height 5
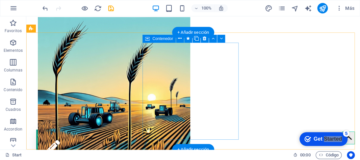
scroll to position [164, 0]
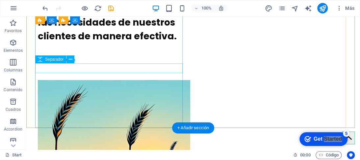
scroll to position [0, 0]
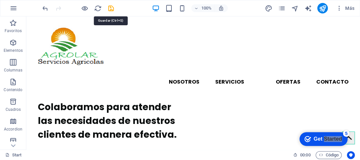
drag, startPoint x: 100, startPoint y: 11, endPoint x: 115, endPoint y: 12, distance: 15.2
click at [112, 11] on icon "save" at bounding box center [111, 9] width 8 height 8
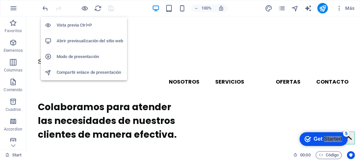
click at [75, 25] on h6 "Vista previa Ctrl+P" at bounding box center [90, 25] width 66 height 8
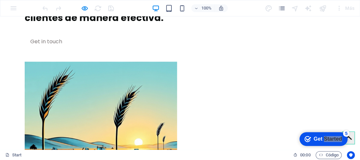
scroll to position [132, 0]
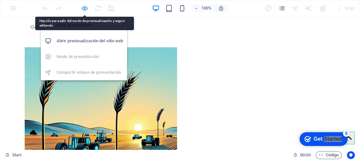
click at [85, 10] on icon "button" at bounding box center [85, 9] width 8 height 8
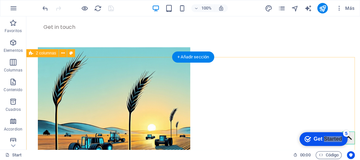
scroll to position [263, 0]
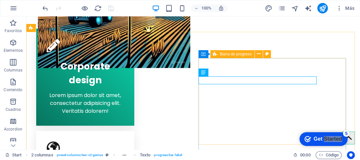
click at [221, 55] on span "Barra de progreso" at bounding box center [236, 54] width 32 height 4
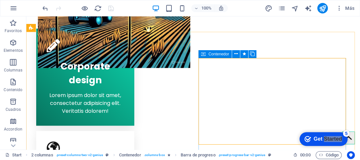
click at [207, 53] on div "Contenedor" at bounding box center [214, 54] width 33 height 8
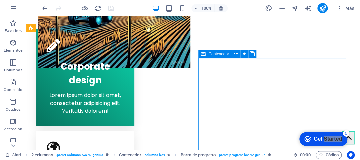
click at [207, 53] on div "Contenedor" at bounding box center [214, 54] width 33 height 8
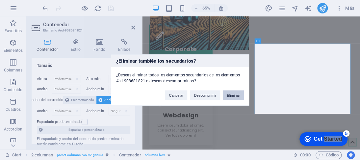
click at [235, 95] on button "Eliminar" at bounding box center [233, 96] width 21 height 10
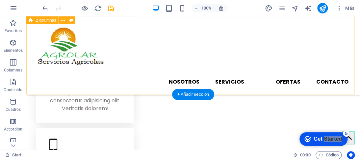
scroll to position [329, 0]
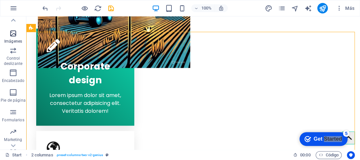
scroll to position [162, 0]
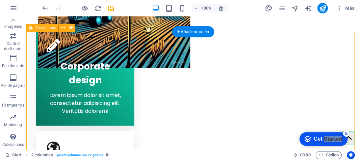
drag, startPoint x: 41, startPoint y: 115, endPoint x: 258, endPoint y: 66, distance: 222.7
drag, startPoint x: 33, startPoint y: 116, endPoint x: 258, endPoint y: 71, distance: 229.0
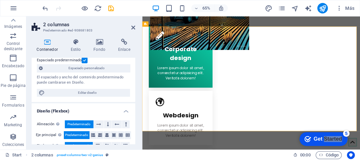
scroll to position [66, 0]
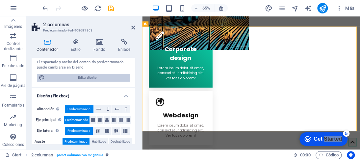
click at [94, 79] on span "Editar diseño" at bounding box center [87, 78] width 81 height 8
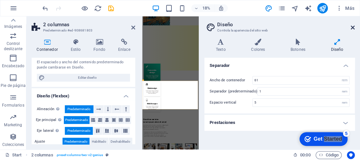
click at [352, 28] on icon at bounding box center [353, 27] width 4 height 5
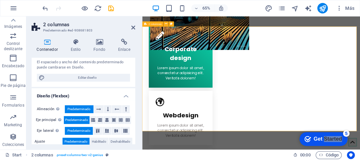
click at [134, 29] on icon at bounding box center [133, 27] width 4 height 5
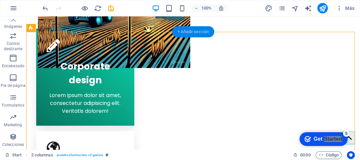
drag, startPoint x: 191, startPoint y: 35, endPoint x: 115, endPoint y: 57, distance: 78.7
click at [191, 35] on div "+ Añadir sección" at bounding box center [193, 31] width 42 height 11
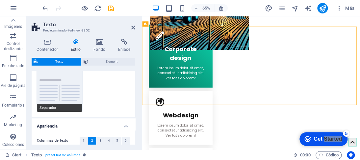
click at [51, 77] on button "Separador" at bounding box center [59, 90] width 45 height 43
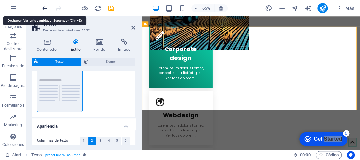
click at [46, 7] on icon "undo" at bounding box center [45, 9] width 8 height 8
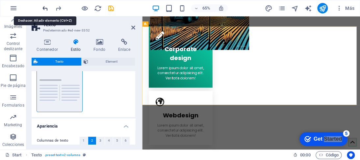
click at [45, 8] on icon "undo" at bounding box center [45, 9] width 8 height 8
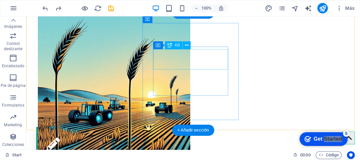
scroll to position [263, 0]
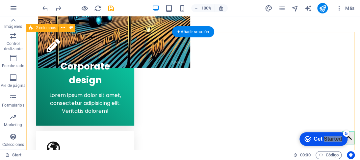
drag, startPoint x: 36, startPoint y: 112, endPoint x: 242, endPoint y: 67, distance: 211.4
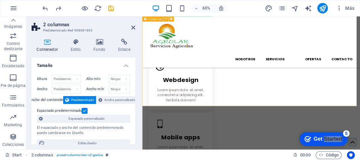
scroll to position [296, 0]
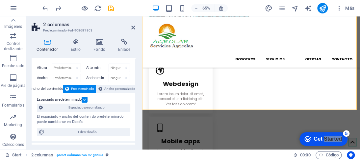
scroll to position [0, 0]
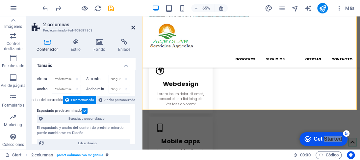
click at [134, 27] on icon at bounding box center [133, 27] width 4 height 5
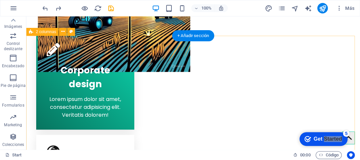
scroll to position [263, 0]
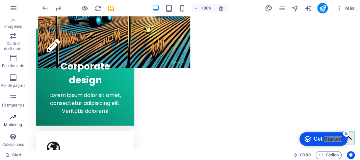
click at [15, 115] on icon "button" at bounding box center [13, 117] width 8 height 8
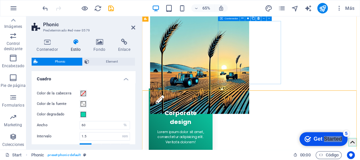
scroll to position [197, 0]
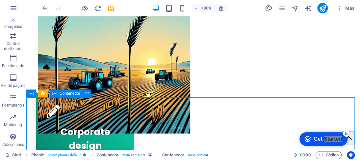
drag, startPoint x: 26, startPoint y: 147, endPoint x: 227, endPoint y: 100, distance: 206.0
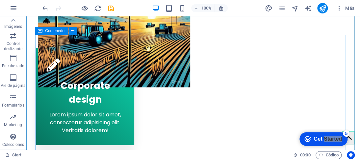
scroll to position [296, 0]
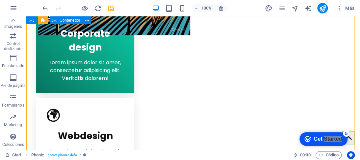
drag, startPoint x: 354, startPoint y: 78, endPoint x: 314, endPoint y: 82, distance: 39.7
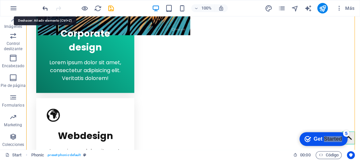
click at [44, 8] on icon "undo" at bounding box center [45, 9] width 8 height 8
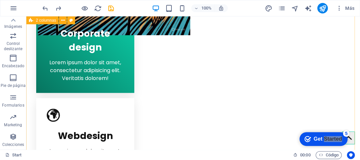
drag, startPoint x: 35, startPoint y: 152, endPoint x: 237, endPoint y: 76, distance: 215.6
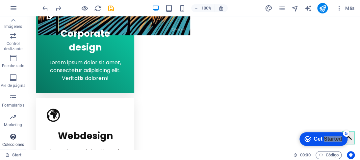
drag, startPoint x: 13, startPoint y: 139, endPoint x: 246, endPoint y: 42, distance: 251.5
click at [13, 138] on icon "button" at bounding box center [13, 137] width 8 height 8
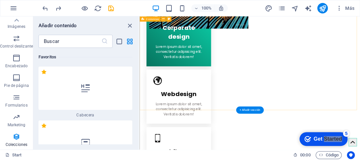
scroll to position [12127, 0]
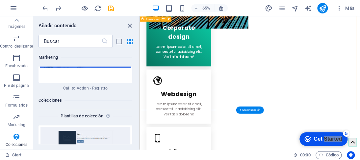
drag, startPoint x: 153, startPoint y: 155, endPoint x: 341, endPoint y: 73, distance: 205.0
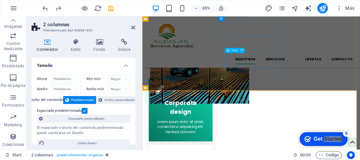
scroll to position [164, 0]
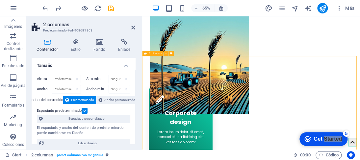
scroll to position [230, 0]
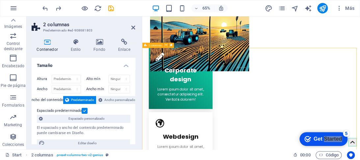
drag, startPoint x: 155, startPoint y: 159, endPoint x: 356, endPoint y: 124, distance: 203.9
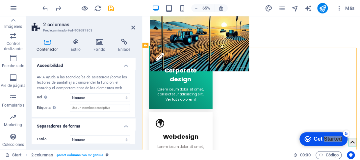
scroll to position [175, 0]
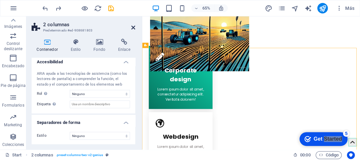
drag, startPoint x: 133, startPoint y: 28, endPoint x: 105, endPoint y: 11, distance: 32.1
click at [133, 28] on icon at bounding box center [133, 27] width 4 height 5
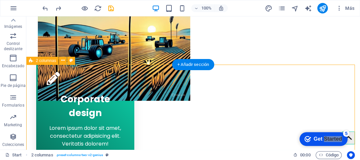
drag, startPoint x: 36, startPoint y: 157, endPoint x: 238, endPoint y: 110, distance: 207.4
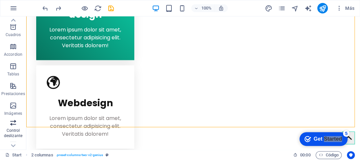
scroll to position [64, 0]
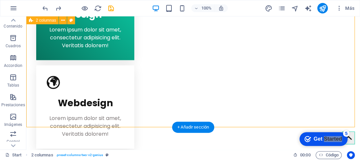
drag, startPoint x: 38, startPoint y: 115, endPoint x: 228, endPoint y: 70, distance: 194.8
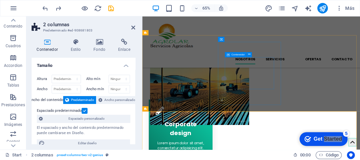
scroll to position [132, 0]
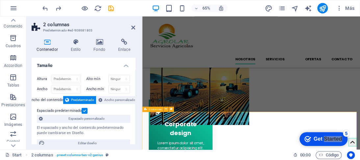
click at [134, 28] on icon at bounding box center [133, 27] width 4 height 5
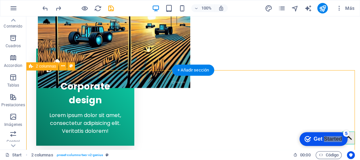
scroll to position [259, 0]
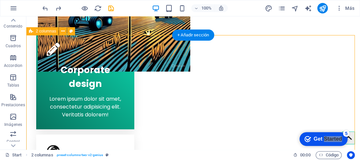
drag, startPoint x: 217, startPoint y: 53, endPoint x: 255, endPoint y: 66, distance: 40.6
click at [186, 33] on div "+ Añadir sección" at bounding box center [193, 35] width 42 height 11
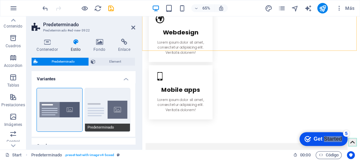
scroll to position [66, 0]
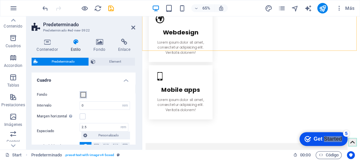
click at [83, 97] on span at bounding box center [83, 94] width 5 height 5
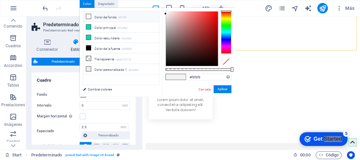
click at [91, 18] on span at bounding box center [88, 16] width 5 height 5
click at [220, 90] on button "Aplicar" at bounding box center [222, 89] width 18 height 8
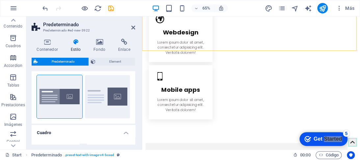
scroll to position [0, 0]
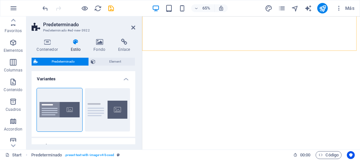
select select "rem"
select select "px"
select select "preset-text-with-image-v4-boxed"
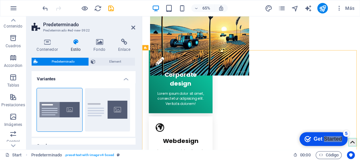
scroll to position [227, 0]
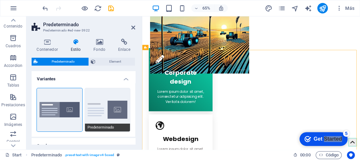
click at [115, 113] on button "Predeterminado" at bounding box center [107, 109] width 45 height 43
type input "2"
type input "0"
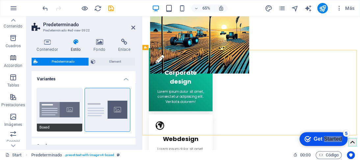
click at [53, 111] on button "Boxed" at bounding box center [59, 109] width 45 height 43
type input "0"
type input "2.5"
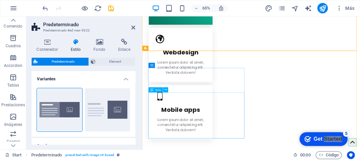
scroll to position [391, 0]
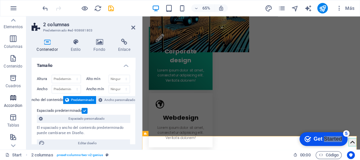
scroll to position [0, 0]
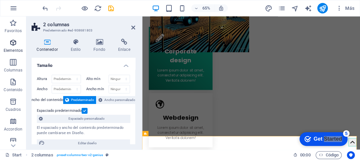
click at [14, 42] on icon "button" at bounding box center [13, 43] width 8 height 8
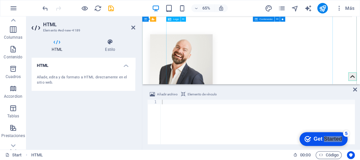
scroll to position [1691, 0]
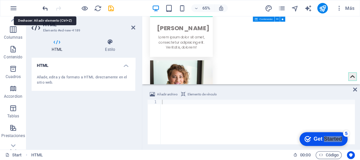
click at [46, 8] on icon "undo" at bounding box center [45, 9] width 8 height 8
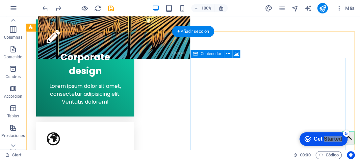
scroll to position [279, 0]
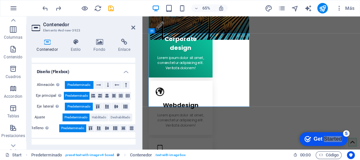
scroll to position [66, 0]
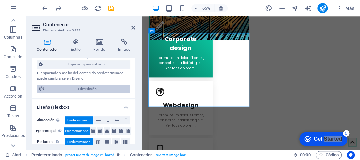
click at [87, 88] on span "Editar diseño" at bounding box center [87, 89] width 81 height 8
select select "rem"
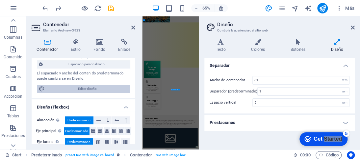
scroll to position [632, 0]
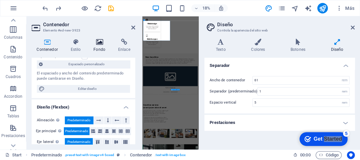
click at [101, 41] on icon at bounding box center [99, 42] width 22 height 7
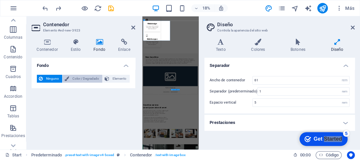
click at [79, 77] on span "Color / Degradado" at bounding box center [85, 79] width 29 height 8
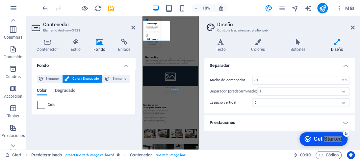
click at [41, 106] on span at bounding box center [40, 105] width 7 height 7
type input "#ffffff"
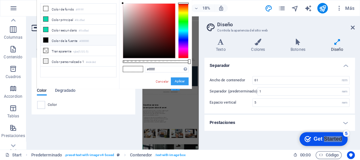
click at [179, 80] on button "Aplicar" at bounding box center [180, 82] width 18 height 8
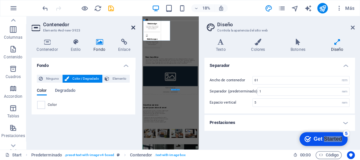
click at [132, 28] on icon at bounding box center [133, 27] width 4 height 5
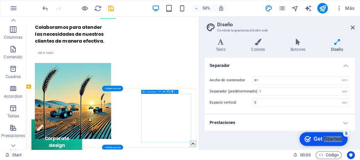
scroll to position [75, 0]
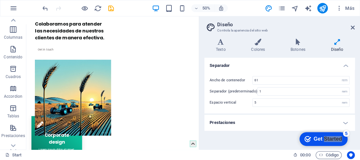
click at [349, 29] on header "Diseño Controla la apariencia del sitio web" at bounding box center [280, 24] width 149 height 17
click at [353, 27] on icon at bounding box center [353, 27] width 4 height 5
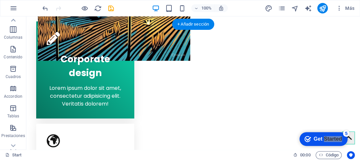
scroll to position [273, 0]
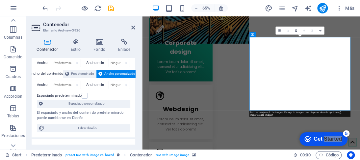
scroll to position [0, 0]
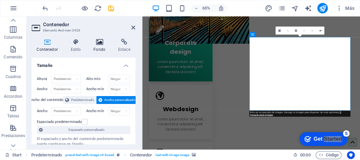
click at [105, 46] on h4 "Fondo" at bounding box center [100, 46] width 25 height 14
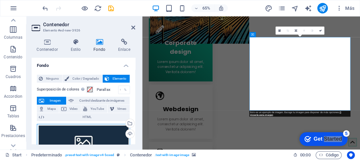
click at [106, 129] on div "Arrastra archivos aquí, haz clic para escoger archivos o selecciona archivos de…" at bounding box center [83, 142] width 93 height 36
click at [106, 129] on body "[DOMAIN_NAME] Start Favoritos Elementos Columnas Contenido [PERSON_NAME] Accord…" at bounding box center [180, 80] width 360 height 160
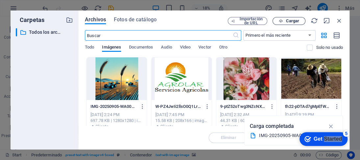
click at [286, 20] on span "Cargar" at bounding box center [291, 21] width 13 height 4
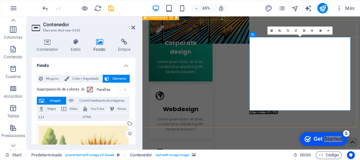
drag, startPoint x: 374, startPoint y: 160, endPoint x: 378, endPoint y: 120, distance: 40.4
drag, startPoint x: 371, startPoint y: 107, endPoint x: 443, endPoint y: 51, distance: 91.4
drag, startPoint x: 413, startPoint y: 105, endPoint x: 399, endPoint y: 85, distance: 24.7
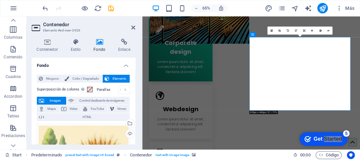
click at [270, 29] on link at bounding box center [271, 31] width 8 height 8
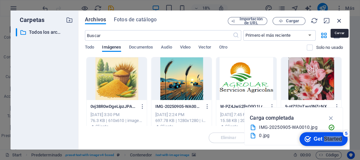
click at [339, 21] on icon "button" at bounding box center [338, 20] width 7 height 7
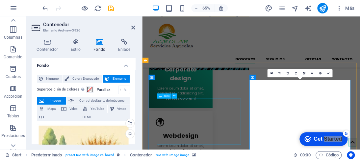
scroll to position [207, 0]
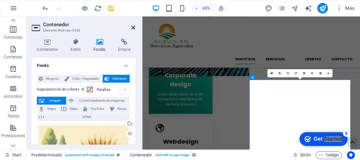
click at [134, 28] on icon at bounding box center [133, 27] width 4 height 5
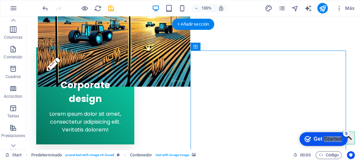
scroll to position [338, 0]
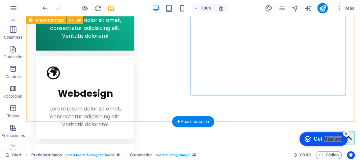
drag, startPoint x: 344, startPoint y: 94, endPoint x: 283, endPoint y: 81, distance: 62.7
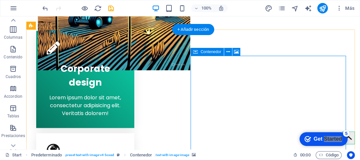
scroll to position [273, 0]
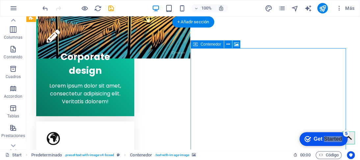
drag, startPoint x: 261, startPoint y: 49, endPoint x: 266, endPoint y: 77, distance: 27.7
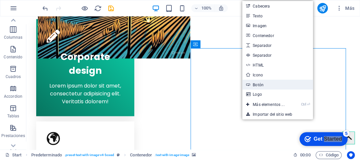
click at [255, 83] on link "Botón" at bounding box center [277, 85] width 71 height 10
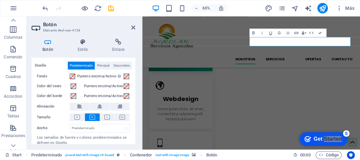
scroll to position [0, 0]
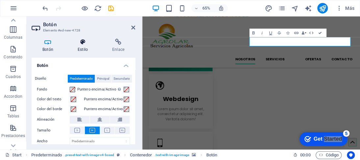
click at [81, 43] on icon at bounding box center [83, 42] width 32 height 7
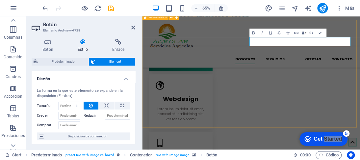
drag, startPoint x: 195, startPoint y: 172, endPoint x: 265, endPoint y: 50, distance: 140.7
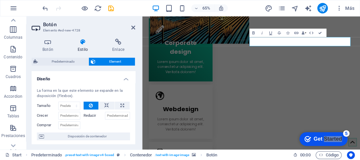
click at [85, 46] on h4 "Estilo" at bounding box center [84, 46] width 35 height 14
click at [82, 45] on icon at bounding box center [83, 42] width 32 height 7
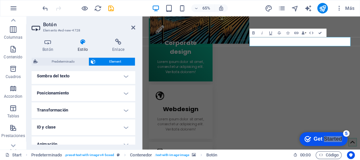
scroll to position [210, 0]
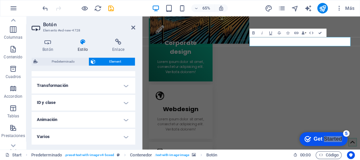
click at [127, 87] on h4 "Transformación" at bounding box center [84, 86] width 104 height 16
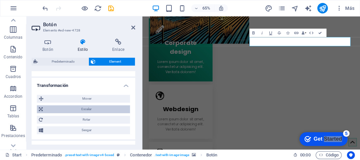
click at [93, 106] on span "Escalar" at bounding box center [86, 110] width 83 height 8
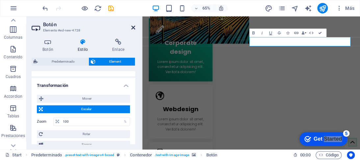
click at [134, 27] on icon at bounding box center [133, 27] width 4 height 5
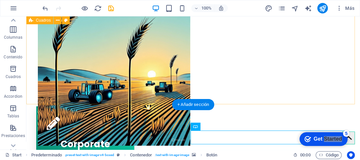
scroll to position [251, 0]
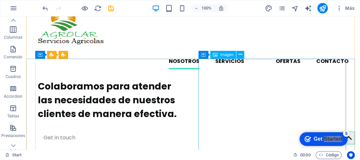
scroll to position [0, 0]
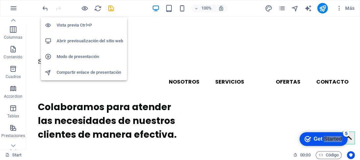
click at [85, 39] on h6 "Abrir previsualización del sitio web" at bounding box center [90, 41] width 66 height 8
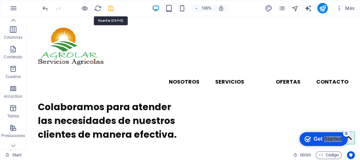
click at [110, 8] on icon "save" at bounding box center [111, 9] width 8 height 8
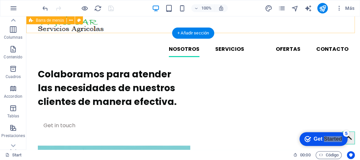
scroll to position [66, 0]
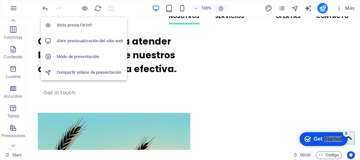
click at [80, 40] on h6 "Abrir previsualización del sitio web" at bounding box center [90, 41] width 66 height 8
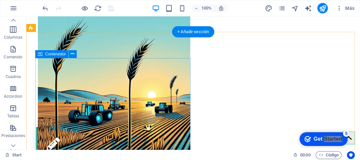
scroll to position [263, 0]
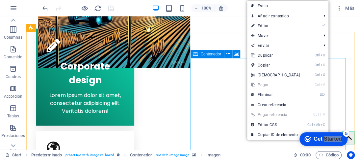
click at [205, 54] on span "Contenedor" at bounding box center [210, 54] width 21 height 4
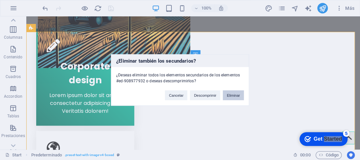
click at [236, 93] on button "Eliminar" at bounding box center [233, 96] width 21 height 10
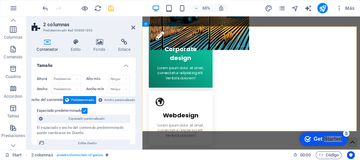
scroll to position [33, 0]
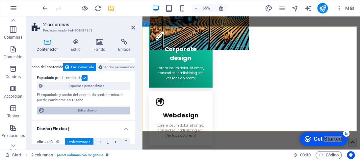
click at [81, 108] on span "Editar diseño" at bounding box center [87, 111] width 81 height 8
select select "rem"
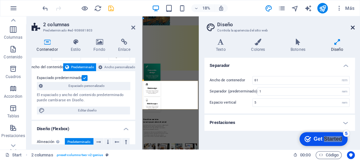
click at [351, 27] on icon at bounding box center [353, 27] width 4 height 5
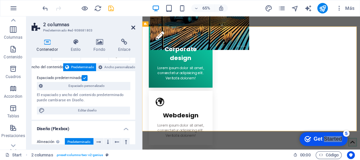
click at [133, 27] on icon at bounding box center [133, 27] width 4 height 5
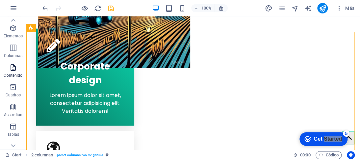
scroll to position [0, 0]
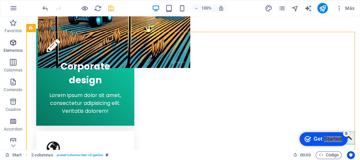
click at [10, 39] on icon "button" at bounding box center [13, 43] width 8 height 8
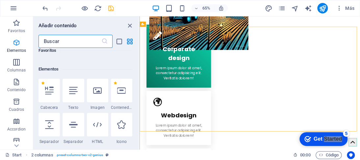
scroll to position [124, 0]
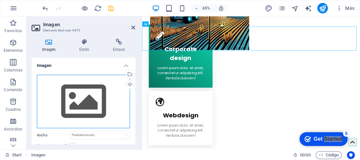
click at [92, 98] on div "Arrastra archivos aquí, haz clic para escoger archivos o selecciona archivos de…" at bounding box center [83, 102] width 93 height 54
click at [92, 98] on body "[DOMAIN_NAME] Start Favoritos Elementos Columnas Contenido [PERSON_NAME] Accord…" at bounding box center [180, 80] width 360 height 160
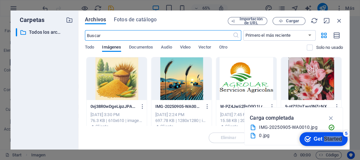
scroll to position [609, 0]
click at [172, 78] on div at bounding box center [181, 79] width 60 height 43
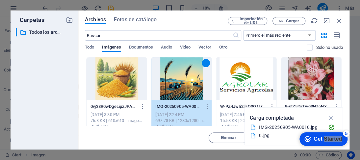
click at [172, 78] on div "1" at bounding box center [181, 79] width 60 height 43
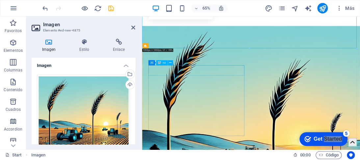
scroll to position [559, 0]
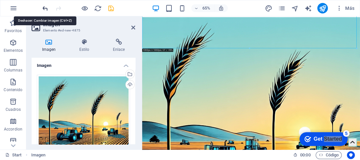
click at [46, 8] on icon "undo" at bounding box center [45, 9] width 8 height 8
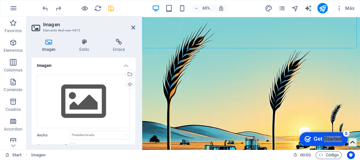
click at [131, 27] on h2 "Imagen" at bounding box center [89, 25] width 92 height 6
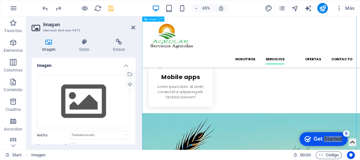
scroll to position [395, 0]
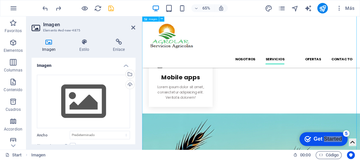
drag, startPoint x: 385, startPoint y: 133, endPoint x: 306, endPoint y: 123, distance: 79.5
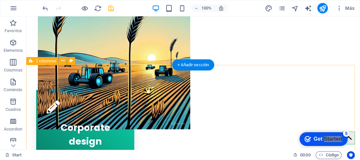
scroll to position [230, 0]
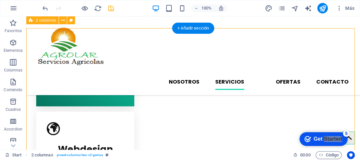
scroll to position [263, 0]
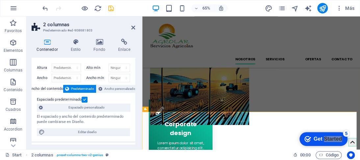
scroll to position [0, 0]
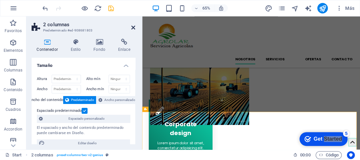
click at [133, 29] on icon at bounding box center [133, 27] width 4 height 5
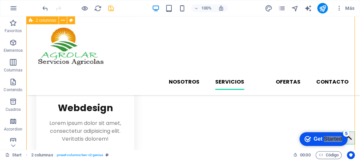
scroll to position [292, 0]
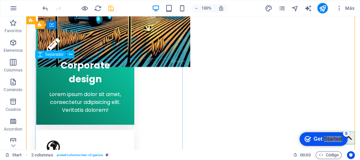
scroll to position [292, 0]
